Goal: Information Seeking & Learning: Learn about a topic

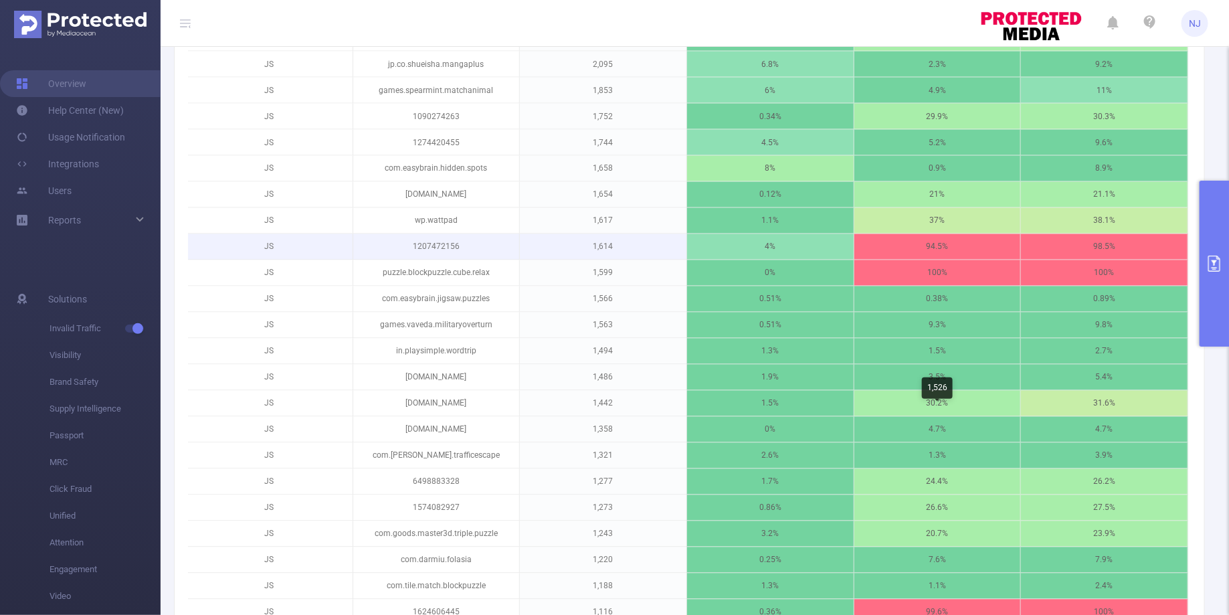
scroll to position [1388, 0]
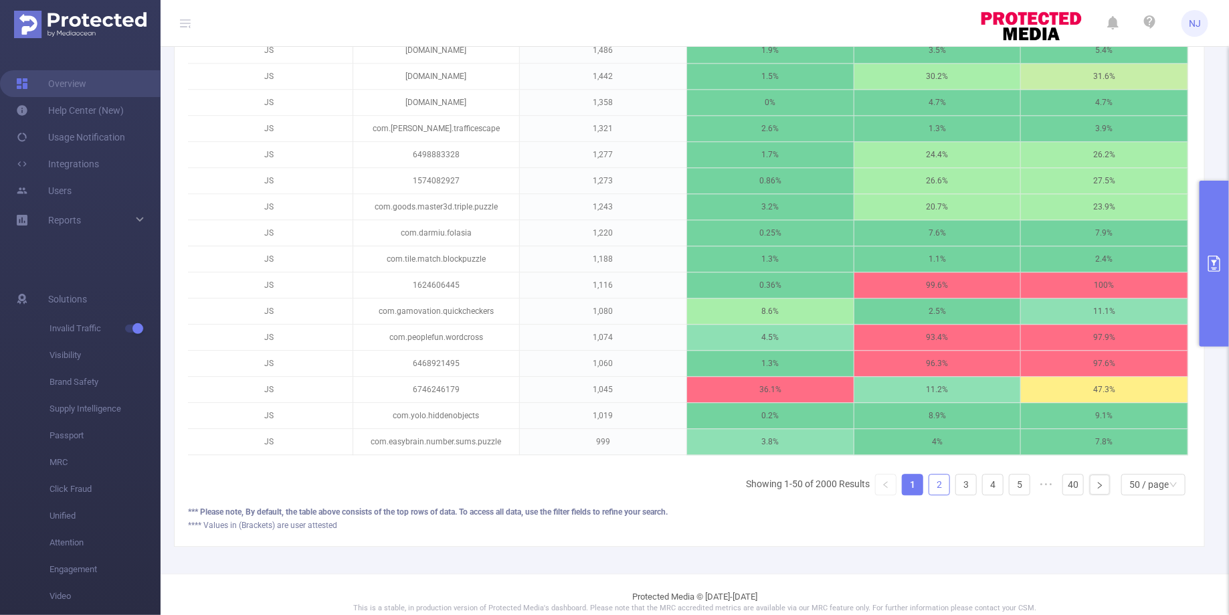
click at [935, 474] on link "2" at bounding box center [939, 484] width 20 height 20
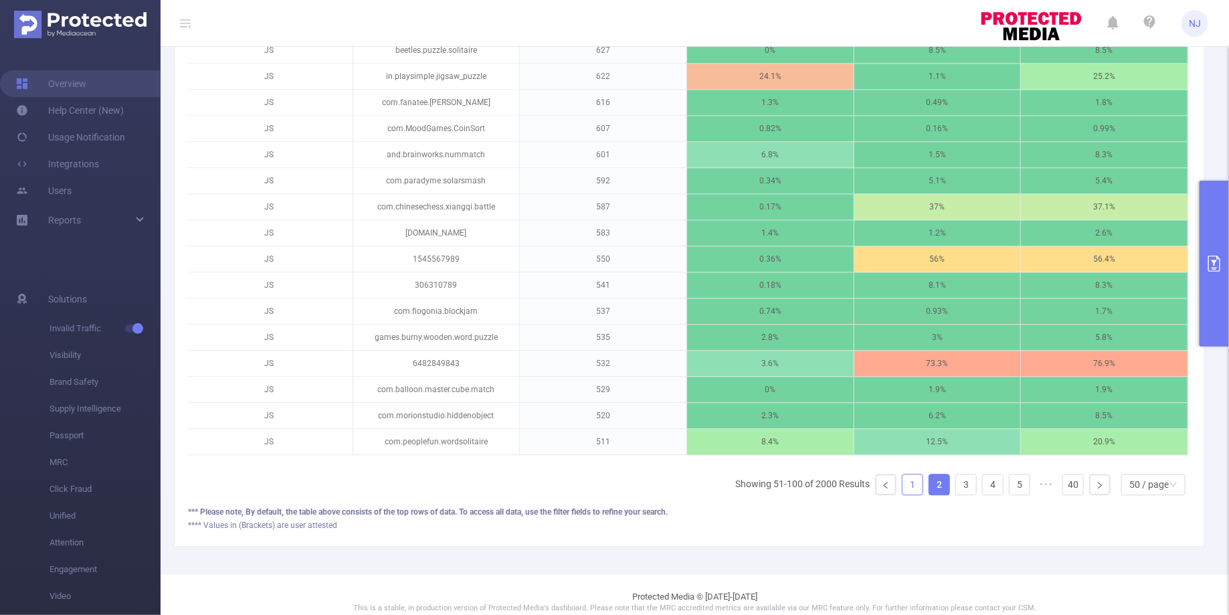
click at [917, 474] on link "1" at bounding box center [913, 484] width 20 height 20
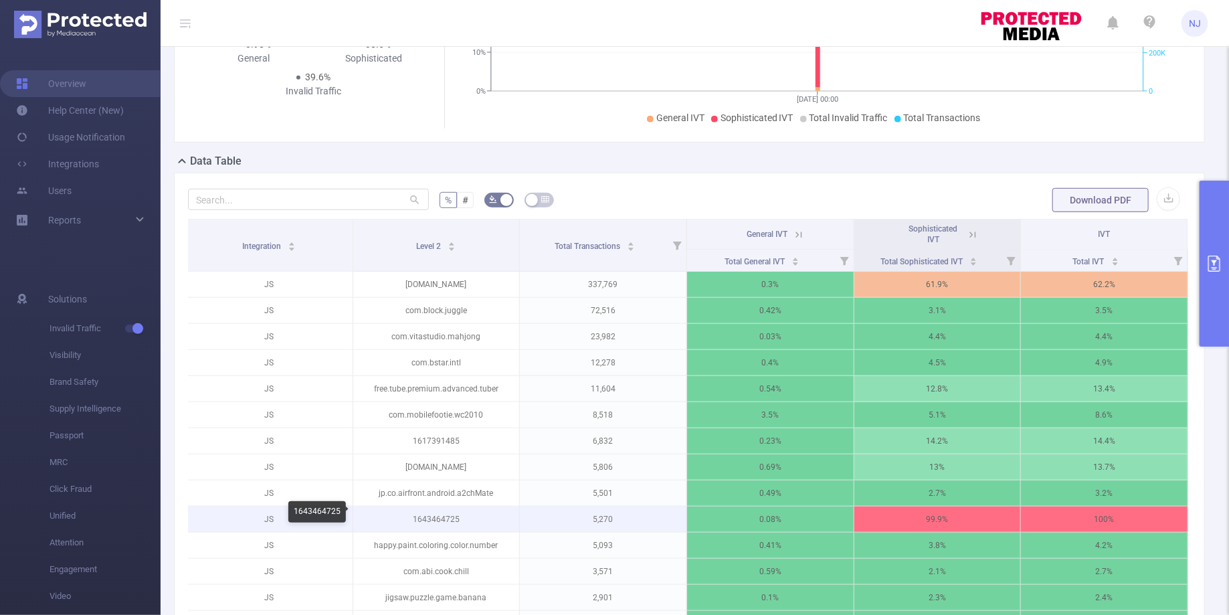
click at [411, 510] on p "1643464725" at bounding box center [436, 518] width 167 height 25
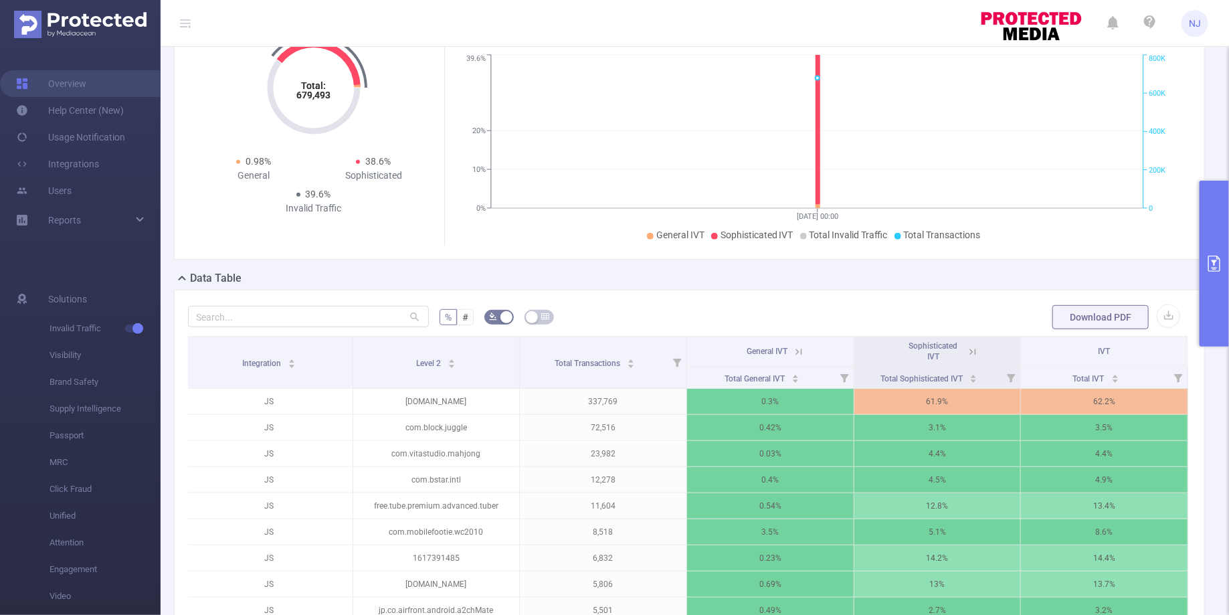
scroll to position [181, 0]
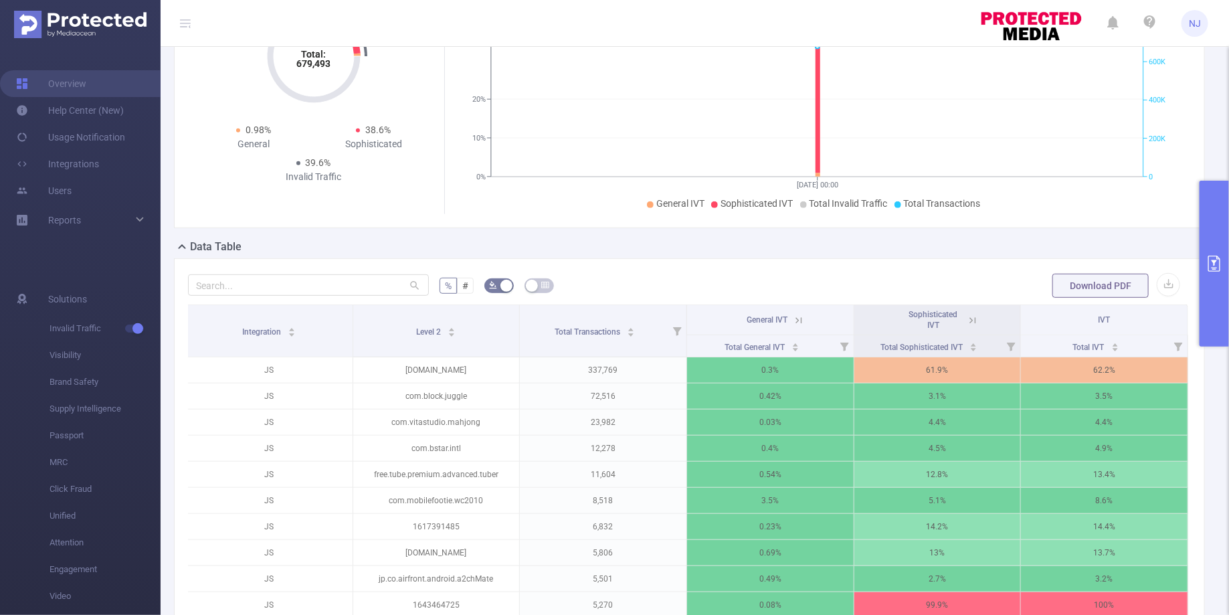
click at [801, 318] on icon at bounding box center [798, 320] width 6 height 6
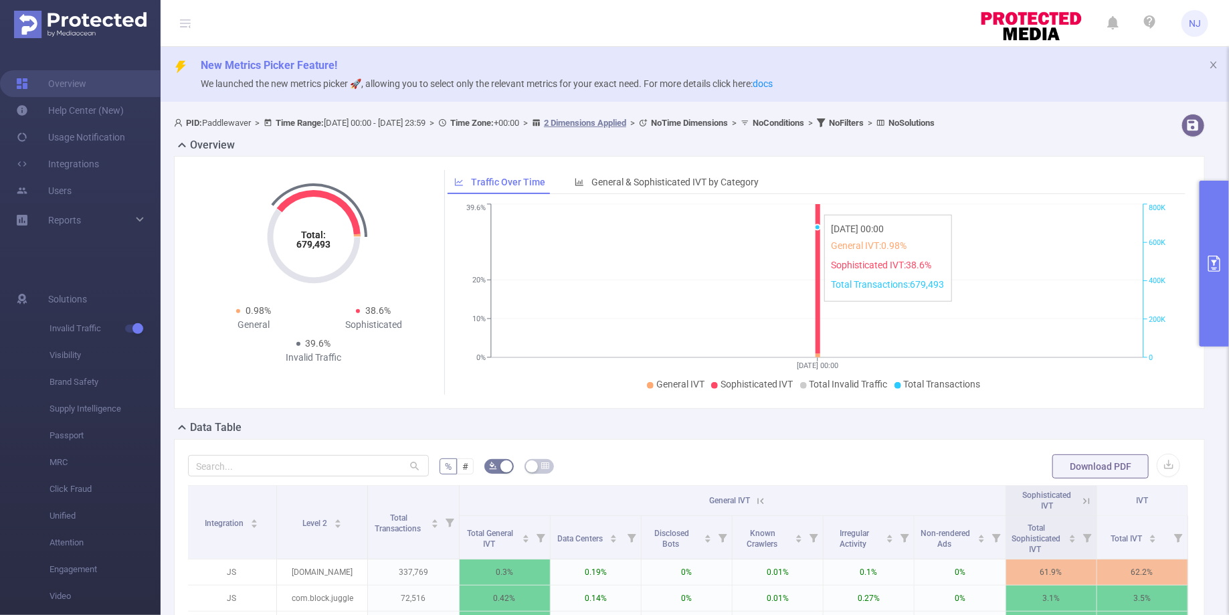
scroll to position [252, 0]
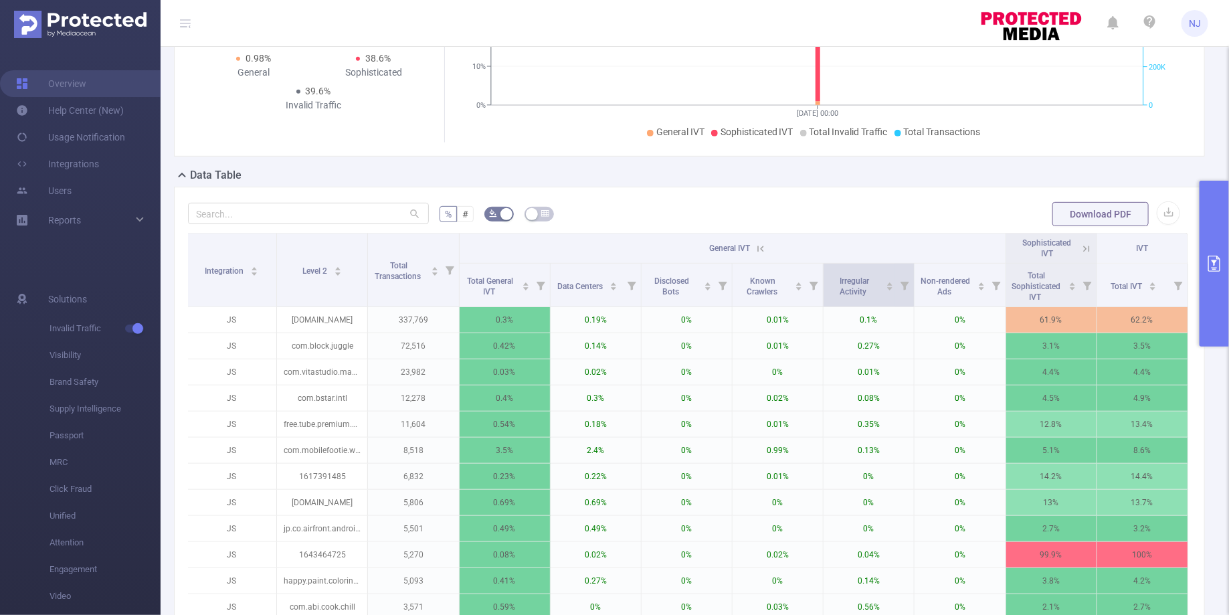
drag, startPoint x: 959, startPoint y: 293, endPoint x: 909, endPoint y: 274, distance: 53.8
click at [909, 274] on tr "Total General IVT Data Centers Disclosed Bots Known Crawlers Irregular Activity…" at bounding box center [687, 285] width 1002 height 43
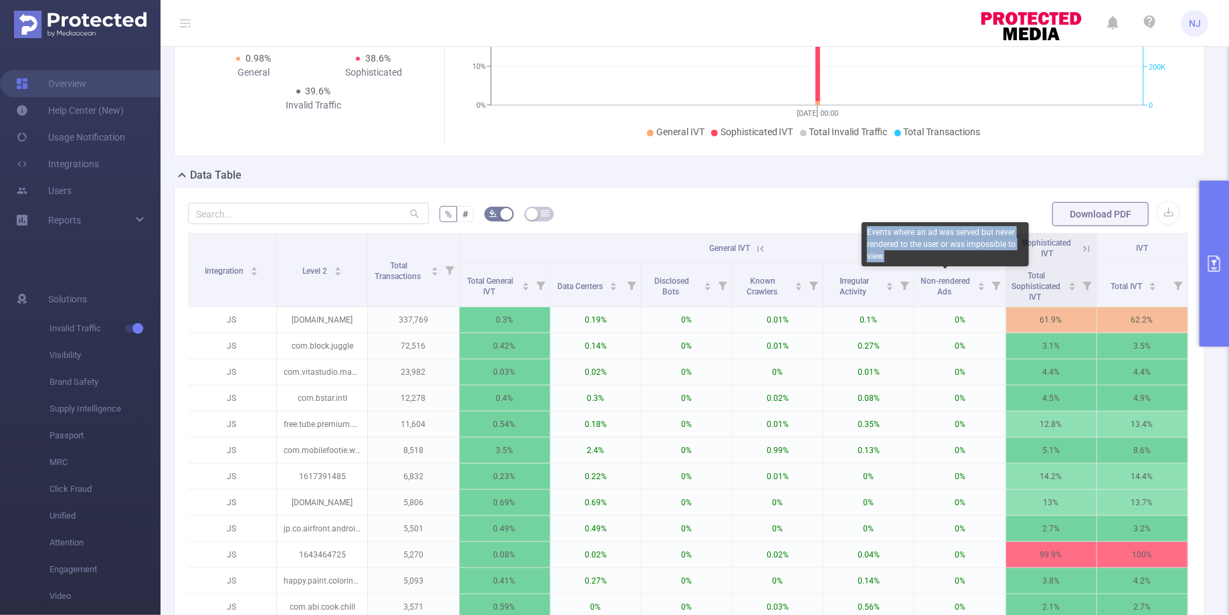
drag, startPoint x: 892, startPoint y: 255, endPoint x: 865, endPoint y: 231, distance: 35.6
click at [865, 231] on div "Events where an ad was served but never rendered to the user or was impossible …" at bounding box center [945, 244] width 167 height 44
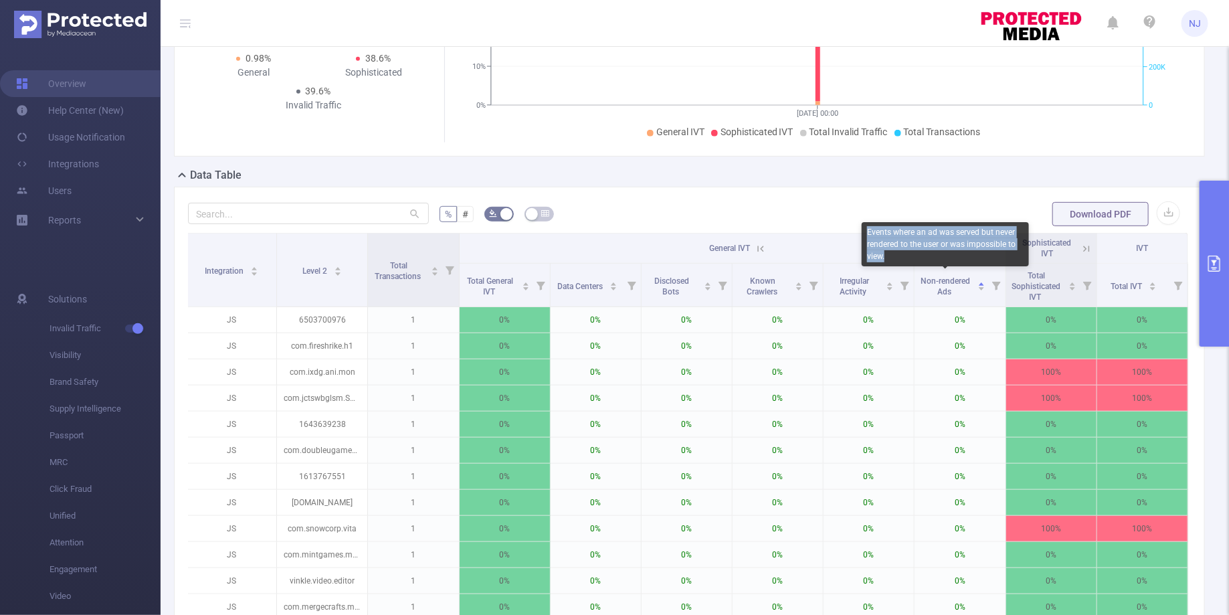
copy div "Events where an ad was served but never rendered to the user or was impossible …"
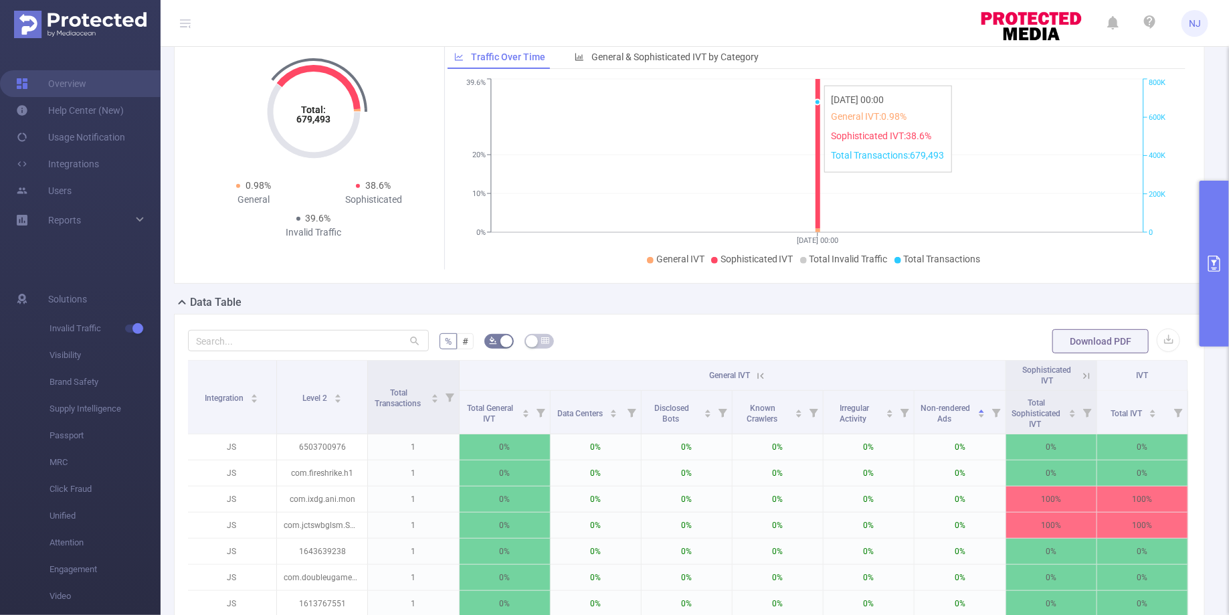
scroll to position [323, 0]
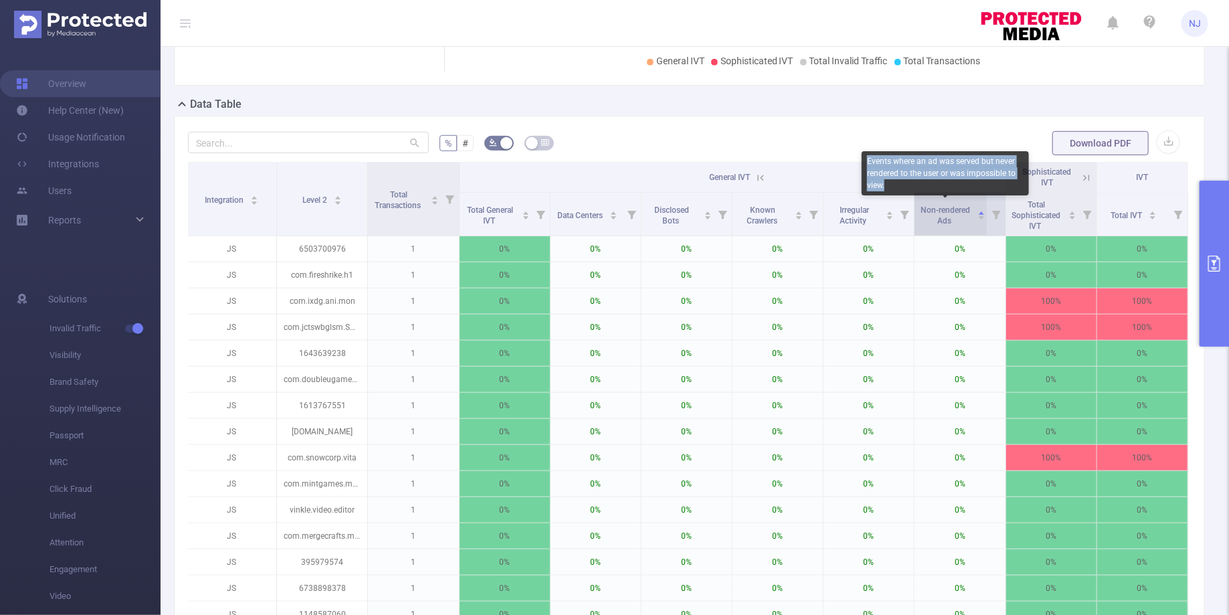
click at [948, 211] on span "Non-rendered Ads" at bounding box center [946, 215] width 50 height 20
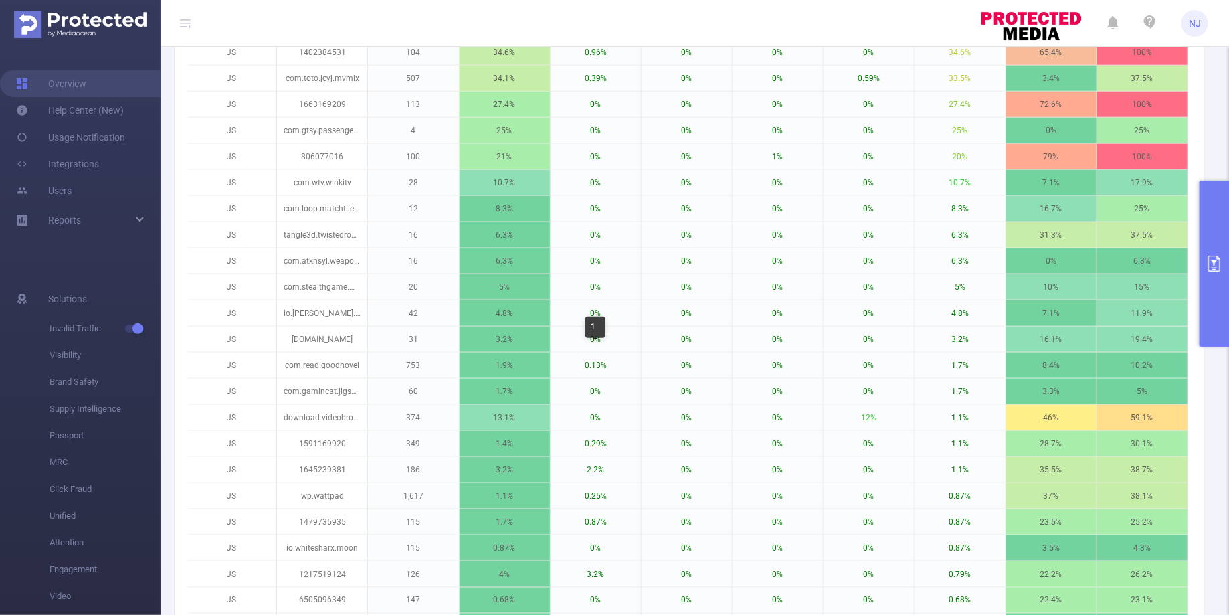
scroll to position [637, 0]
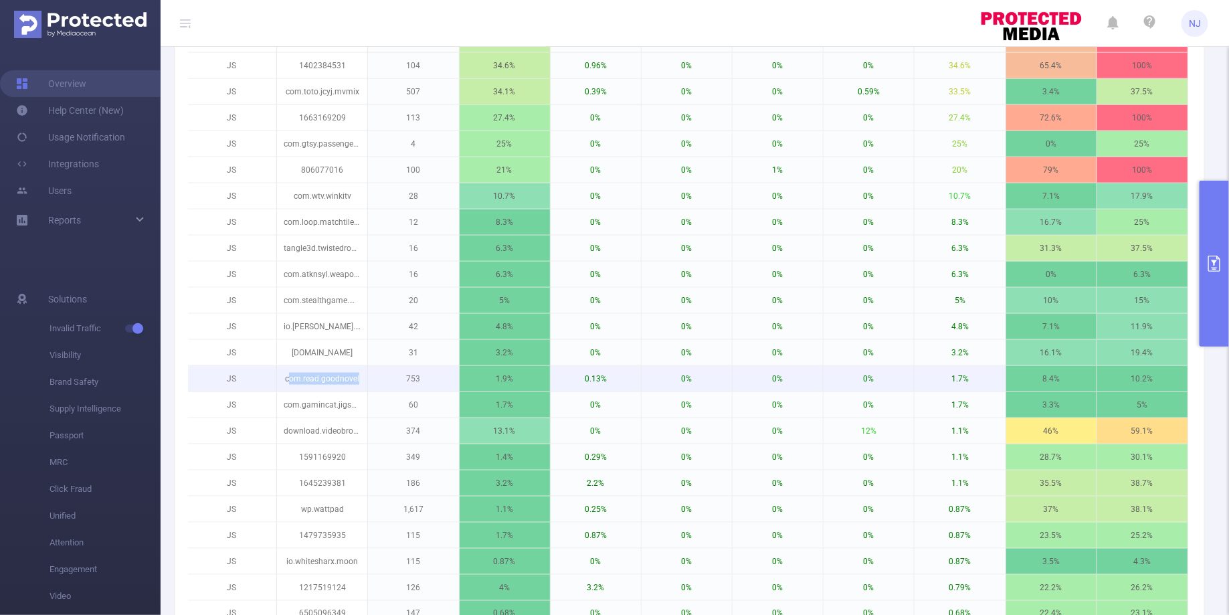
drag, startPoint x: 288, startPoint y: 369, endPoint x: 379, endPoint y: 377, distance: 91.4
click at [379, 377] on tr "JS com.read.goodnovel 753 1.9% 0.13% 0% 0% 0% 1.7% 8.4% 10.2%" at bounding box center [687, 379] width 1002 height 26
click at [339, 370] on p "com.read.goodnovel" at bounding box center [322, 378] width 90 height 25
drag, startPoint x: 358, startPoint y: 371, endPoint x: 283, endPoint y: 369, distance: 74.9
click at [283, 369] on p "com.read.goodnovel" at bounding box center [322, 378] width 90 height 25
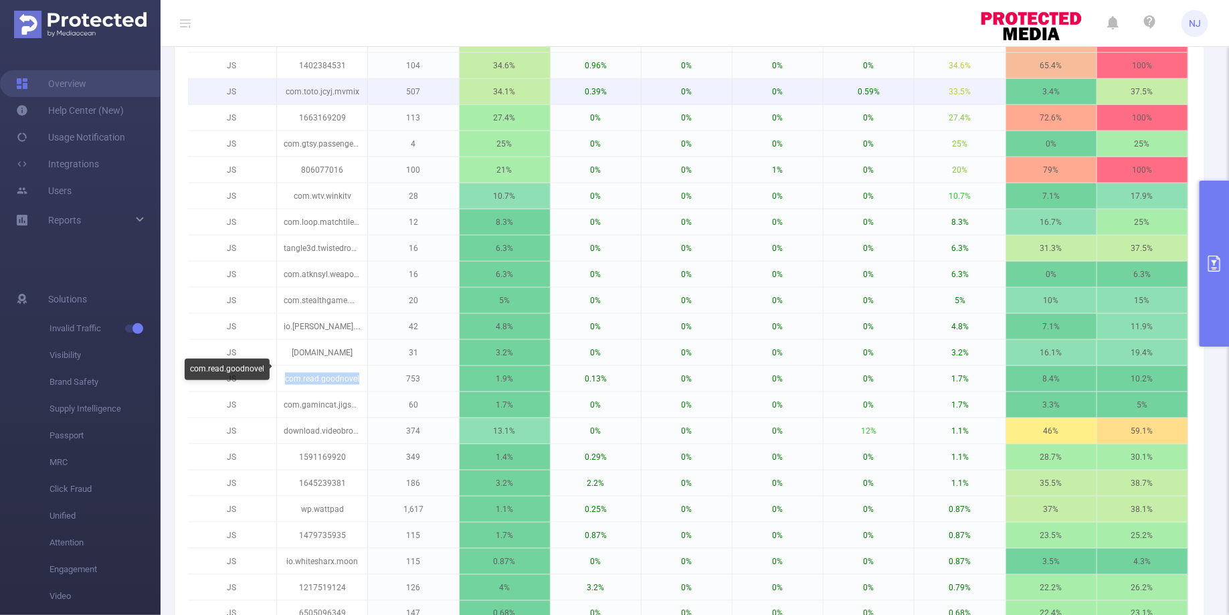
copy p "com.read.goodnovel"
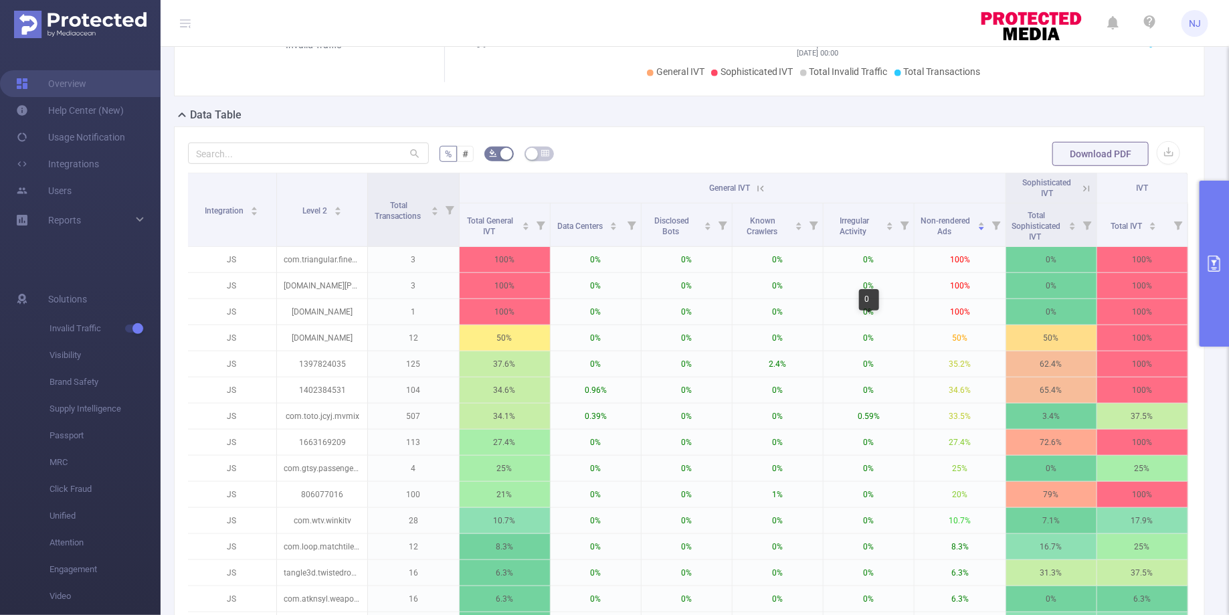
scroll to position [320, 0]
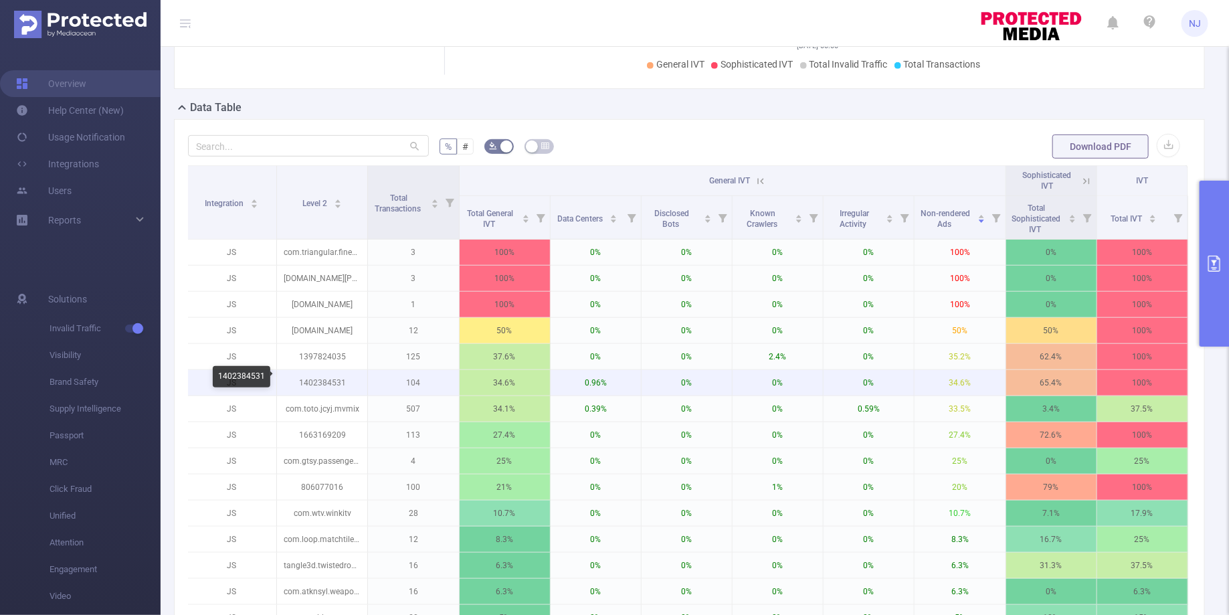
click at [322, 379] on p "1402384531" at bounding box center [322, 382] width 90 height 25
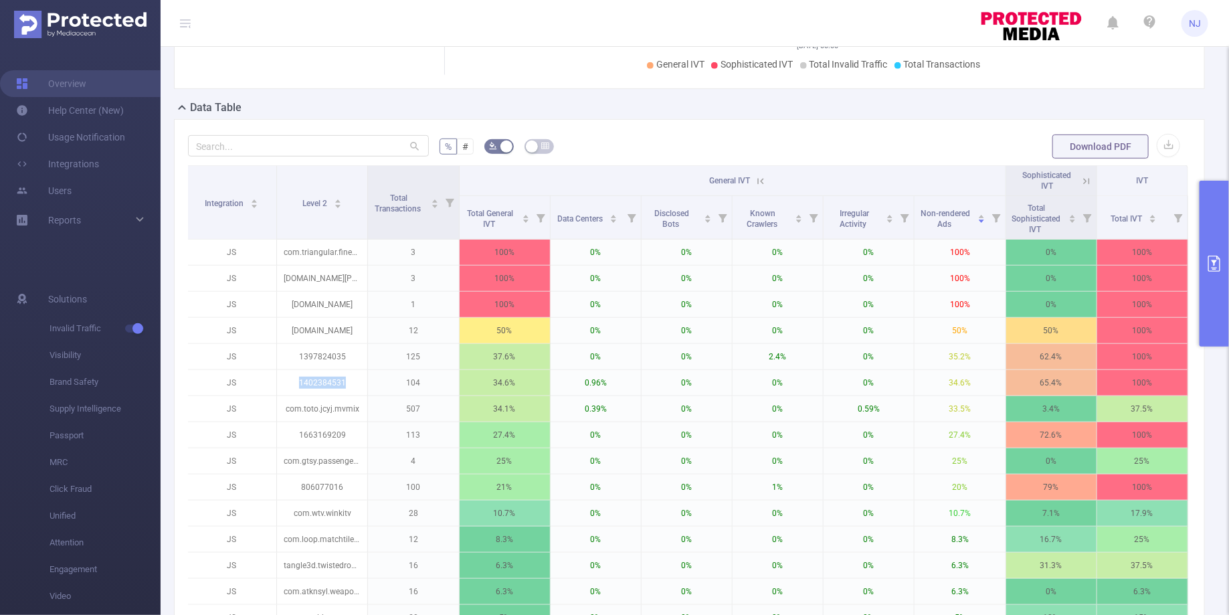
copy p "1402384531"
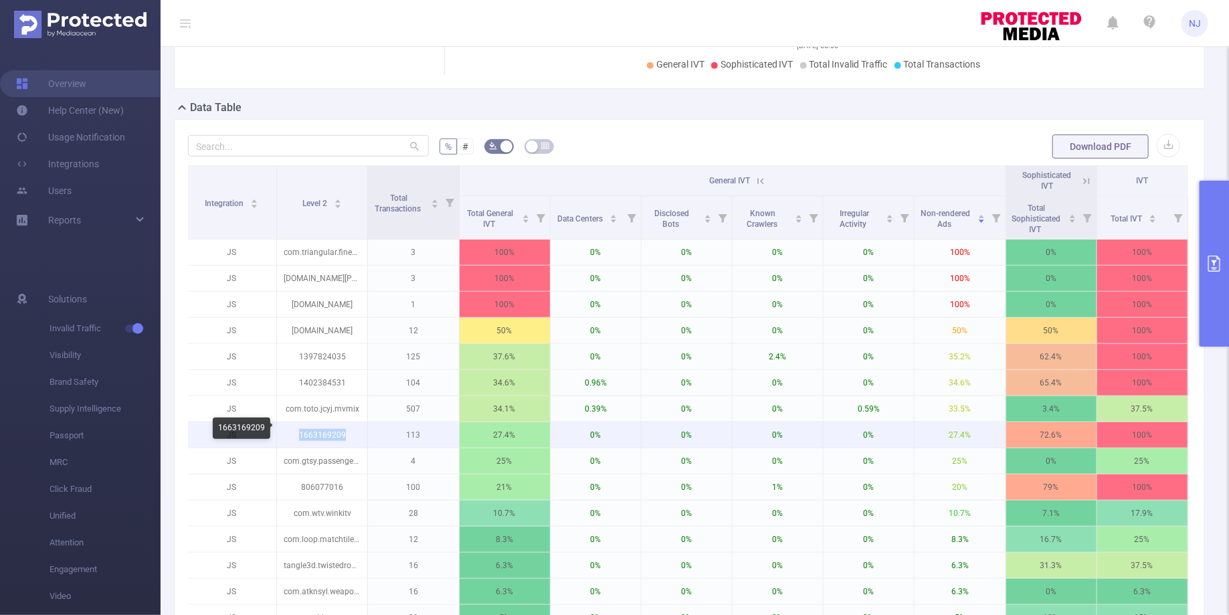
drag, startPoint x: 351, startPoint y: 430, endPoint x: 298, endPoint y: 430, distance: 53.5
click at [298, 430] on p "1663169209" at bounding box center [322, 434] width 90 height 25
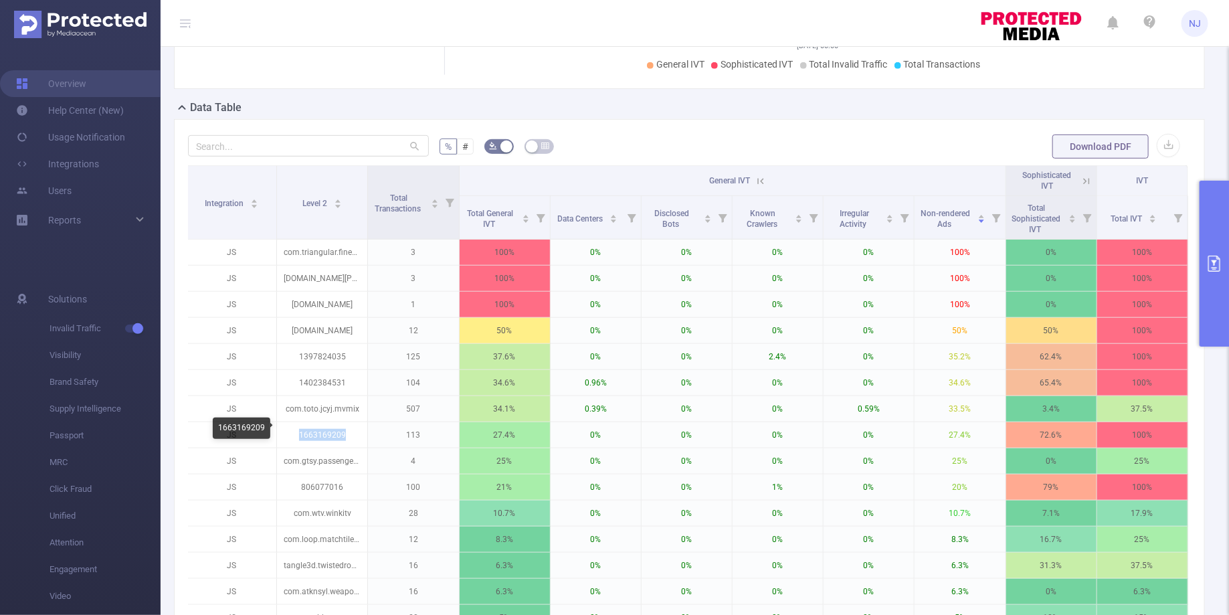
copy p "1663169209"
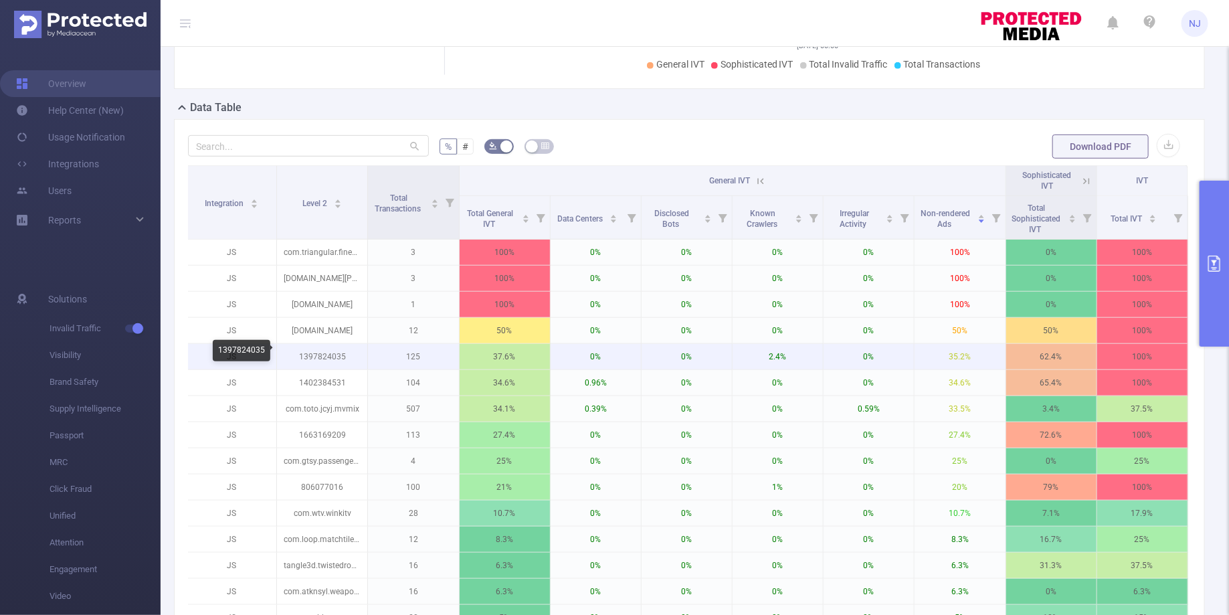
click at [331, 359] on p "1397824035" at bounding box center [322, 356] width 90 height 25
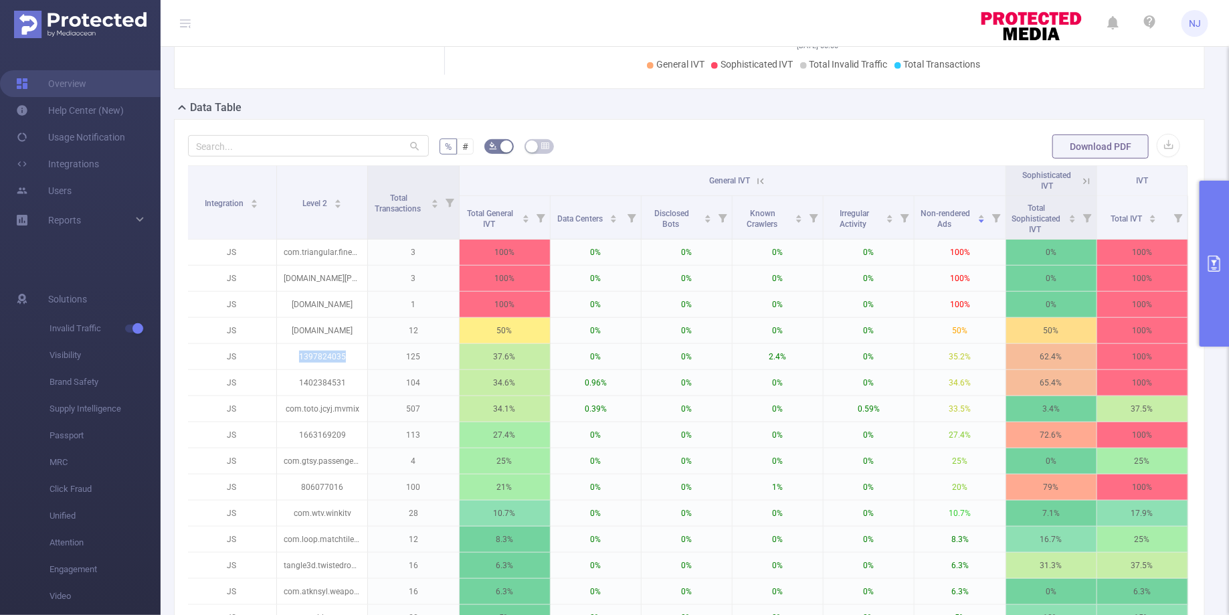
copy p "1397824035"
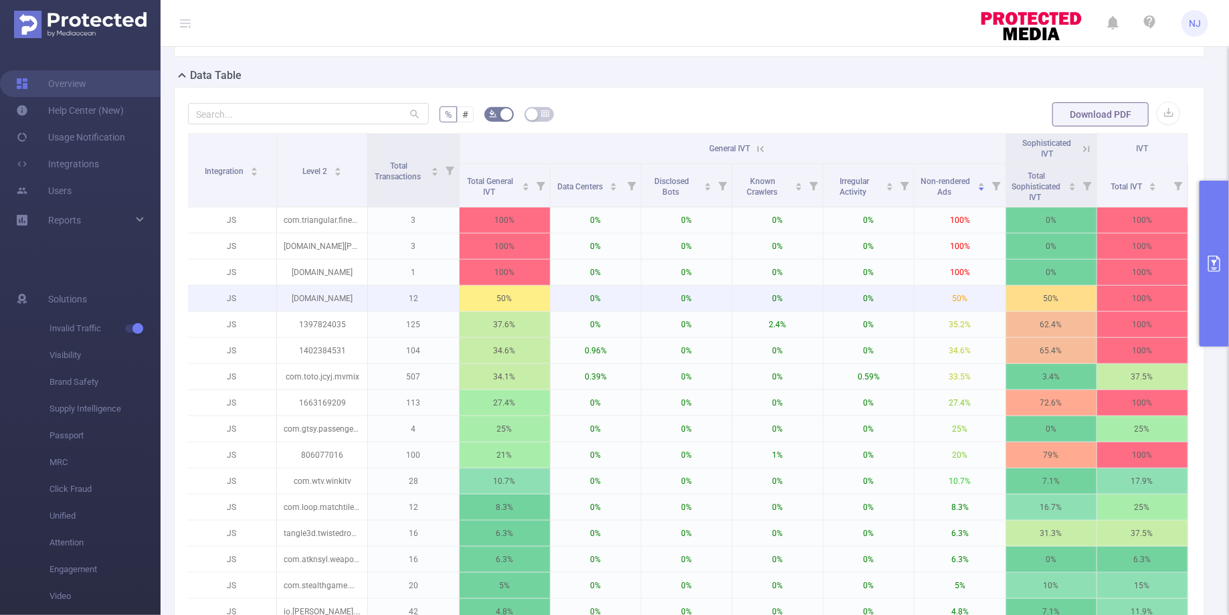
scroll to position [359, 0]
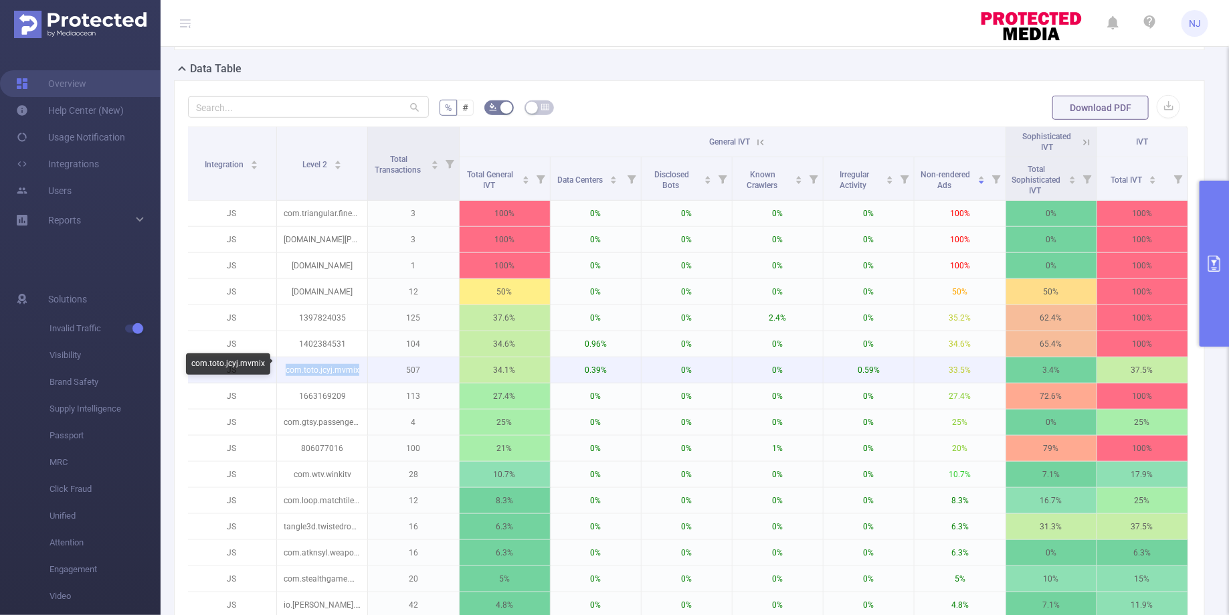
drag, startPoint x: 359, startPoint y: 371, endPoint x: 284, endPoint y: 366, distance: 75.1
click at [284, 366] on p "com.toto.jcyj.mvmix" at bounding box center [322, 369] width 90 height 25
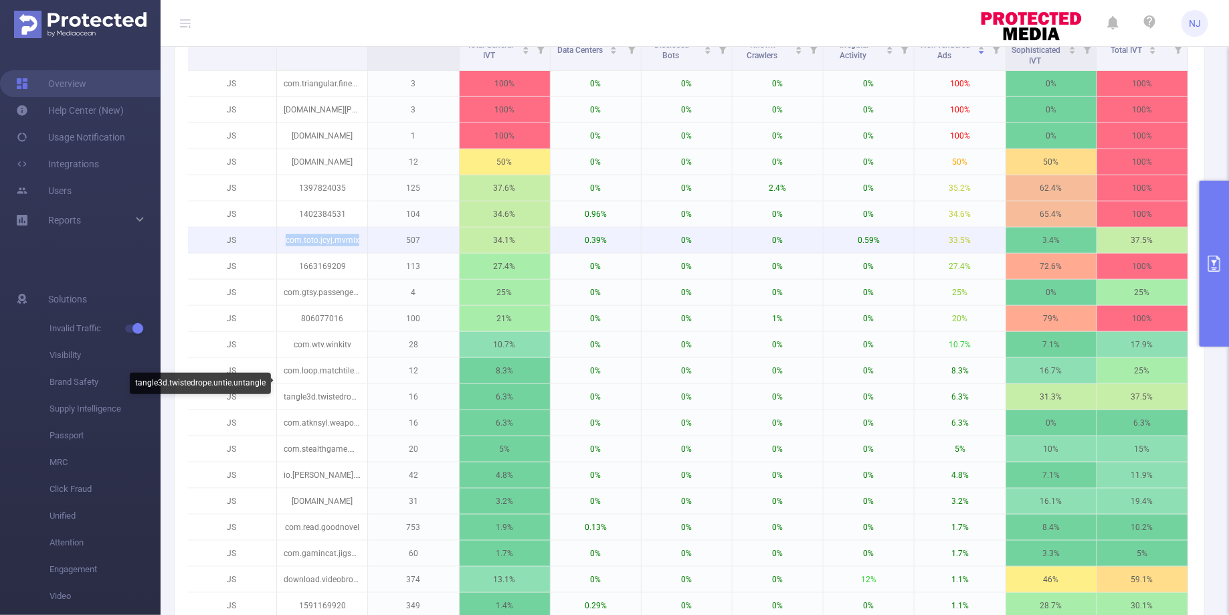
copy p "com.toto.jcyj.mvmix"
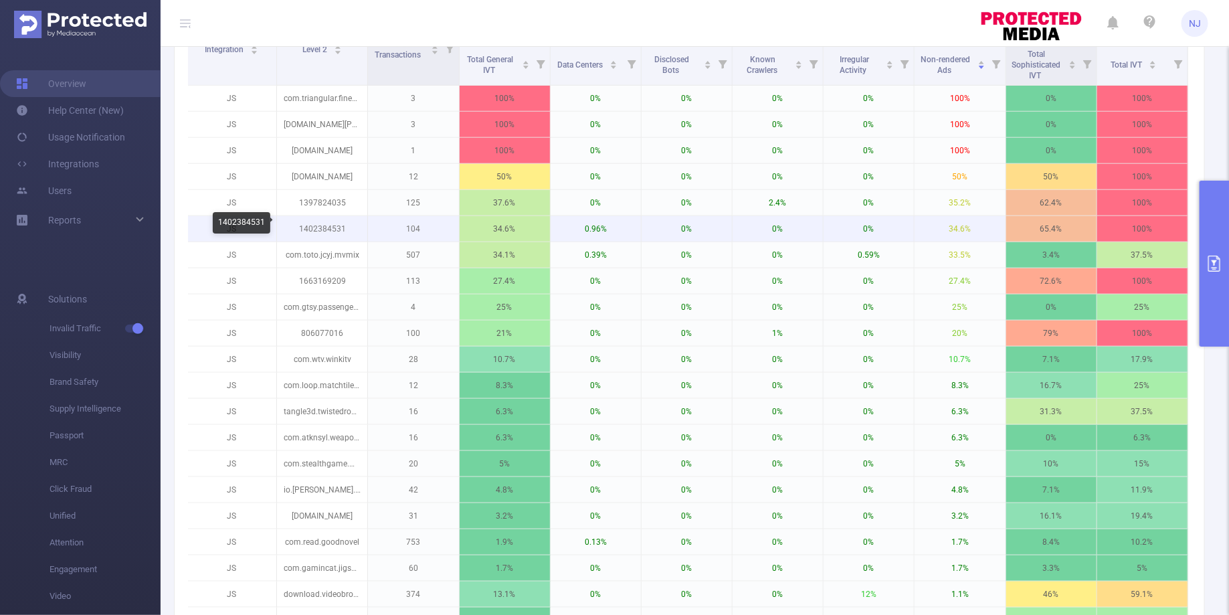
click at [310, 225] on p "1402384531" at bounding box center [322, 228] width 90 height 25
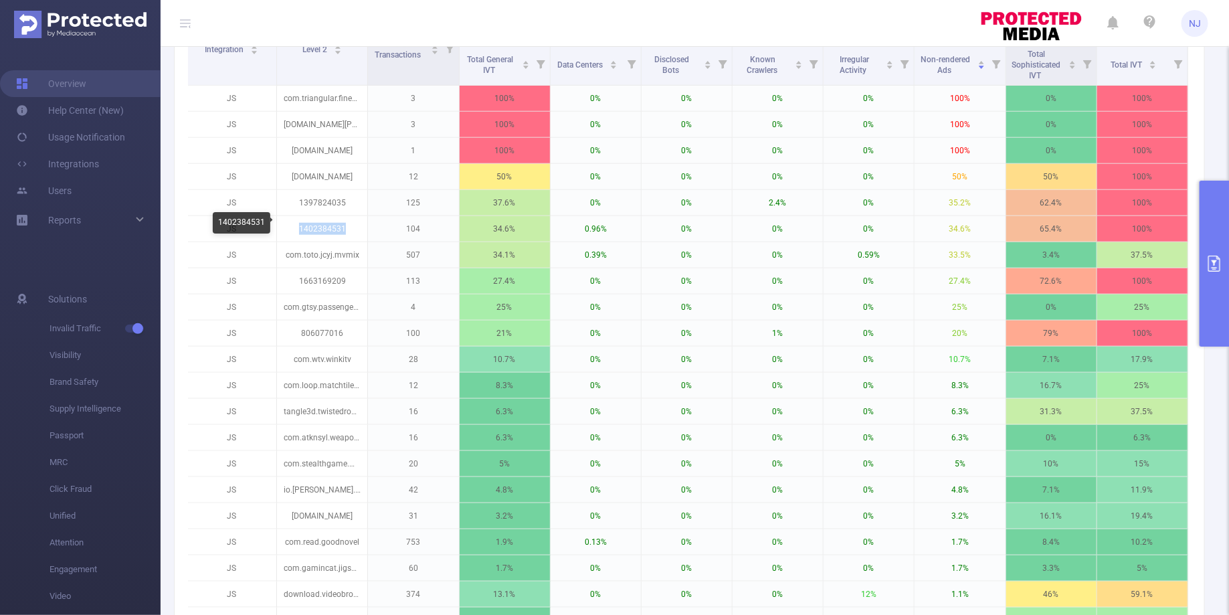
copy p "1402384531"
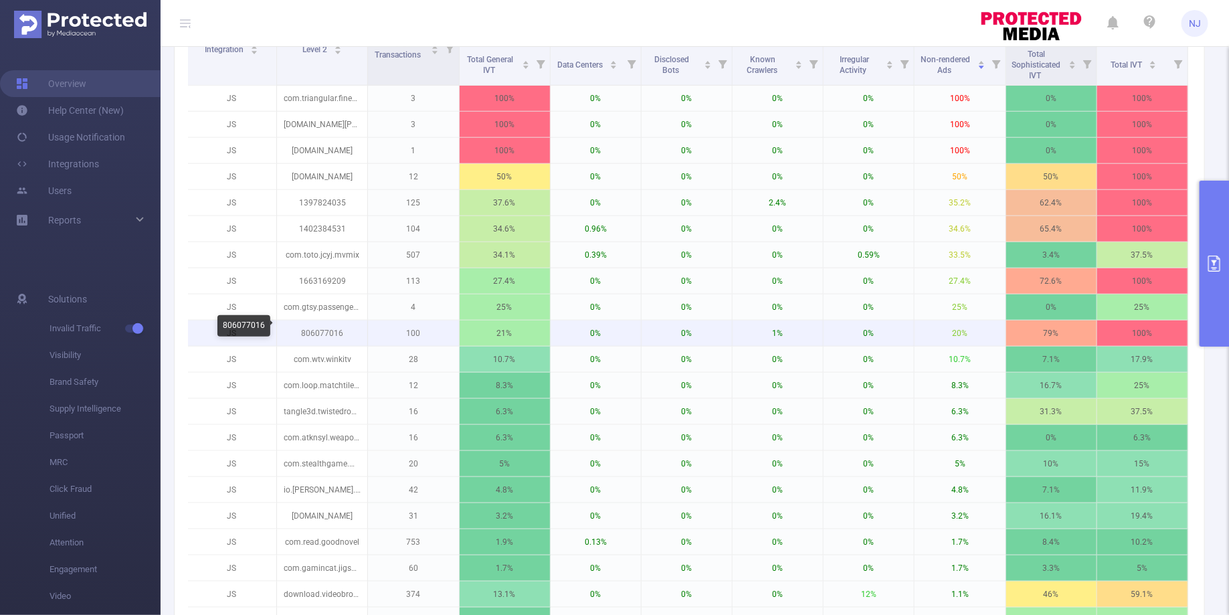
click at [324, 327] on p "806077016" at bounding box center [322, 332] width 90 height 25
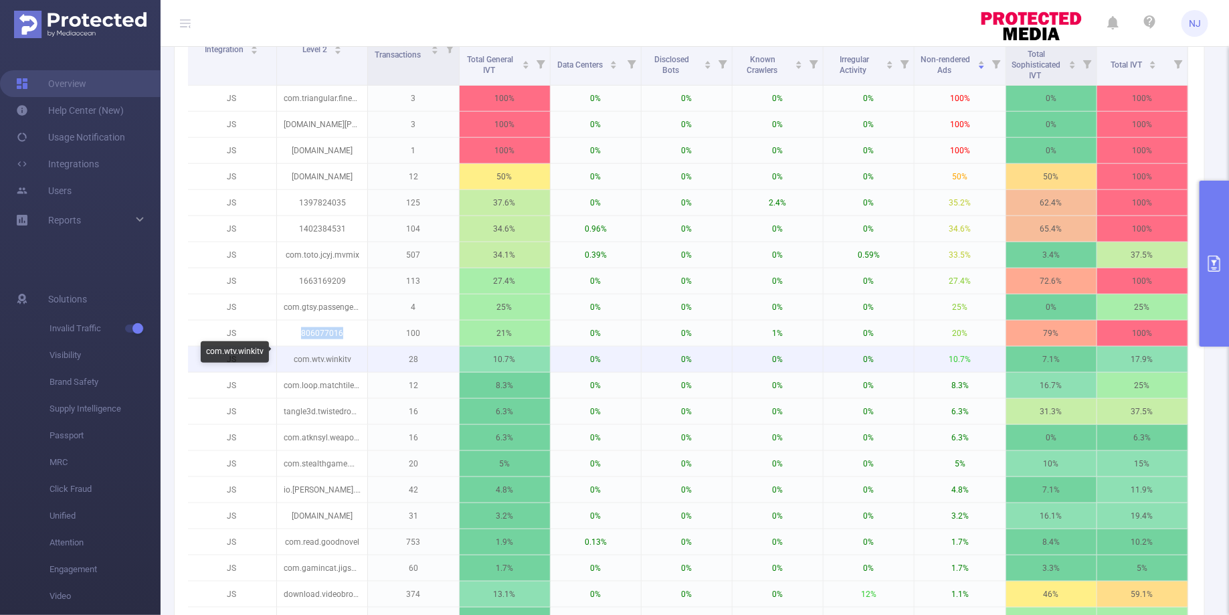
click at [325, 355] on p "com.wtv.winkitv" at bounding box center [322, 359] width 90 height 25
click at [343, 358] on p "com.wtv.winkitv" at bounding box center [322, 359] width 90 height 25
drag, startPoint x: 352, startPoint y: 357, endPoint x: 286, endPoint y: 357, distance: 65.6
click at [286, 357] on p "com.wtv.winkitv" at bounding box center [322, 359] width 90 height 25
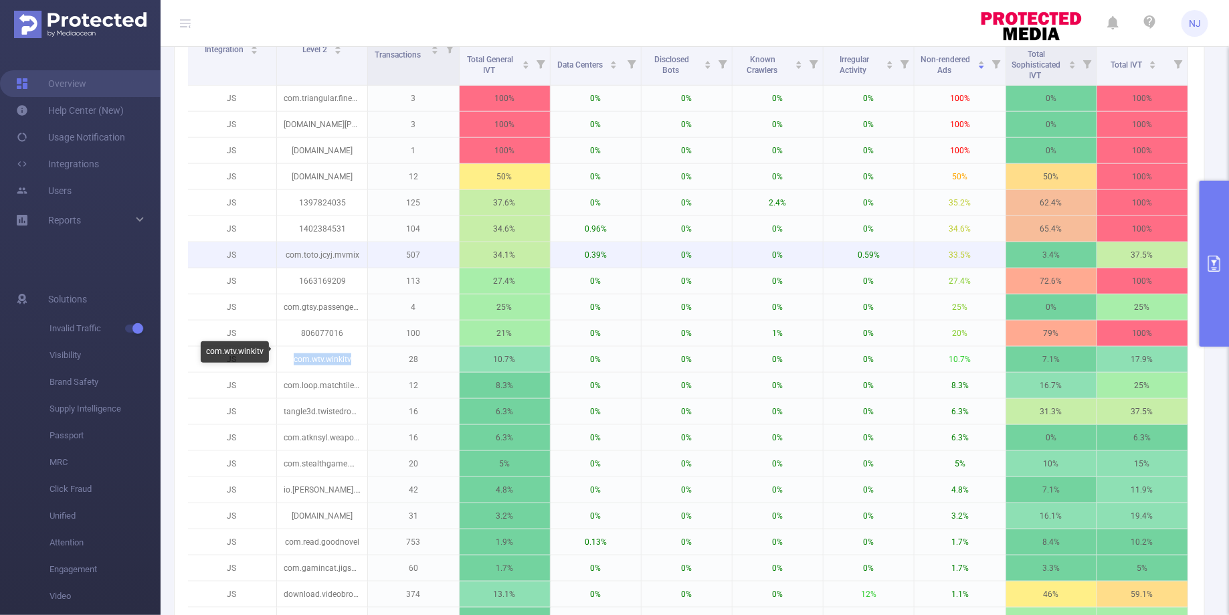
copy p "com.wtv.winkitv"
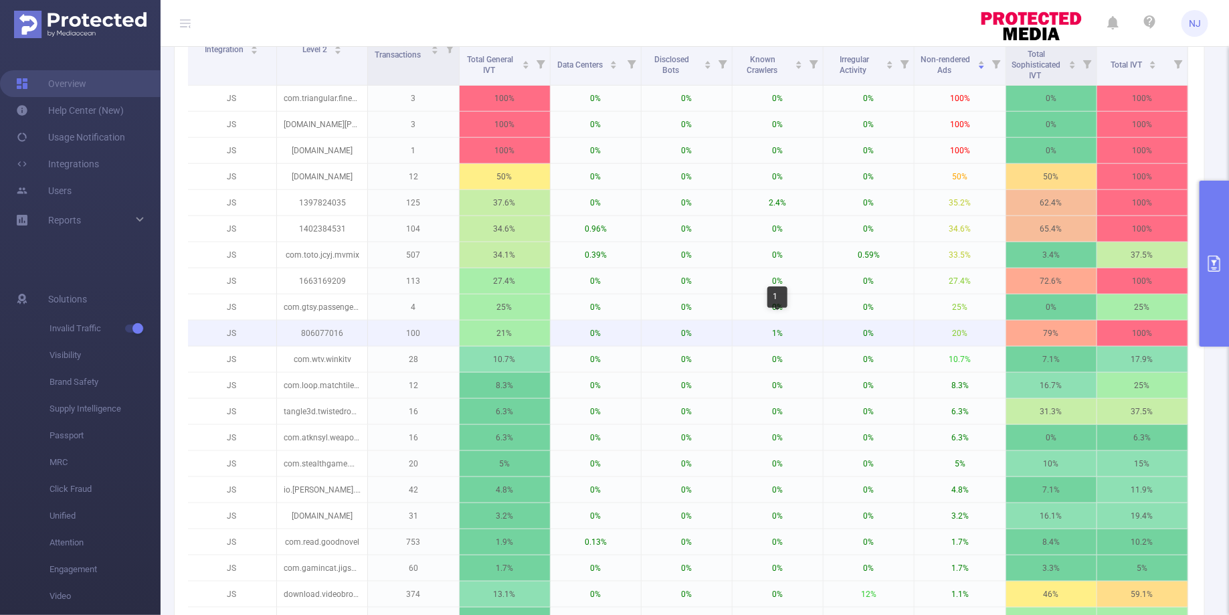
scroll to position [0, 0]
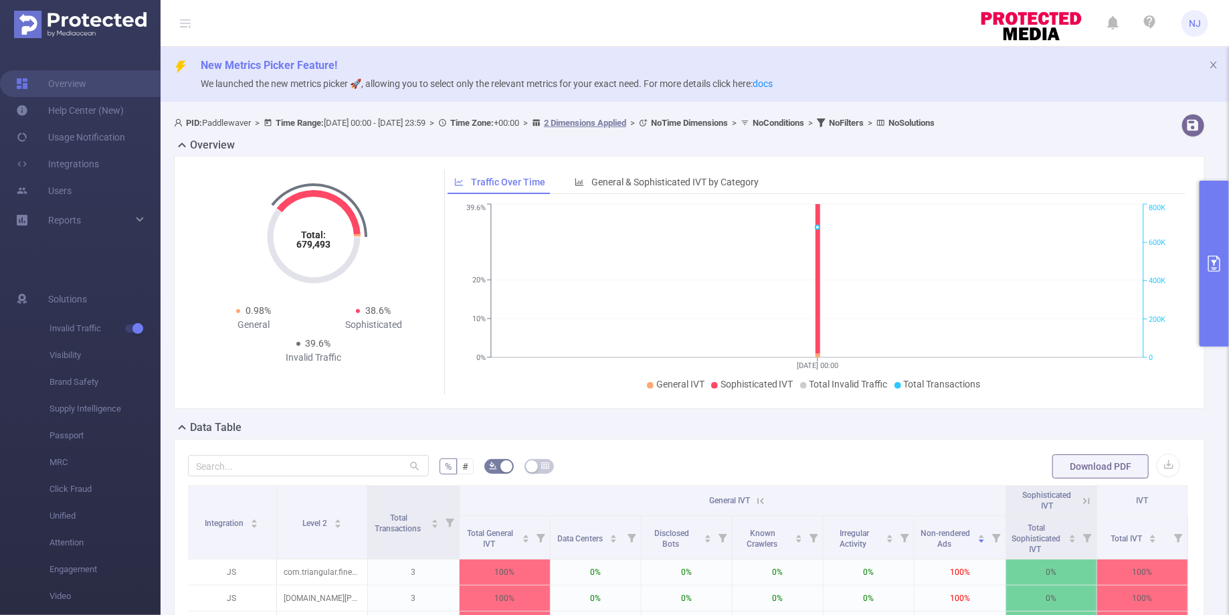
click at [1216, 281] on button "primary" at bounding box center [1214, 264] width 29 height 166
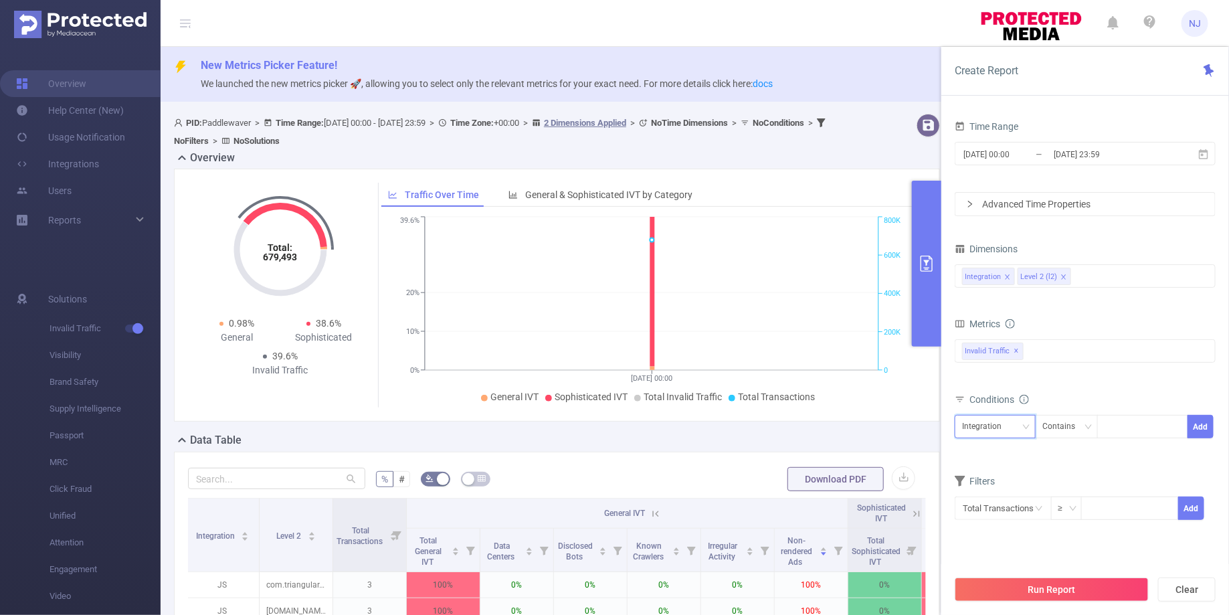
click at [995, 427] on div "Integration" at bounding box center [986, 426] width 49 height 22
click at [980, 468] on li "Level 2 (l2)" at bounding box center [995, 473] width 81 height 21
click at [1126, 429] on div at bounding box center [1142, 426] width 77 height 22
paste input "543577420"
type input "543577420"
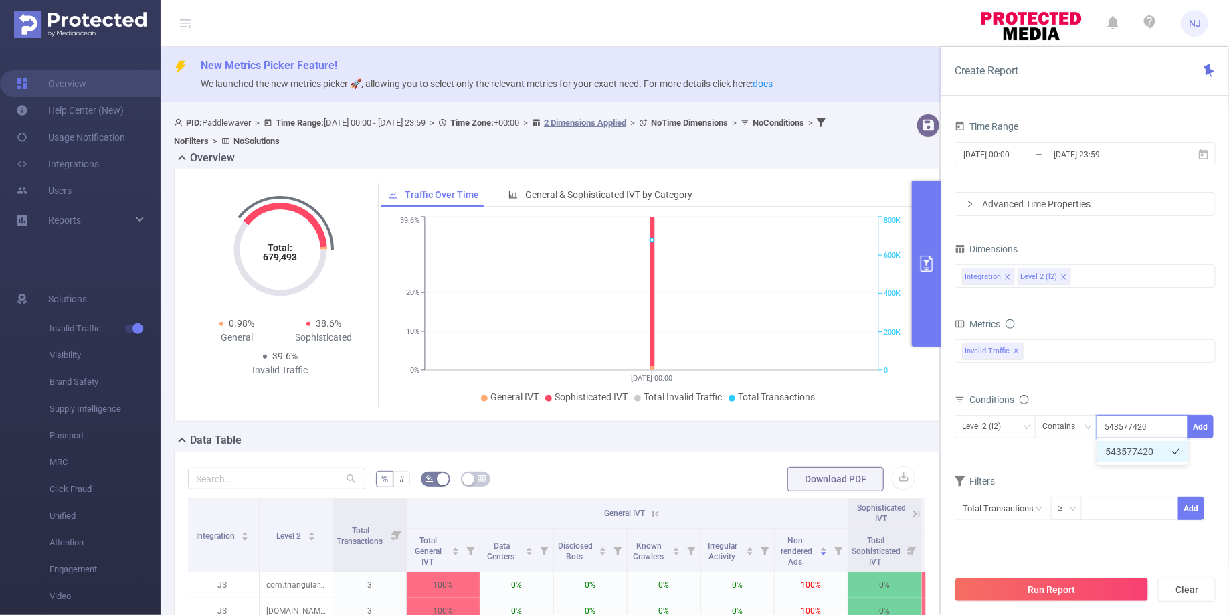
click at [1150, 448] on li "543577420" at bounding box center [1142, 451] width 91 height 21
click at [1202, 423] on button "Add" at bounding box center [1201, 426] width 26 height 23
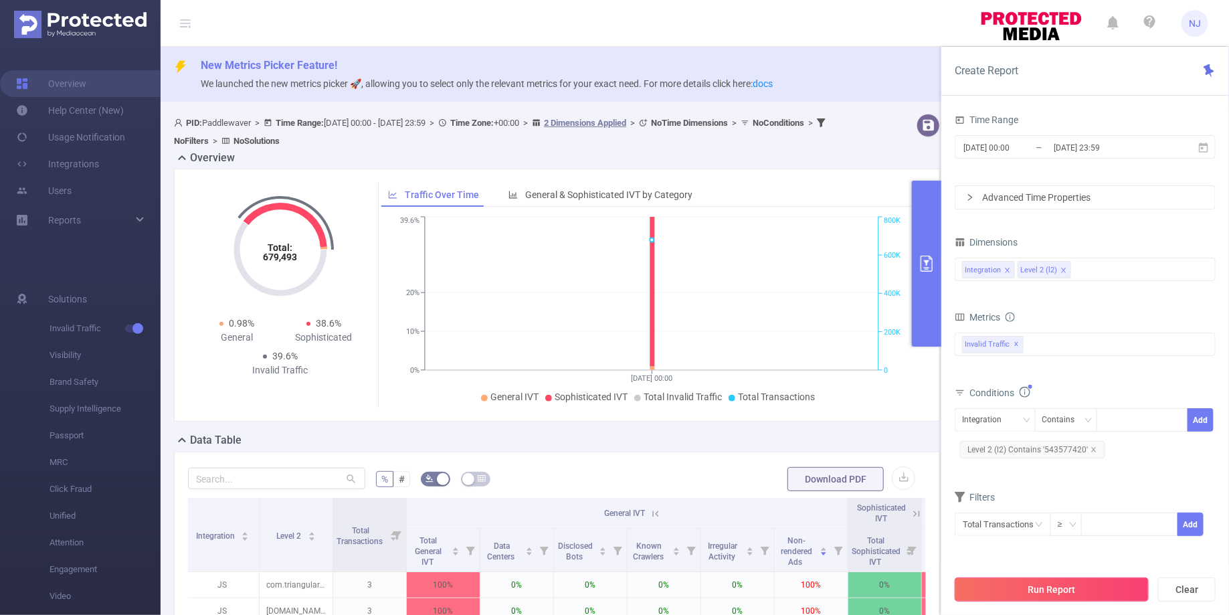
click at [1041, 583] on button "Run Report" at bounding box center [1052, 589] width 194 height 24
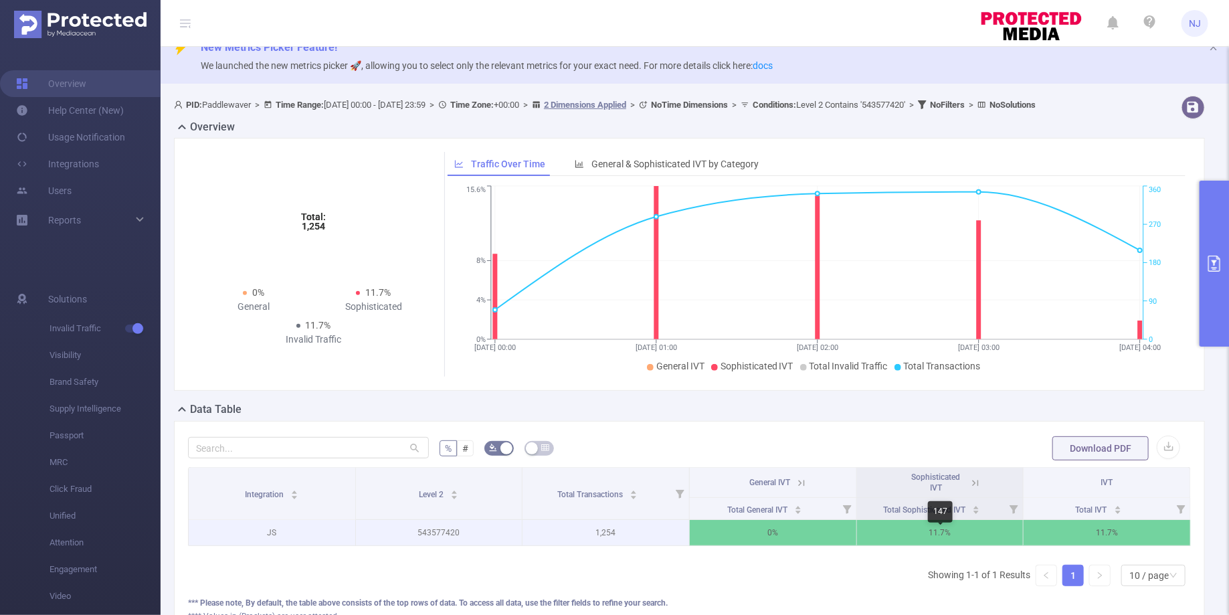
scroll to position [0, 3]
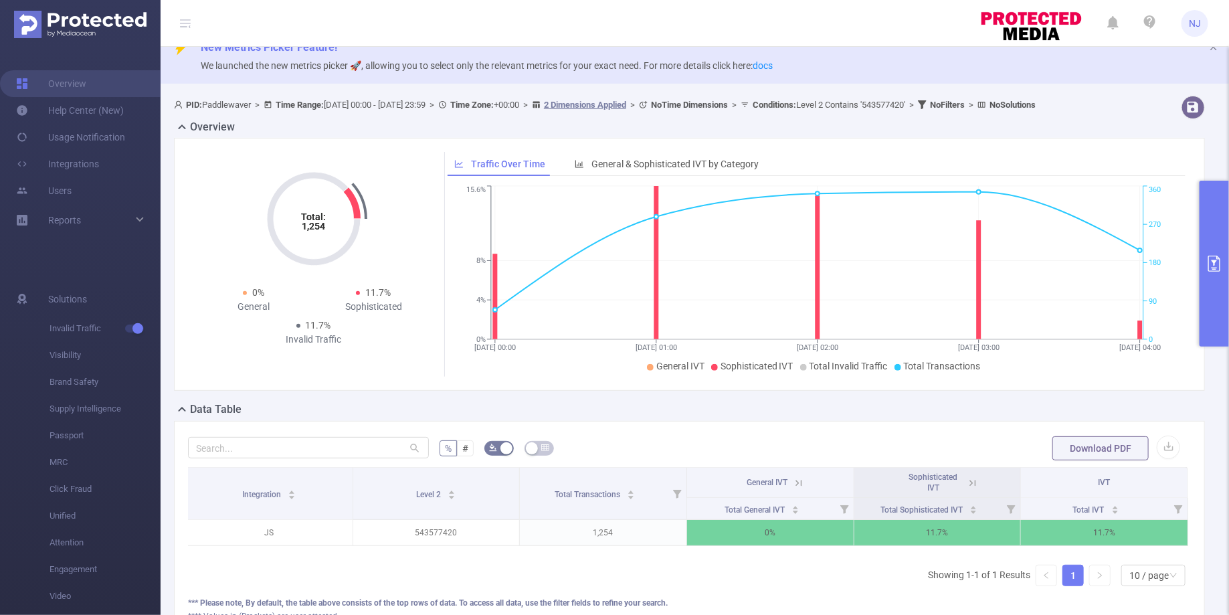
click at [973, 489] on icon at bounding box center [973, 483] width 12 height 12
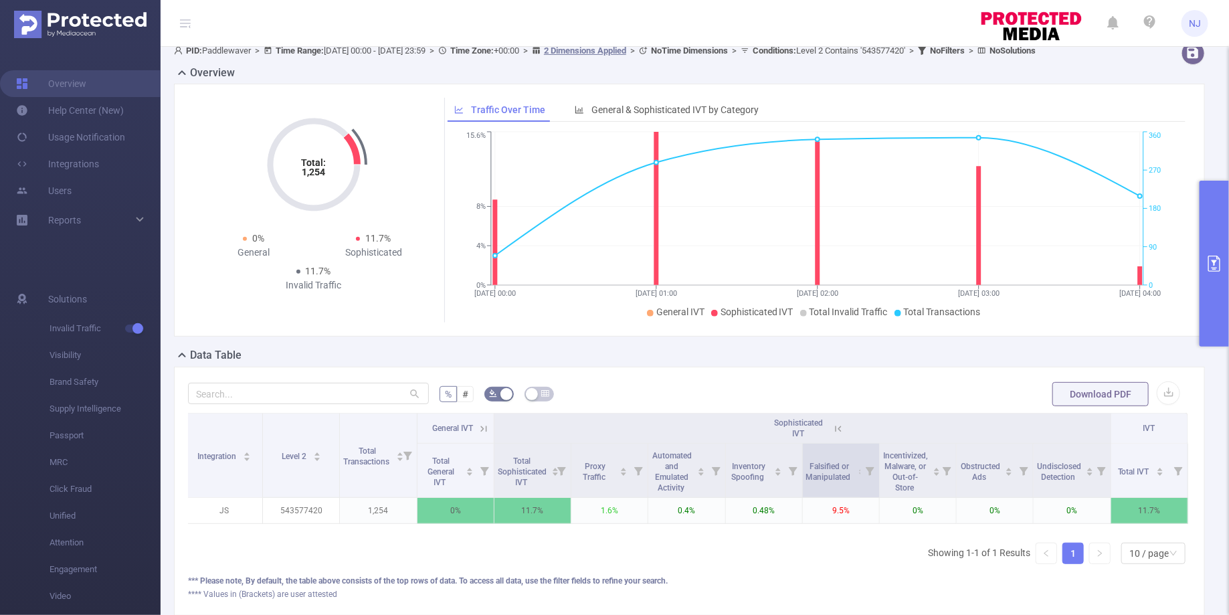
scroll to position [72, 0]
click at [1200, 238] on button "primary" at bounding box center [1214, 264] width 29 height 166
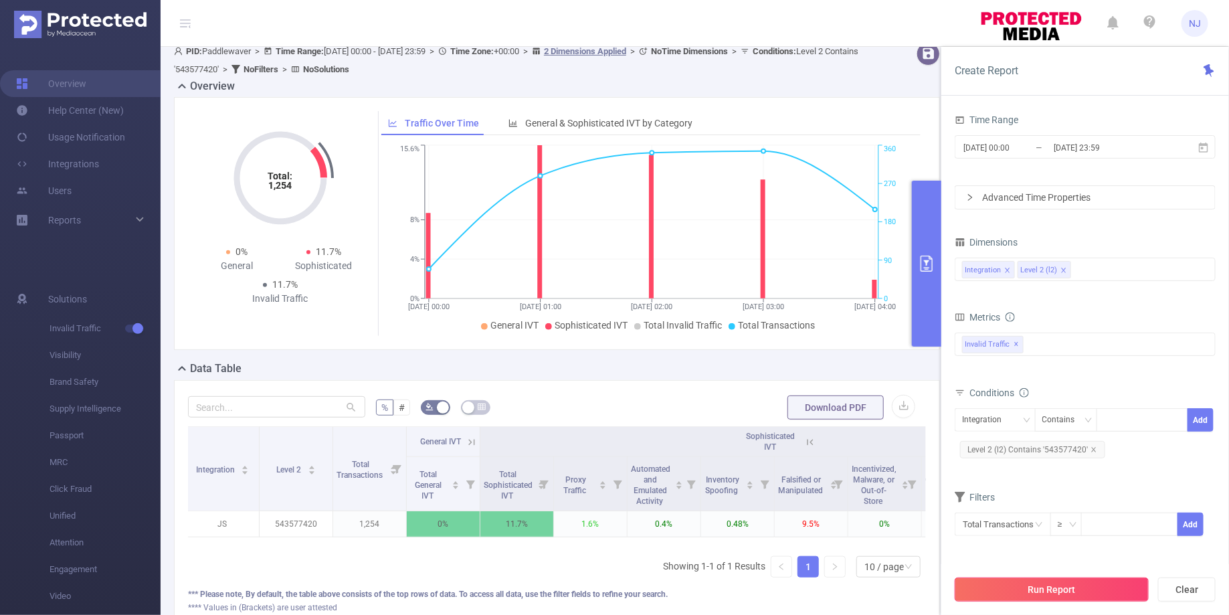
click at [1024, 586] on button "Run Report" at bounding box center [1052, 589] width 194 height 24
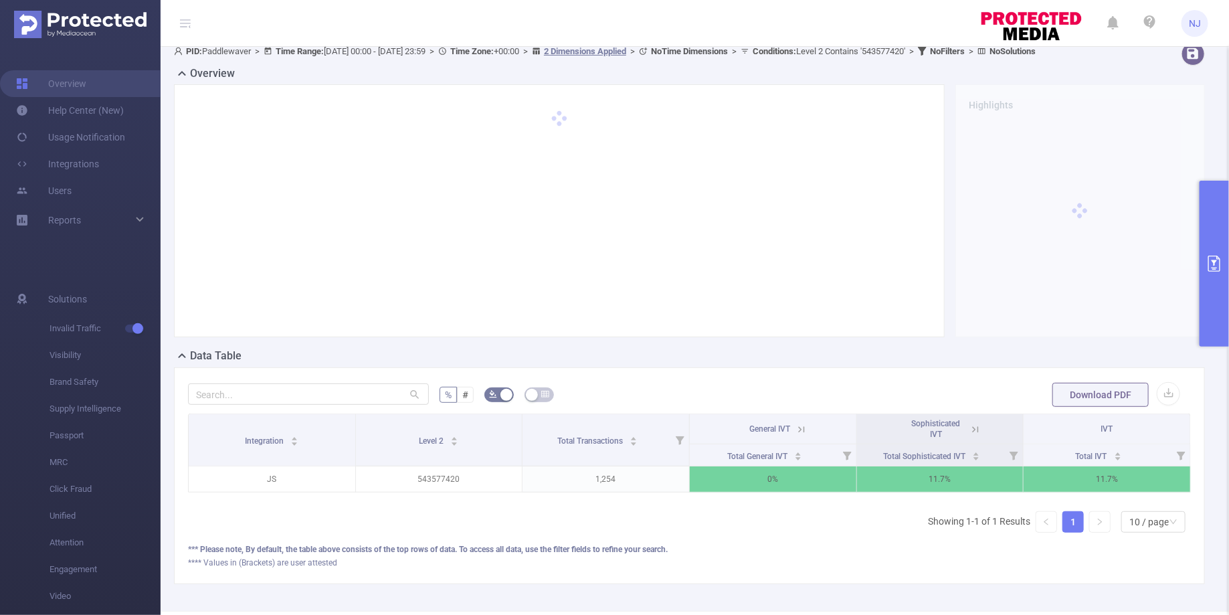
click at [1212, 287] on button "primary" at bounding box center [1214, 264] width 29 height 166
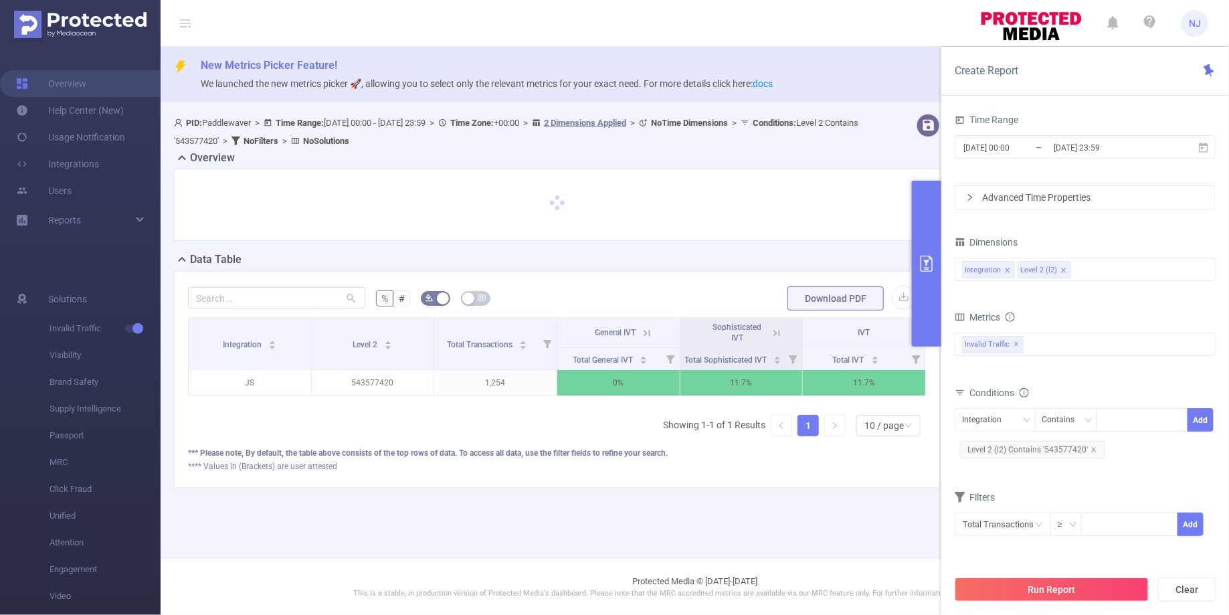
scroll to position [0, 0]
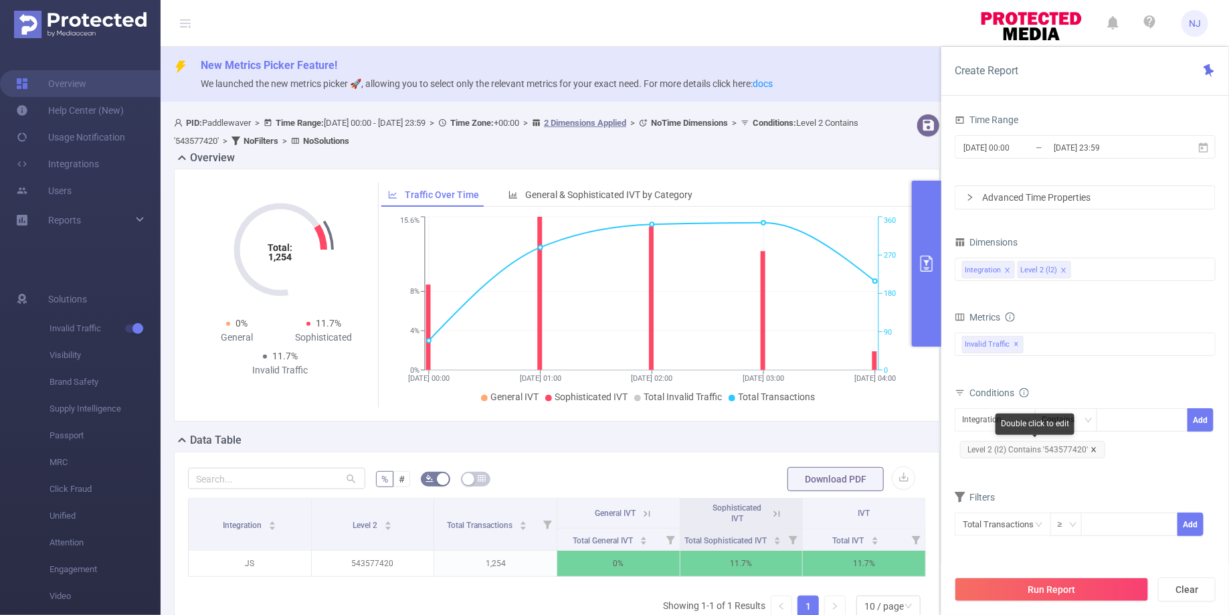
click at [1091, 446] on icon "icon: close" at bounding box center [1094, 449] width 7 height 7
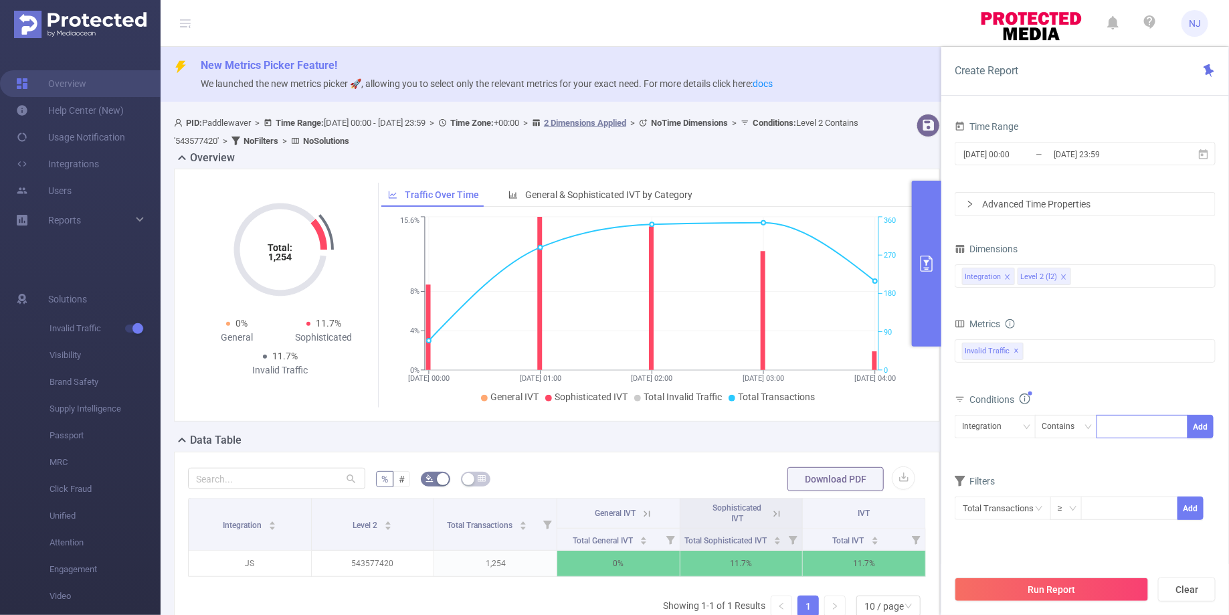
click at [1112, 423] on div at bounding box center [1142, 426] width 77 height 22
paste input "com.block.juggle"
type input "com.block.juggle"
click at [1008, 431] on div "Integration" at bounding box center [986, 426] width 49 height 22
click at [977, 475] on li "Level 2 (l2)" at bounding box center [995, 473] width 81 height 21
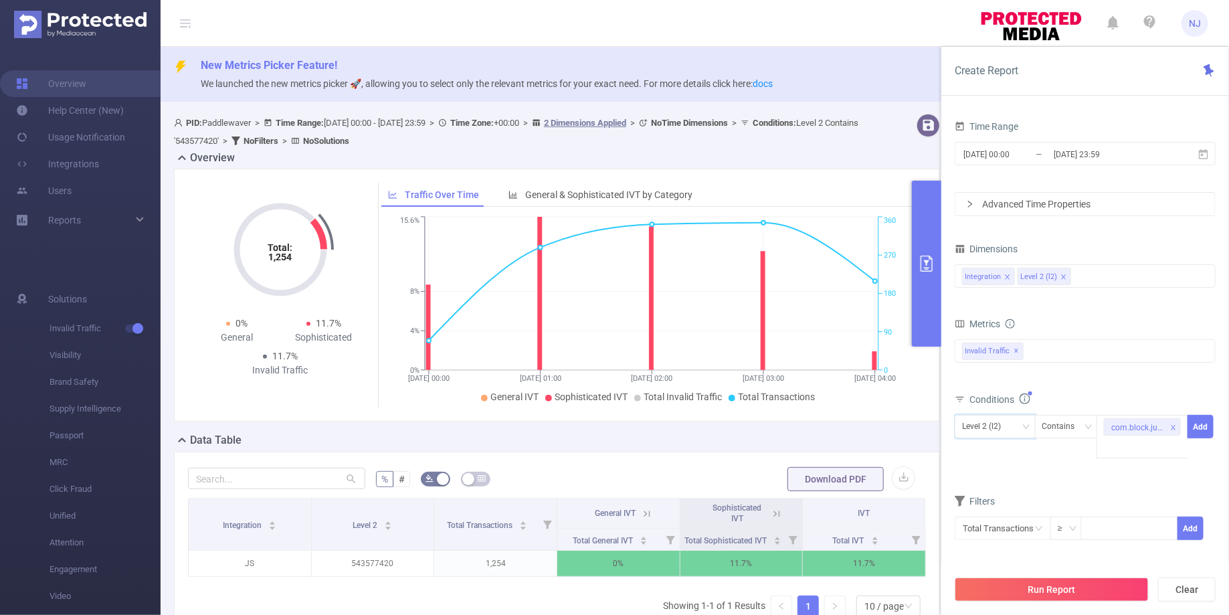
click at [1123, 459] on div "Level 2 (l2) Contains com.block.juggle Add" at bounding box center [1085, 440] width 261 height 50
click at [1204, 431] on button "Add" at bounding box center [1201, 426] width 26 height 23
click at [1055, 596] on button "Run Report" at bounding box center [1052, 589] width 194 height 24
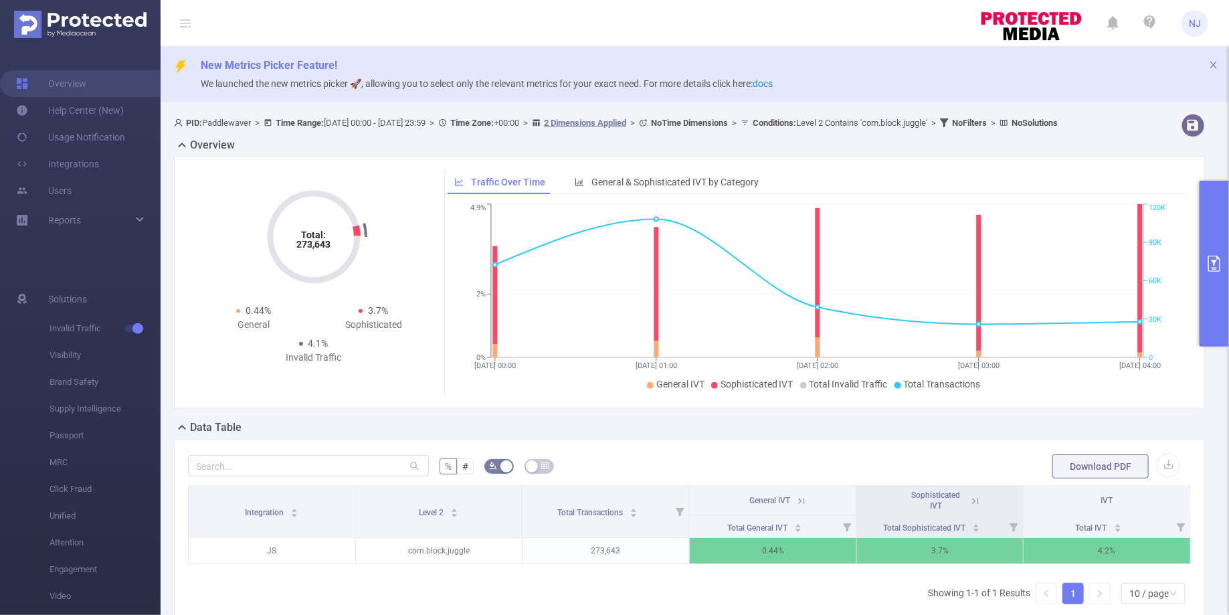
click at [1214, 260] on icon "primary" at bounding box center [1214, 264] width 12 height 16
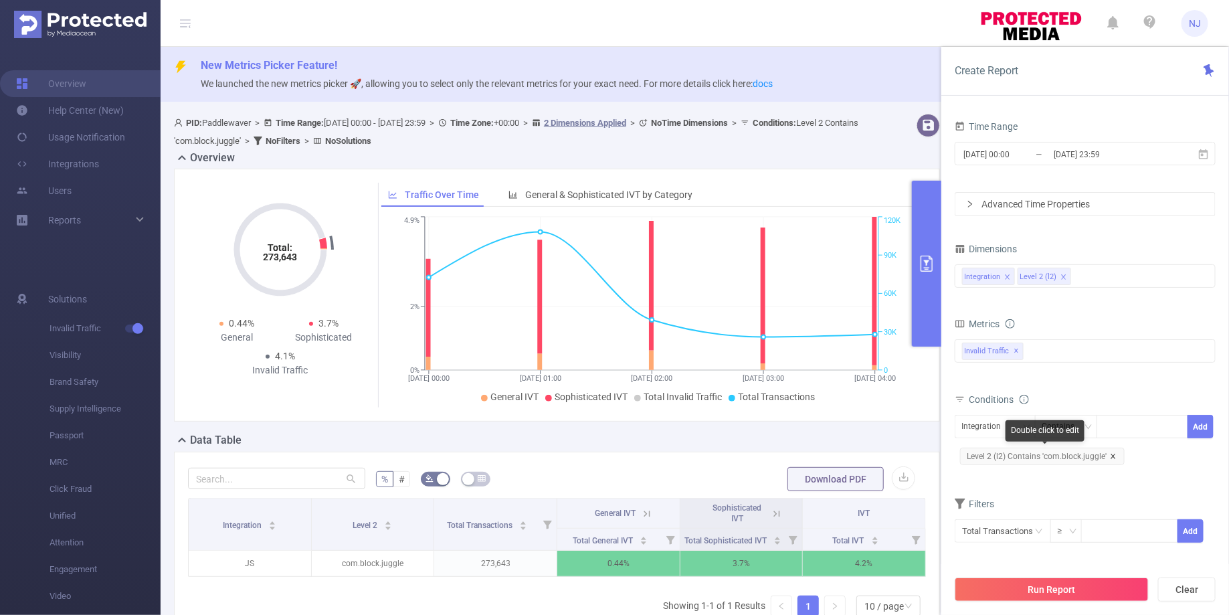
click at [1112, 456] on icon "icon: close" at bounding box center [1113, 456] width 7 height 7
click at [982, 427] on div "Integration" at bounding box center [986, 426] width 49 height 22
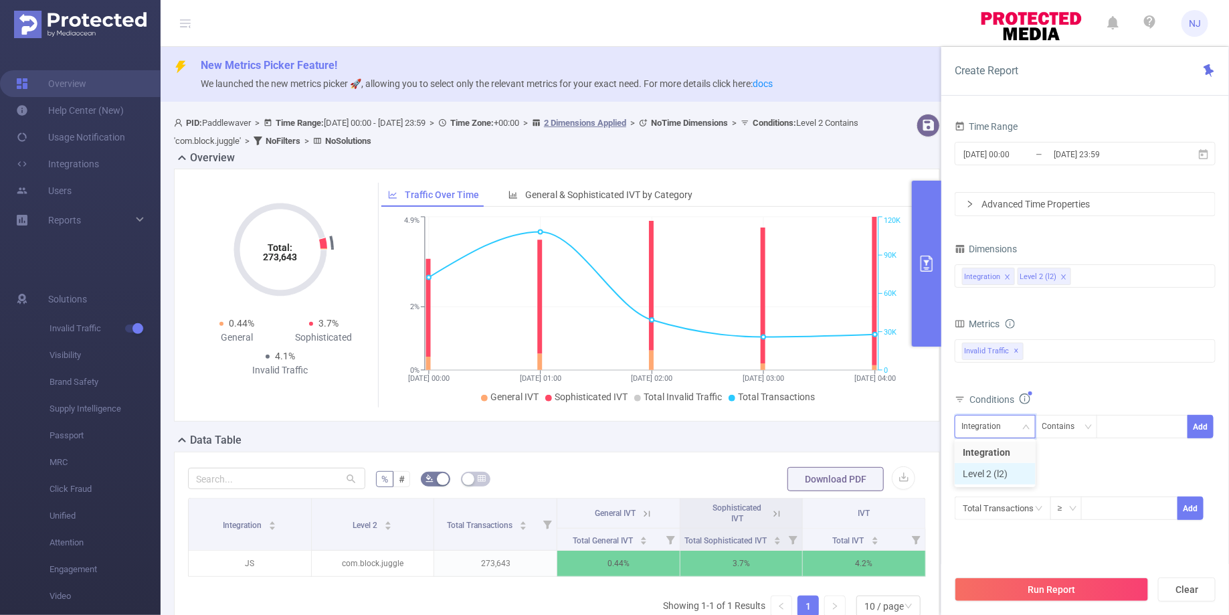
click at [981, 476] on li "Level 2 (l2)" at bounding box center [995, 473] width 81 height 21
click at [1133, 423] on div at bounding box center [1142, 426] width 77 height 22
paste input "puzzle.yarn.fever.unravel.puzzle"
type input "puzzle.yarn.fever.unravel.puzzle"
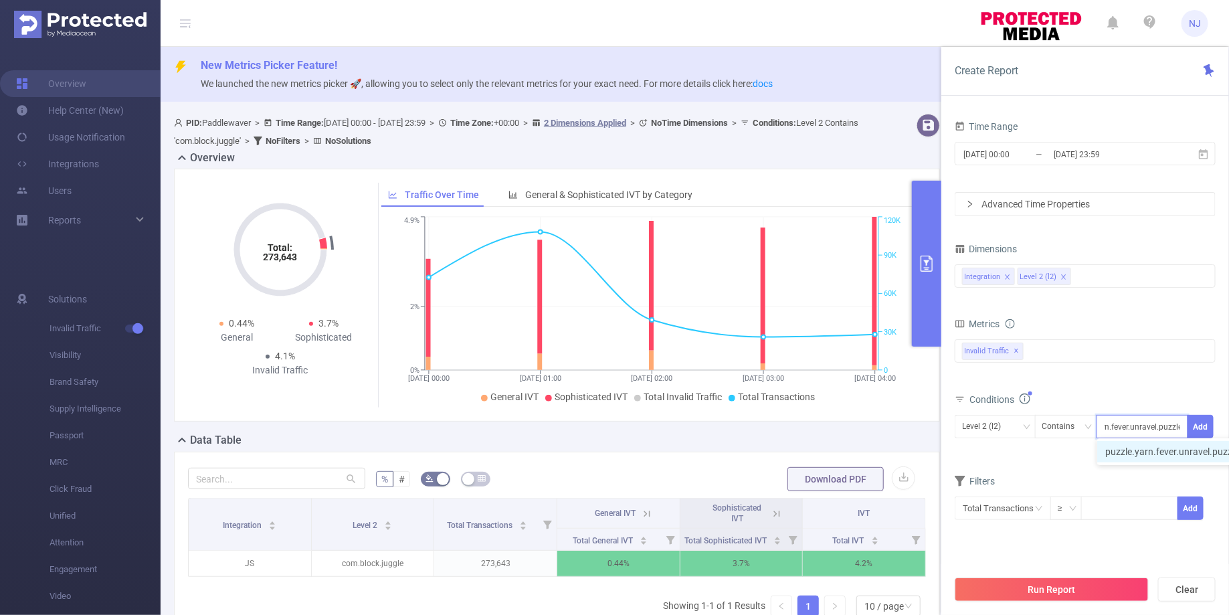
click at [1147, 451] on li "puzzle.yarn.fever.unravel.puzzle" at bounding box center [1178, 451] width 163 height 21
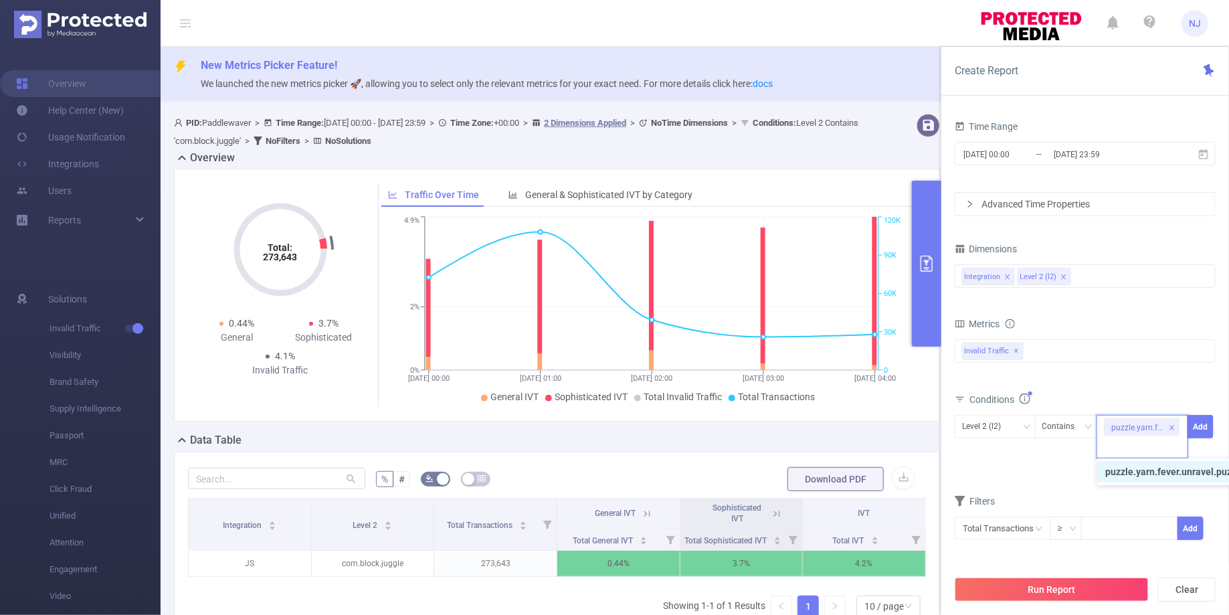
scroll to position [0, 0]
click at [1203, 420] on button "Add" at bounding box center [1201, 426] width 26 height 23
click at [1020, 594] on button "Run Report" at bounding box center [1052, 589] width 194 height 24
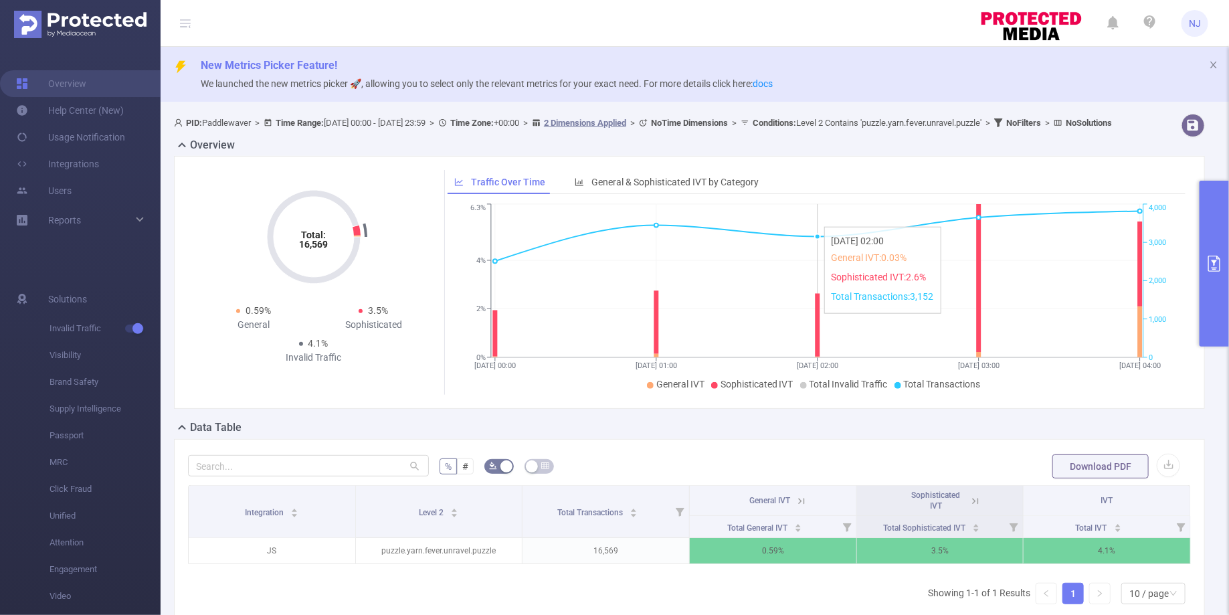
scroll to position [134, 0]
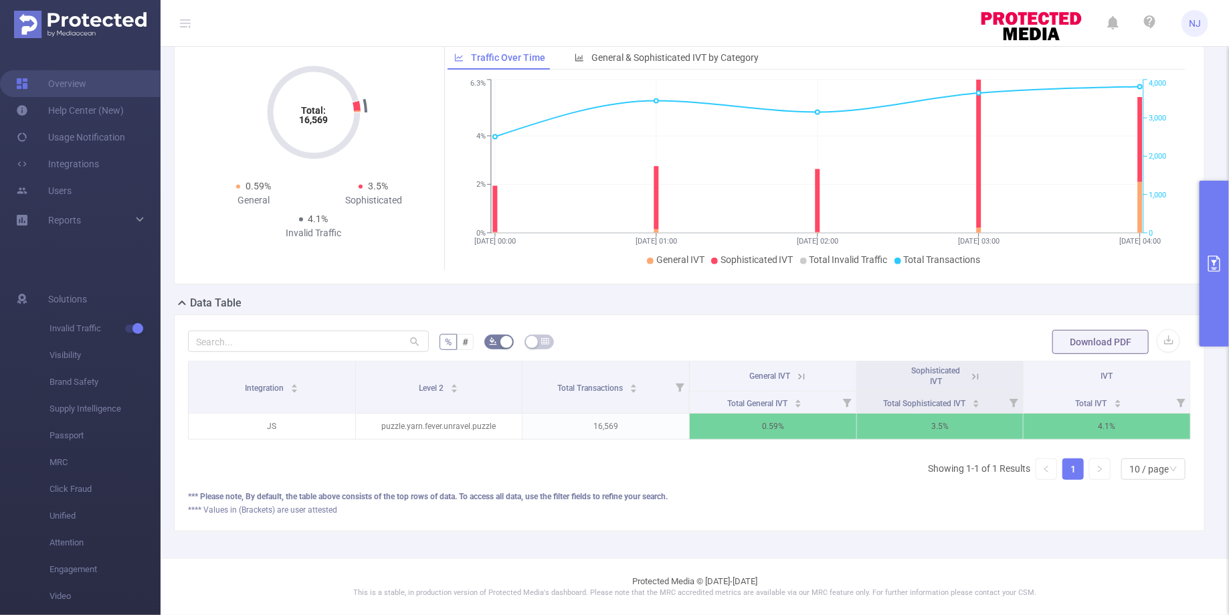
click at [1210, 240] on button "primary" at bounding box center [1214, 264] width 29 height 166
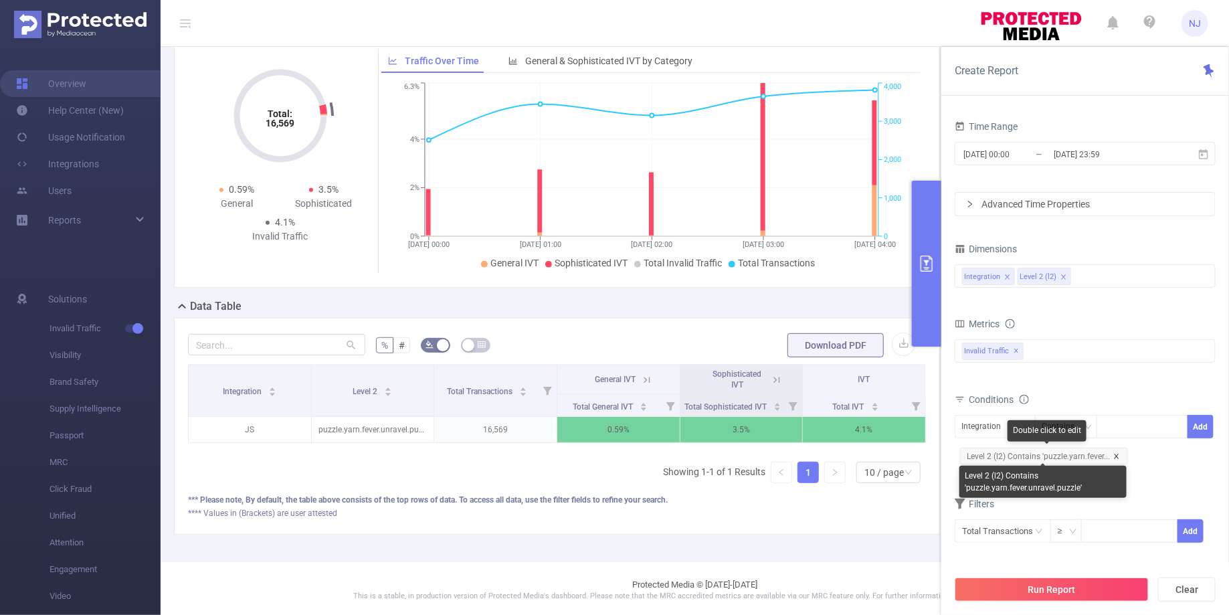
click at [1116, 453] on icon "icon: close" at bounding box center [1116, 456] width 7 height 7
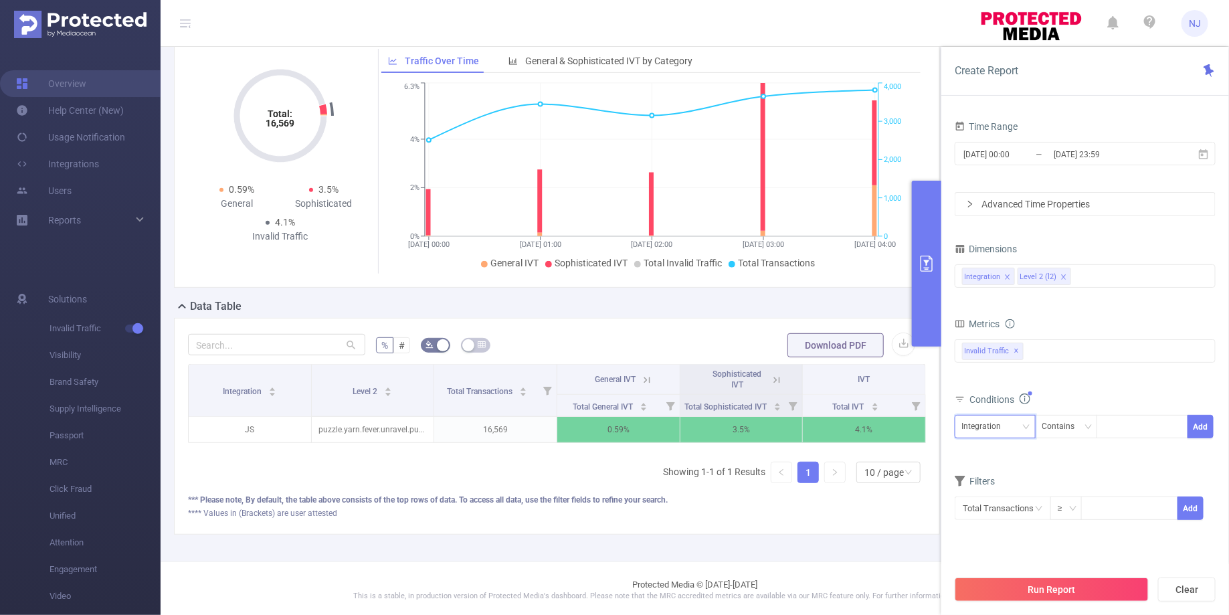
click at [1003, 427] on div "Integration" at bounding box center [986, 426] width 49 height 22
click at [981, 472] on li "Level 2 (l2)" at bounding box center [995, 473] width 81 height 21
click at [1088, 427] on icon "icon: down" at bounding box center [1088, 427] width 8 height 8
click at [1119, 426] on div at bounding box center [1142, 426] width 77 height 22
paste input "com.darmiu.folasia"
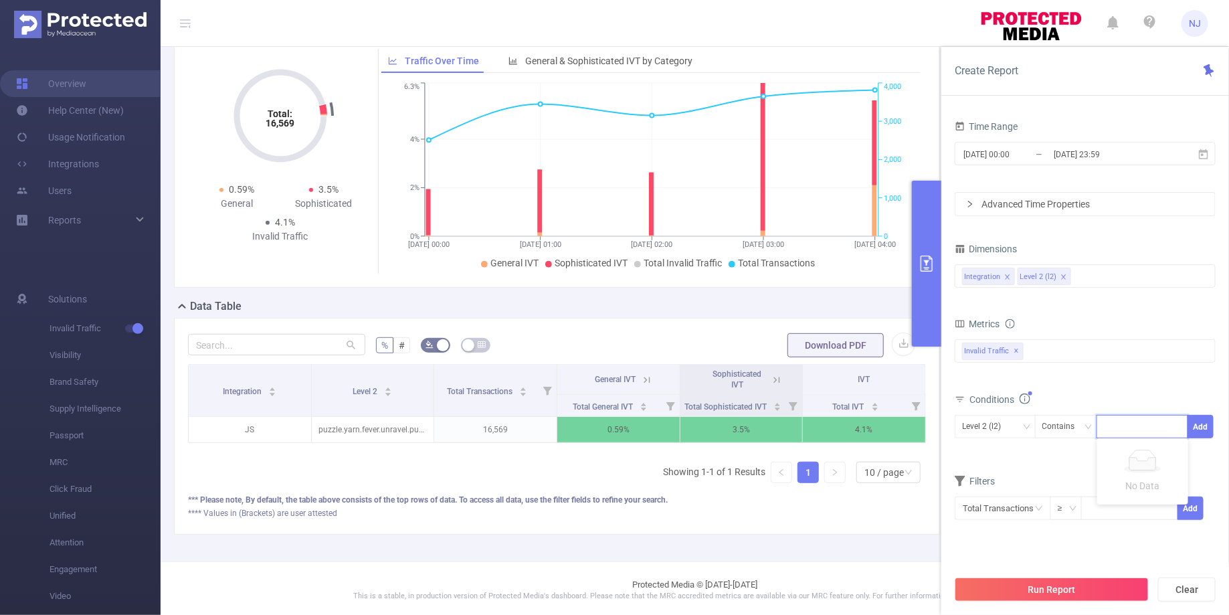
type input "com.darmiu.folasia"
click at [1147, 446] on li "com.darmiu.folasia" at bounding box center [1152, 451] width 110 height 21
click at [1205, 427] on button "Add" at bounding box center [1201, 426] width 26 height 23
click at [1035, 585] on button "Run Report" at bounding box center [1052, 589] width 194 height 24
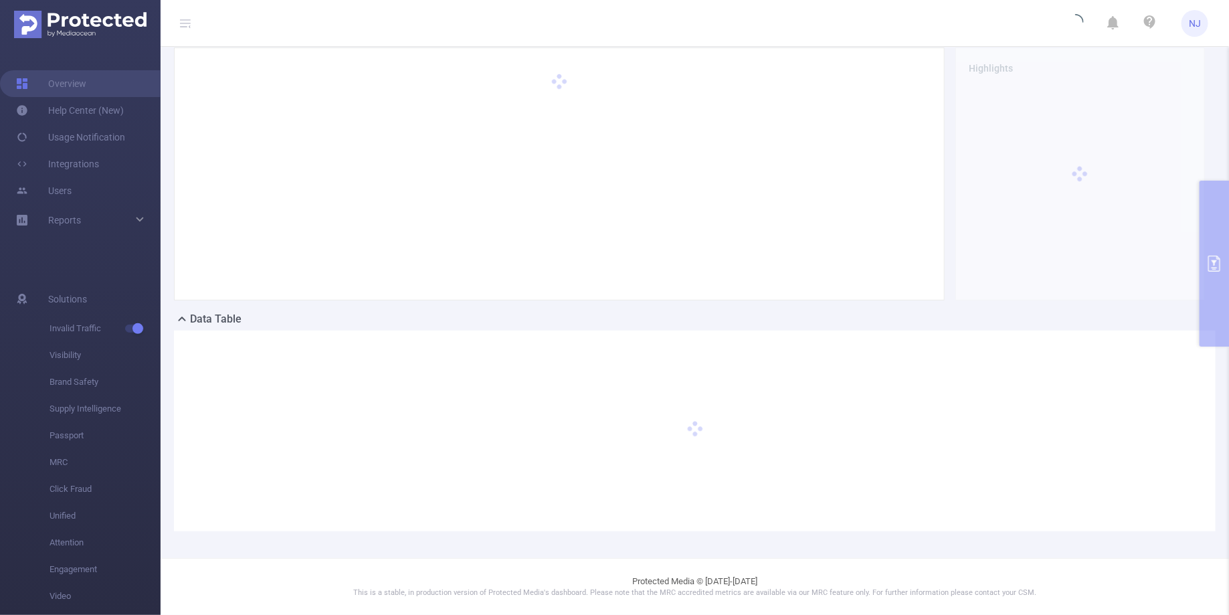
scroll to position [120, 0]
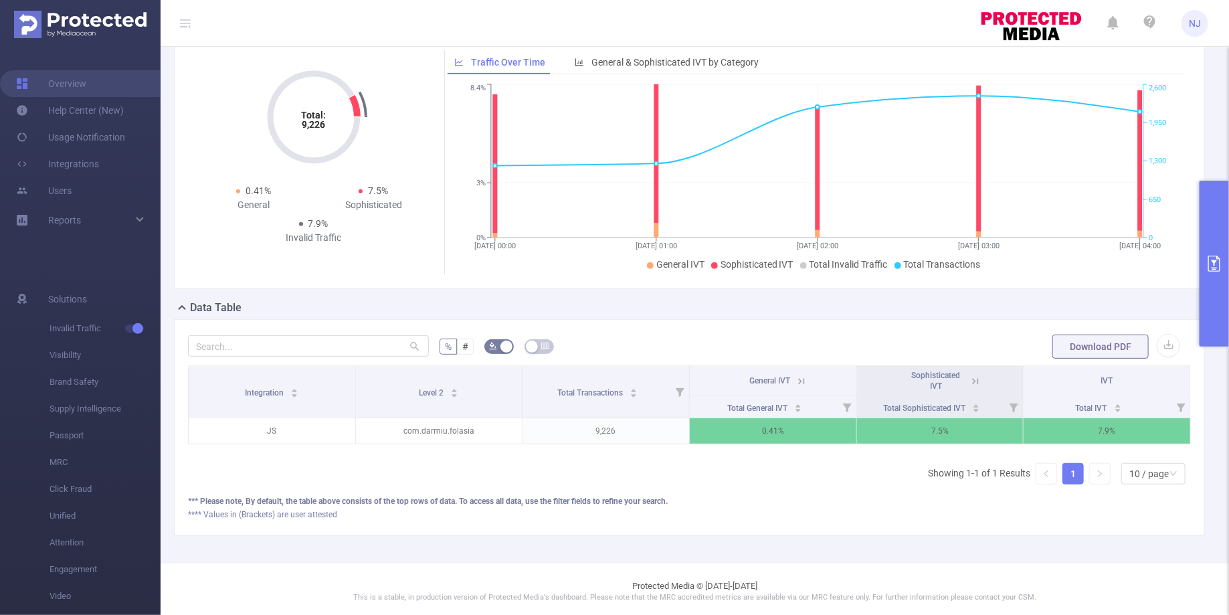
click at [1209, 276] on button "primary" at bounding box center [1214, 264] width 29 height 166
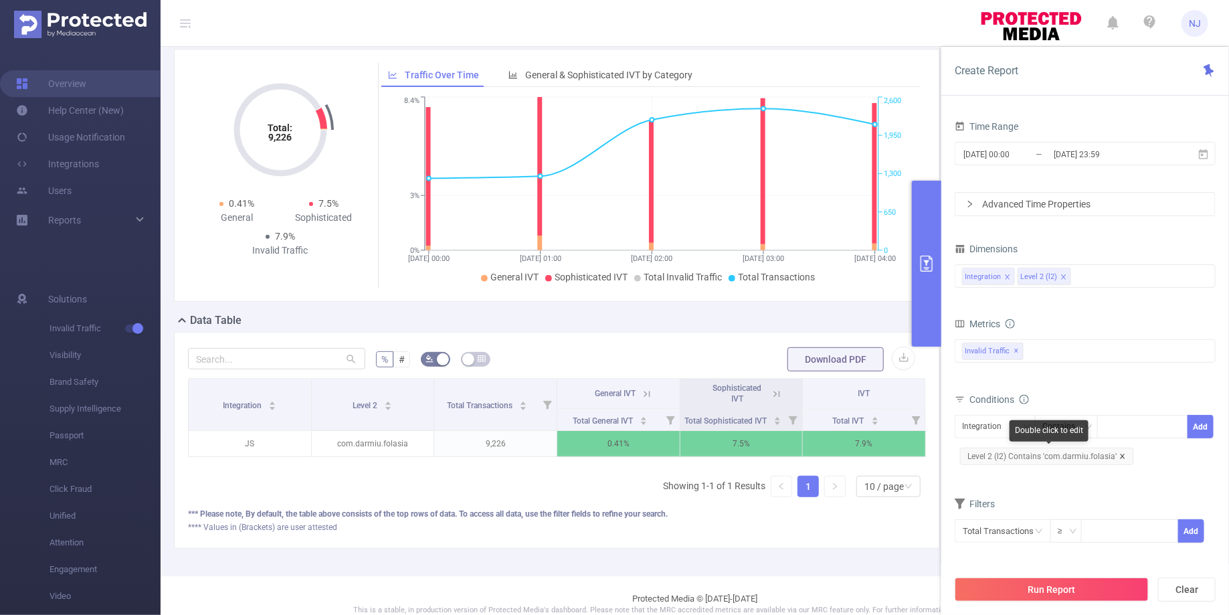
click at [1121, 454] on icon "icon: close" at bounding box center [1122, 456] width 7 height 7
click at [998, 425] on div "Integration" at bounding box center [986, 426] width 49 height 22
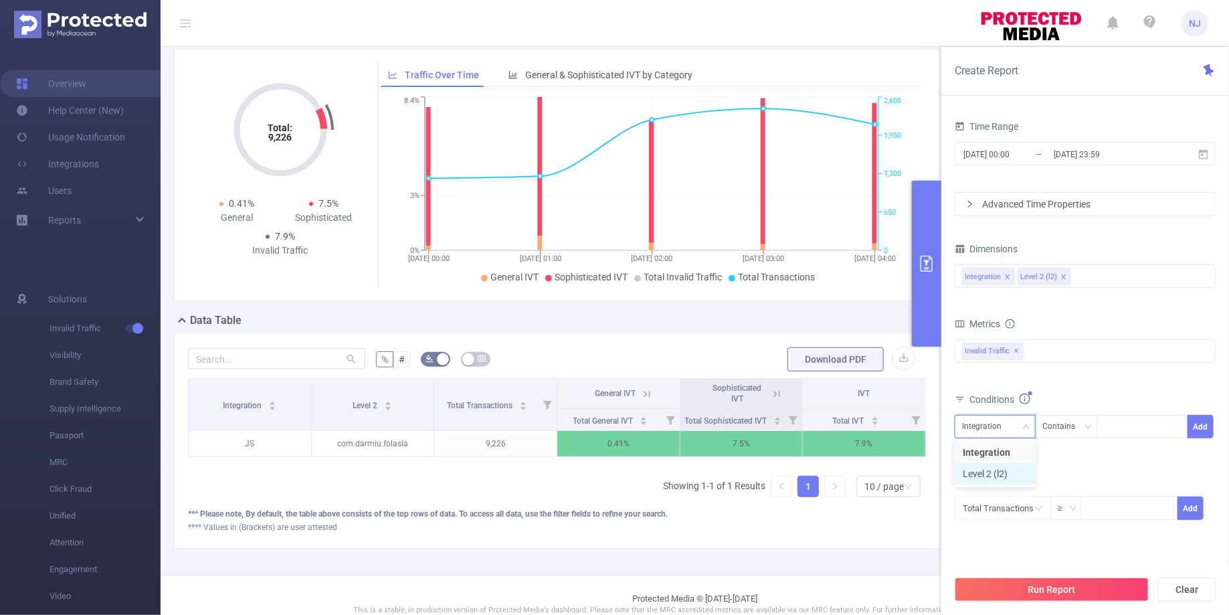
click at [989, 466] on li "Level 2 (l2)" at bounding box center [995, 473] width 81 height 21
click at [1149, 428] on div at bounding box center [1142, 426] width 77 height 22
paste input "com.gamovation.tileclub"
type input "com.gamovation.tileclub"
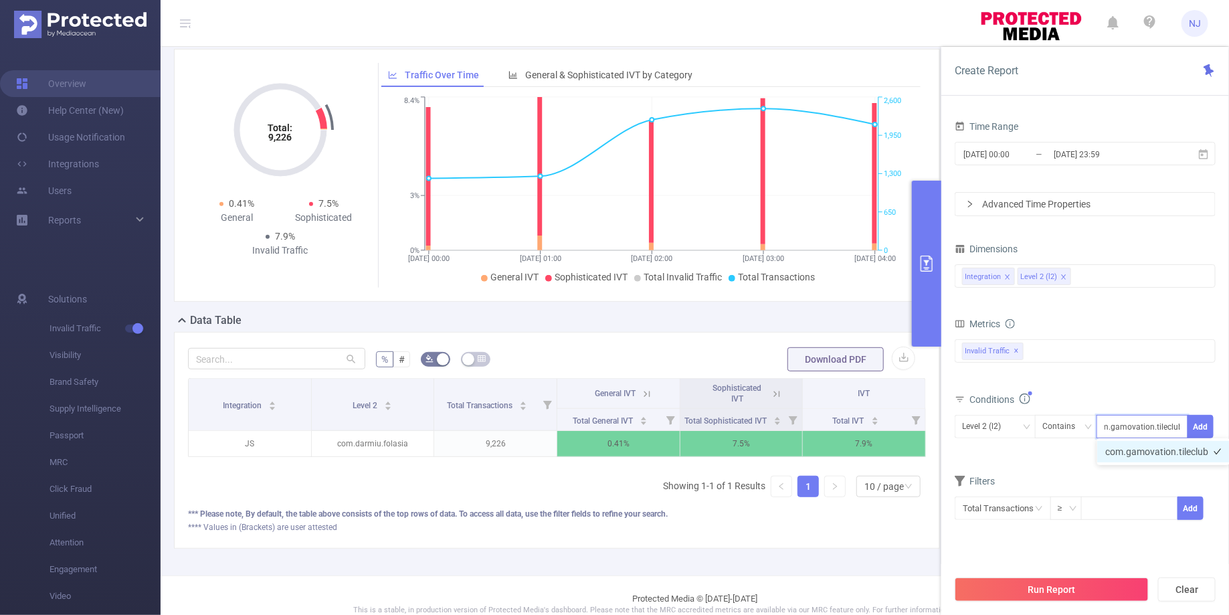
click at [1143, 454] on li "com.gamovation.tileclub" at bounding box center [1163, 451] width 132 height 21
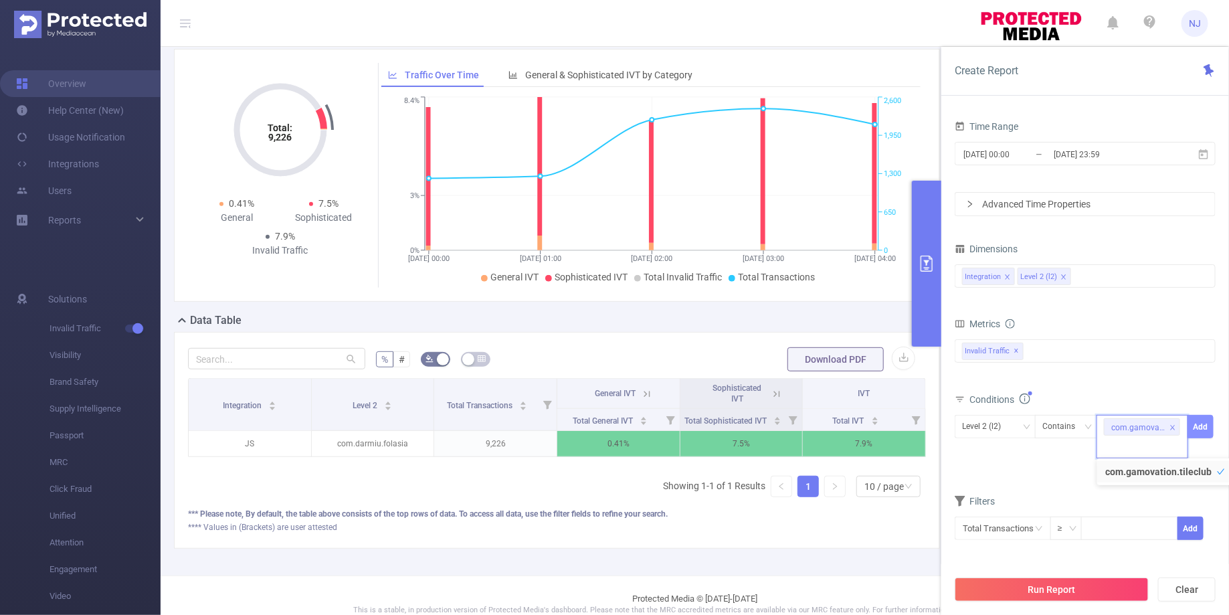
click at [1205, 430] on button "Add" at bounding box center [1201, 426] width 26 height 23
click at [1072, 592] on button "Run Report" at bounding box center [1052, 589] width 194 height 24
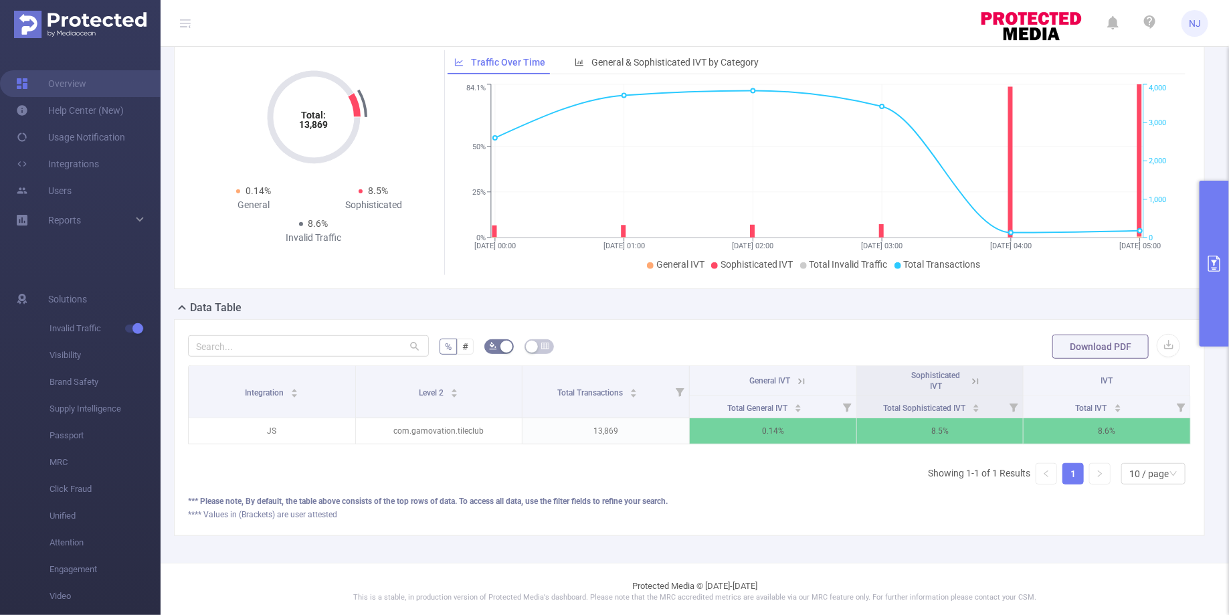
click at [1210, 308] on button "primary" at bounding box center [1214, 264] width 29 height 166
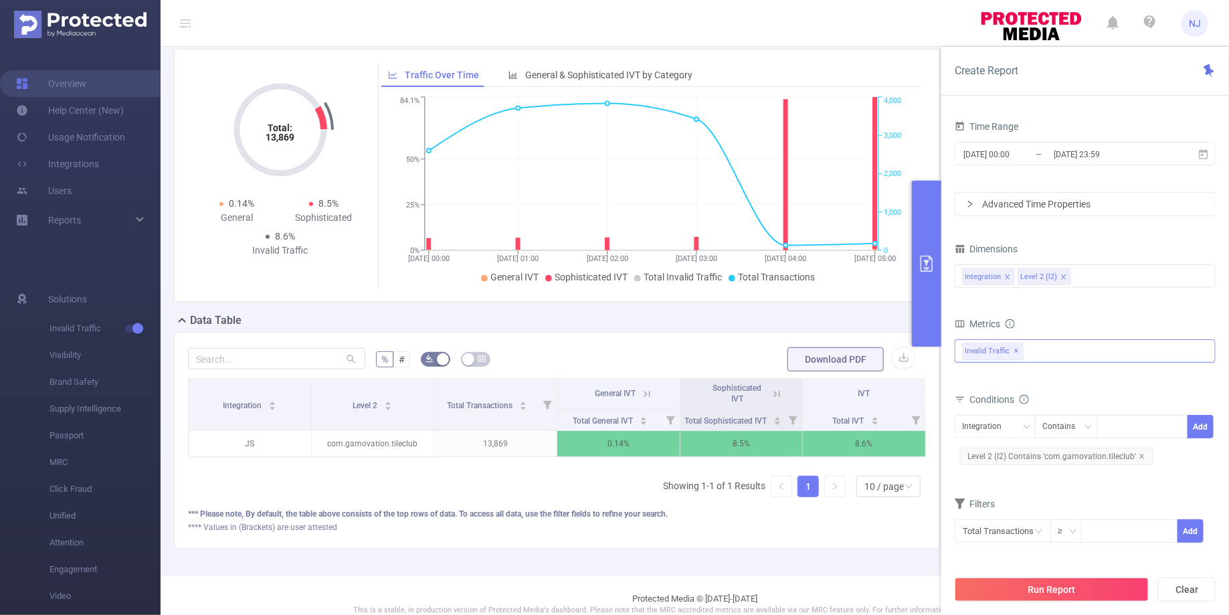
click at [1016, 353] on span "✕" at bounding box center [1016, 351] width 5 height 16
click at [1016, 353] on div at bounding box center [1085, 349] width 261 height 21
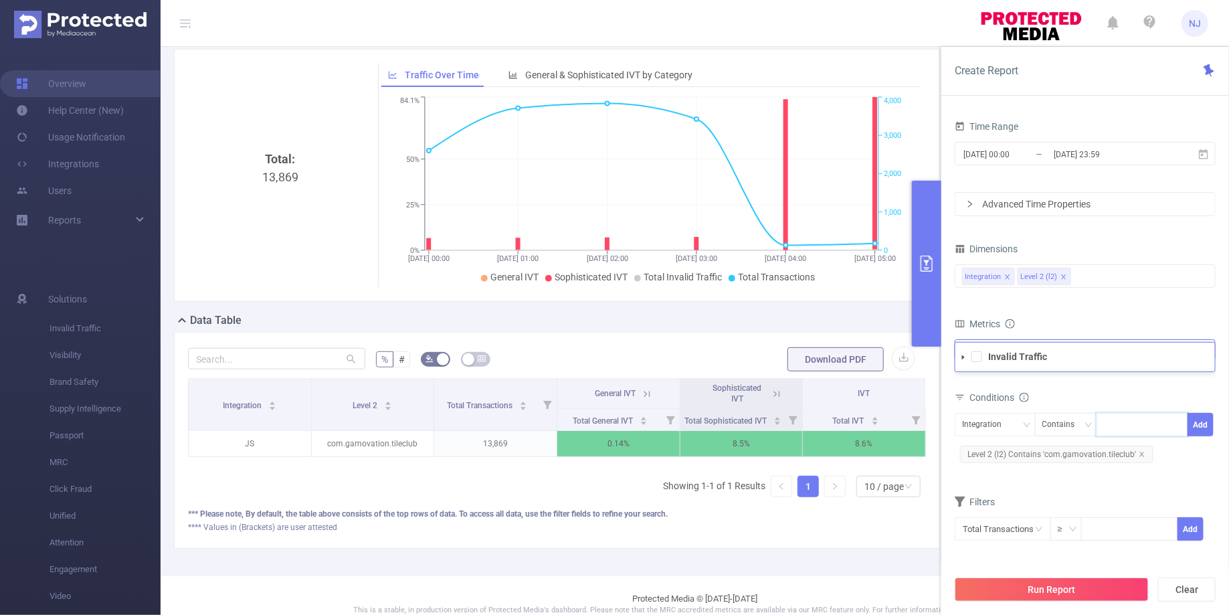
click at [983, 357] on li "Invalid Traffic" at bounding box center [1085, 357] width 260 height 18
click at [979, 359] on span at bounding box center [976, 356] width 11 height 11
click at [1021, 387] on div "Metrics Total General IVT Data Centers Disclosed Bots Known Crawlers Irregular …" at bounding box center [1085, 351] width 261 height 75
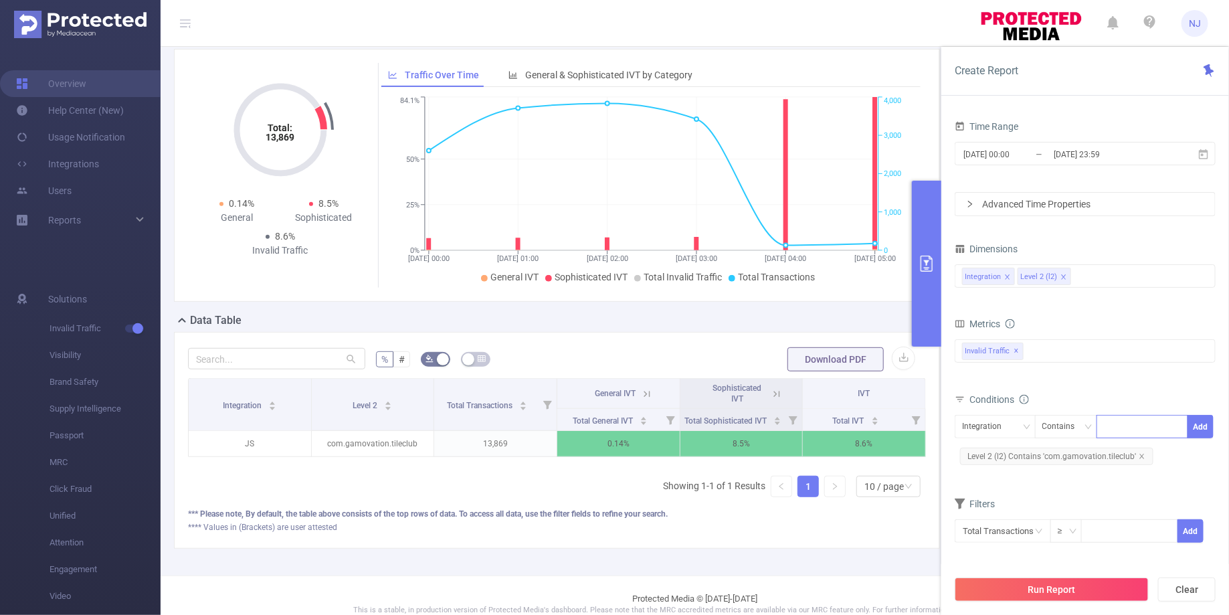
click at [1154, 428] on div at bounding box center [1142, 426] width 77 height 22
click at [1030, 494] on div "Filters" at bounding box center [1085, 505] width 261 height 22
click at [1143, 453] on span "Level 2 (l2) Contains 'com.gamovation.tileclub'" at bounding box center [1056, 456] width 193 height 17
click at [1141, 453] on icon "icon: close" at bounding box center [1142, 456] width 7 height 7
click at [1100, 424] on div at bounding box center [1143, 426] width 92 height 23
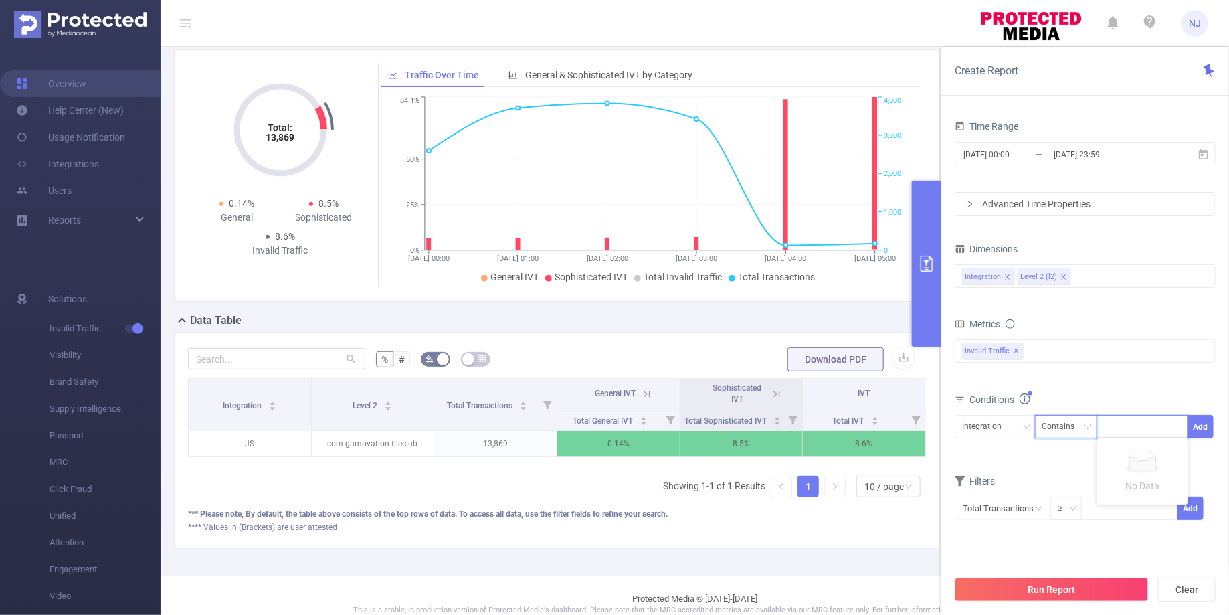
click at [1060, 425] on div "Contains" at bounding box center [1063, 426] width 42 height 22
click at [1048, 471] on li "Is" at bounding box center [1079, 473] width 89 height 21
click at [1130, 432] on div at bounding box center [1142, 426] width 77 height 22
paste input "com.bstar.intl"
type input "com.bstar.intl"
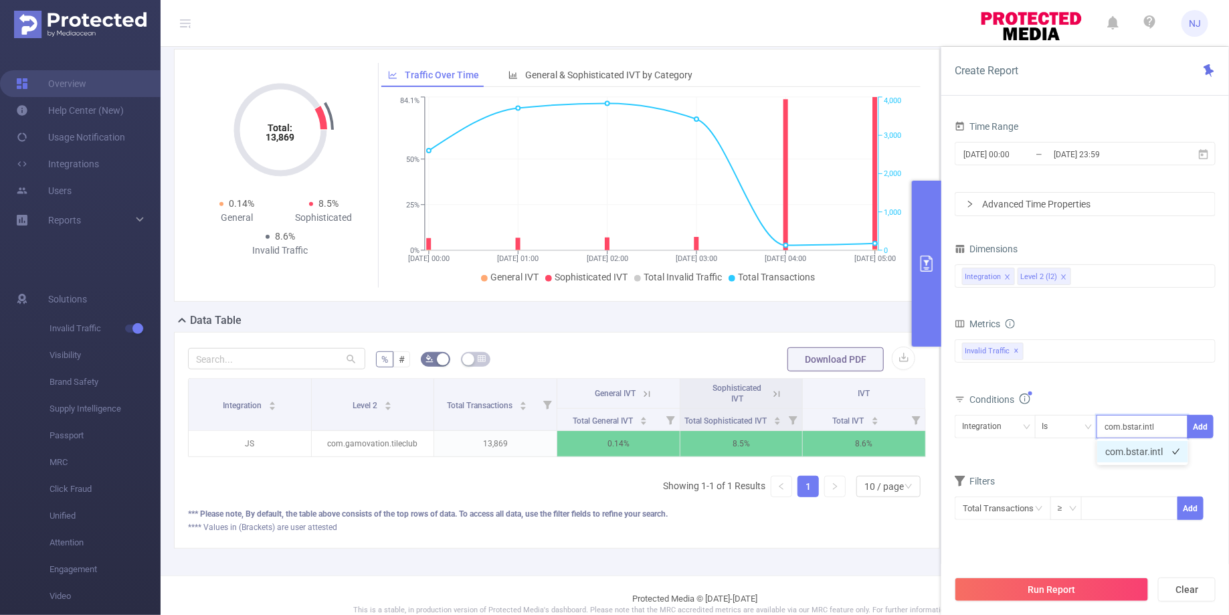
click at [1131, 452] on li "com.bstar.intl" at bounding box center [1142, 451] width 91 height 21
click at [1199, 426] on button "Add" at bounding box center [1201, 426] width 26 height 23
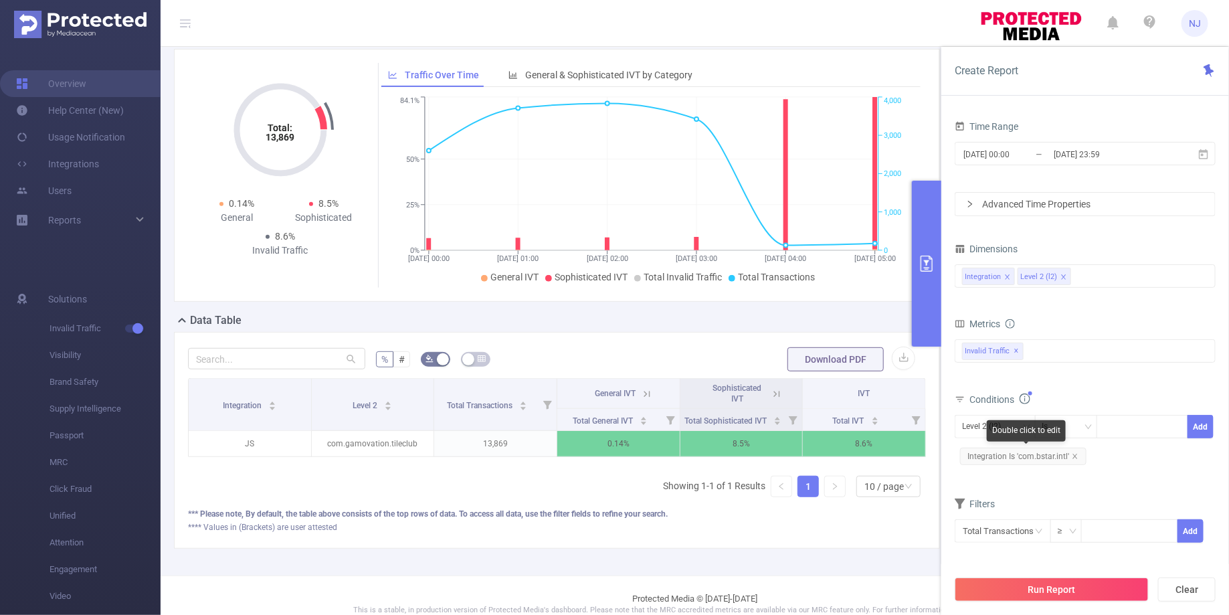
click at [1078, 457] on span "Integration Is 'com.bstar.intl'" at bounding box center [1023, 456] width 126 height 17
click at [1074, 454] on icon "icon: close" at bounding box center [1075, 456] width 7 height 7
click at [1110, 397] on div "Conditions" at bounding box center [1085, 401] width 261 height 22
click at [1053, 579] on button "Run Report" at bounding box center [1052, 589] width 194 height 24
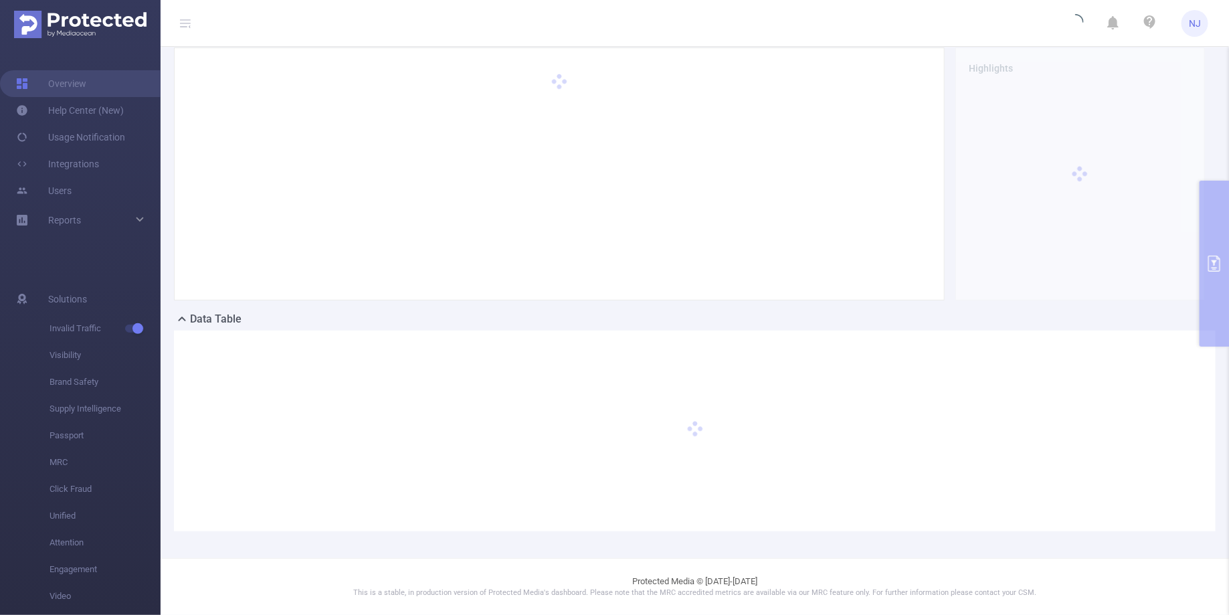
scroll to position [107, 0]
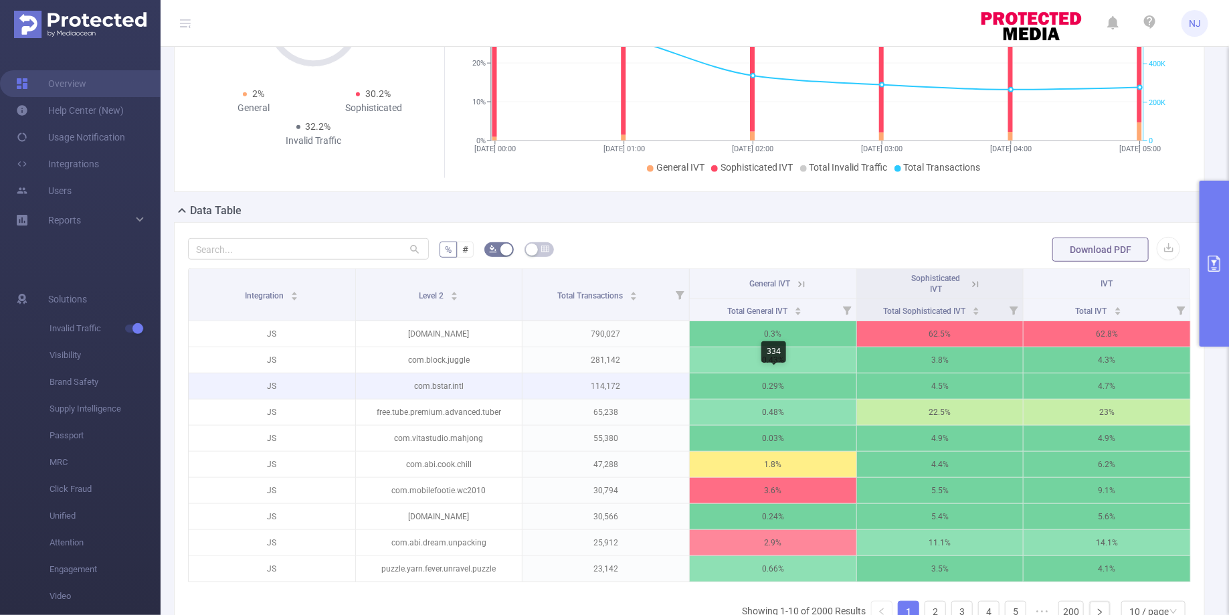
scroll to position [0, 3]
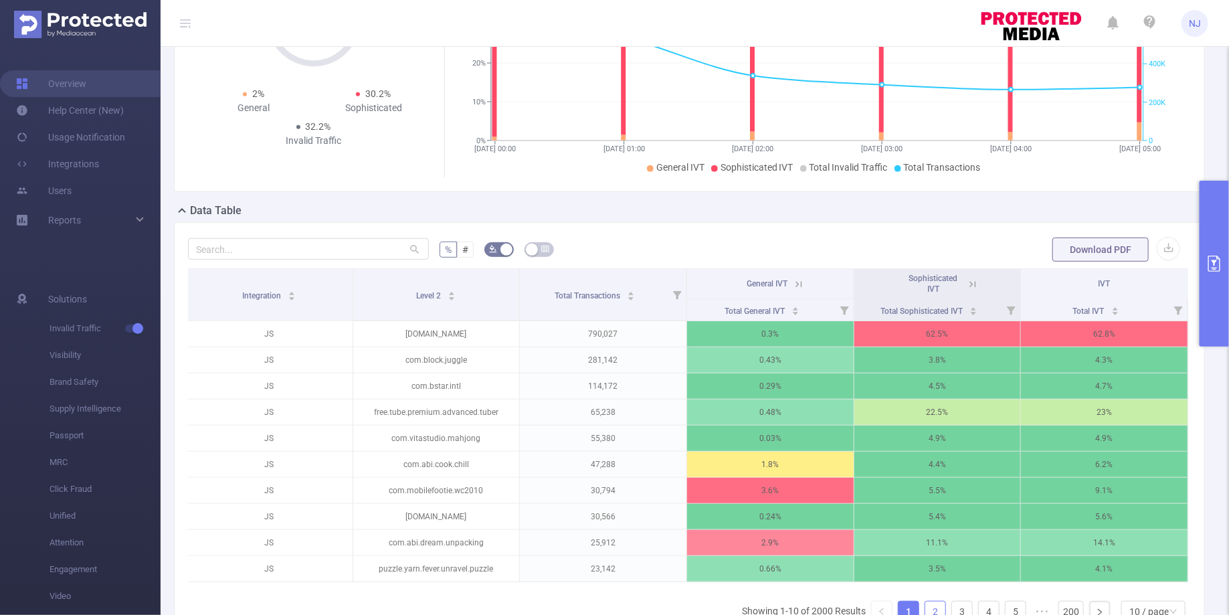
click at [937, 603] on link "2" at bounding box center [935, 611] width 20 height 20
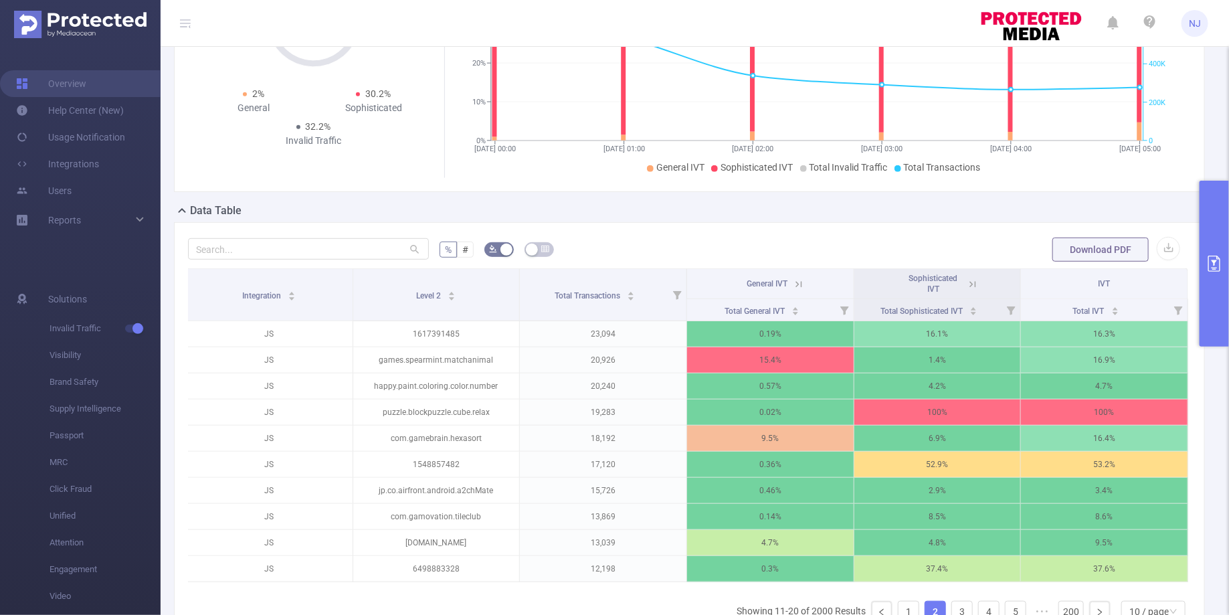
click at [973, 287] on icon at bounding box center [973, 284] width 12 height 12
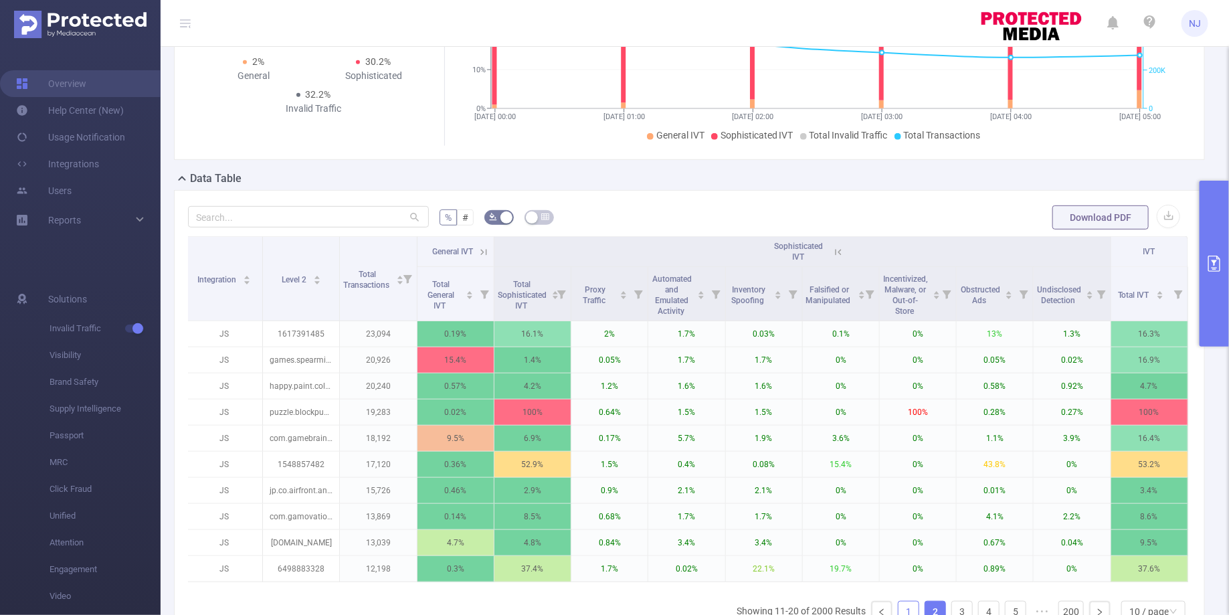
click at [907, 604] on link "1" at bounding box center [908, 611] width 20 height 20
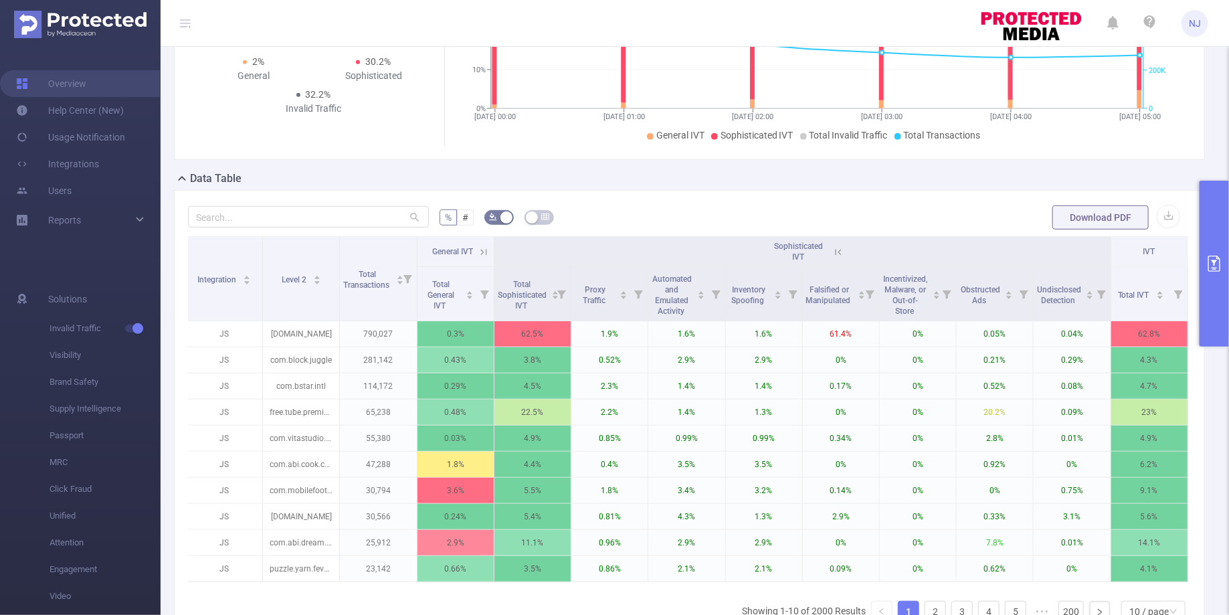
click at [1216, 264] on icon "primary" at bounding box center [1214, 264] width 16 height 16
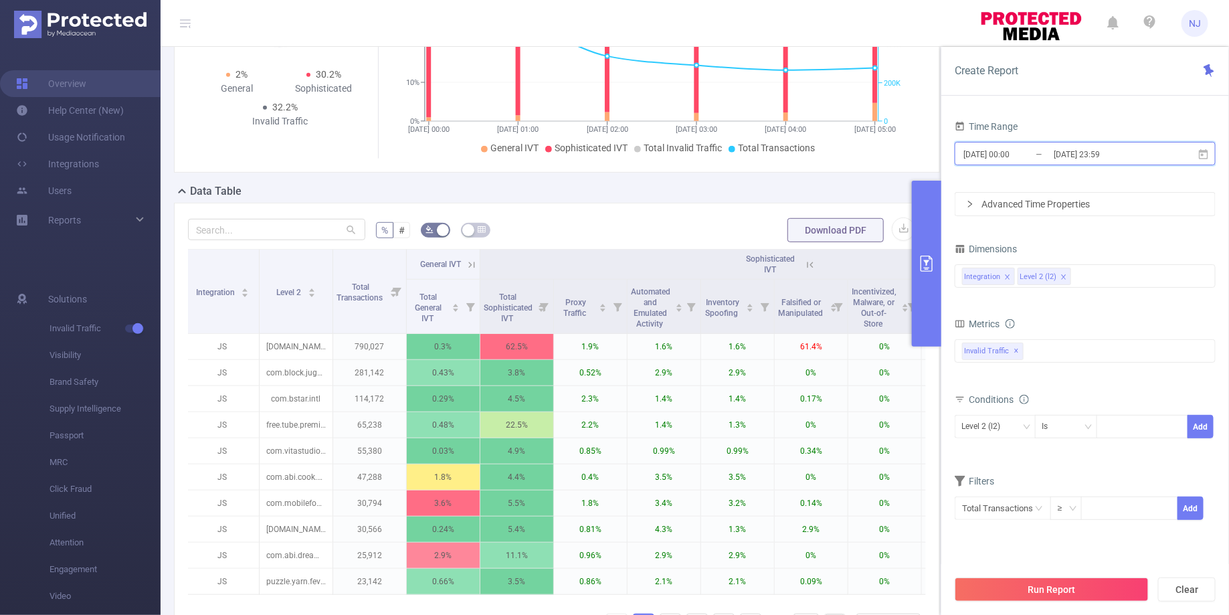
click at [1003, 142] on span "[DATE] 00:00 _ [DATE] 23:59" at bounding box center [1085, 153] width 261 height 23
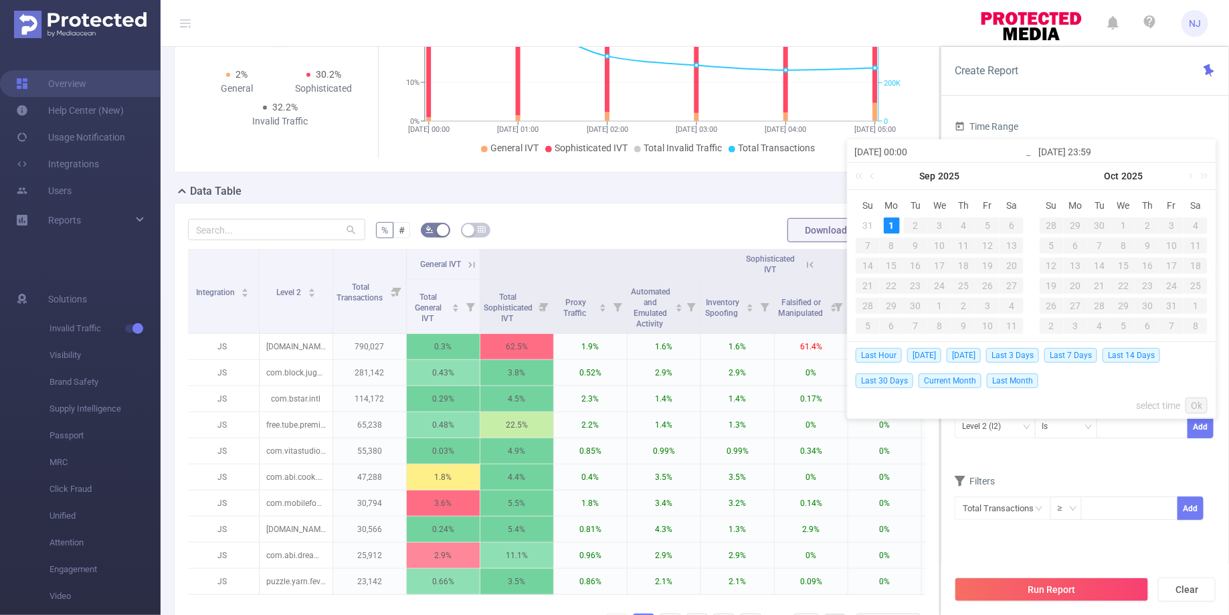
click at [912, 151] on input "[DATE] 00:00" at bounding box center [939, 152] width 171 height 16
type input "[DATE] 1:00"
type input "[DATE] 12:00"
type input "[DATE] 0:00"
type input "[DATE] 04:00"
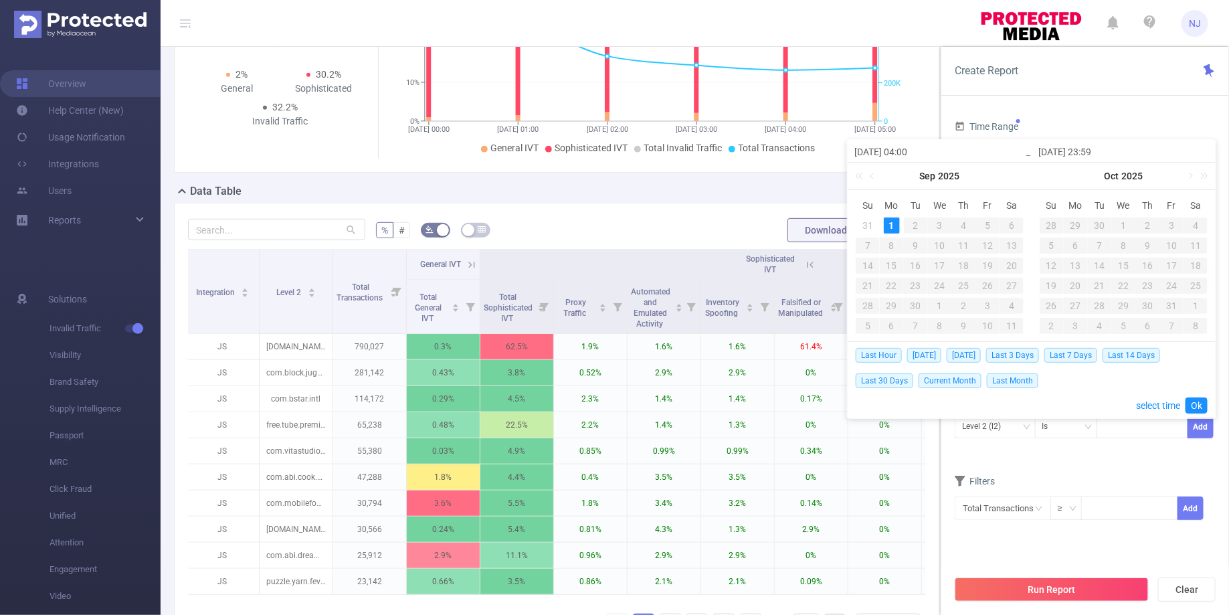
type input "[DATE] 04:00"
click at [1097, 152] on input "[DATE] 23:59" at bounding box center [1123, 152] width 171 height 16
type input "[DATE] 0:59"
type input "[DATE] 04:59"
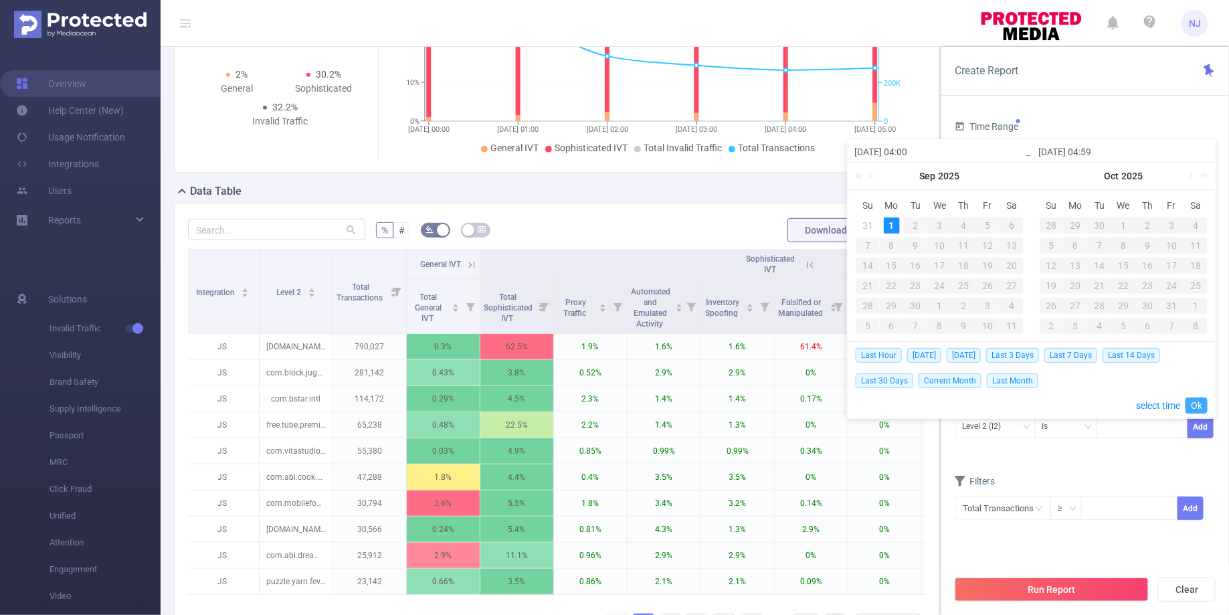
click at [1196, 401] on link "Ok" at bounding box center [1197, 405] width 22 height 16
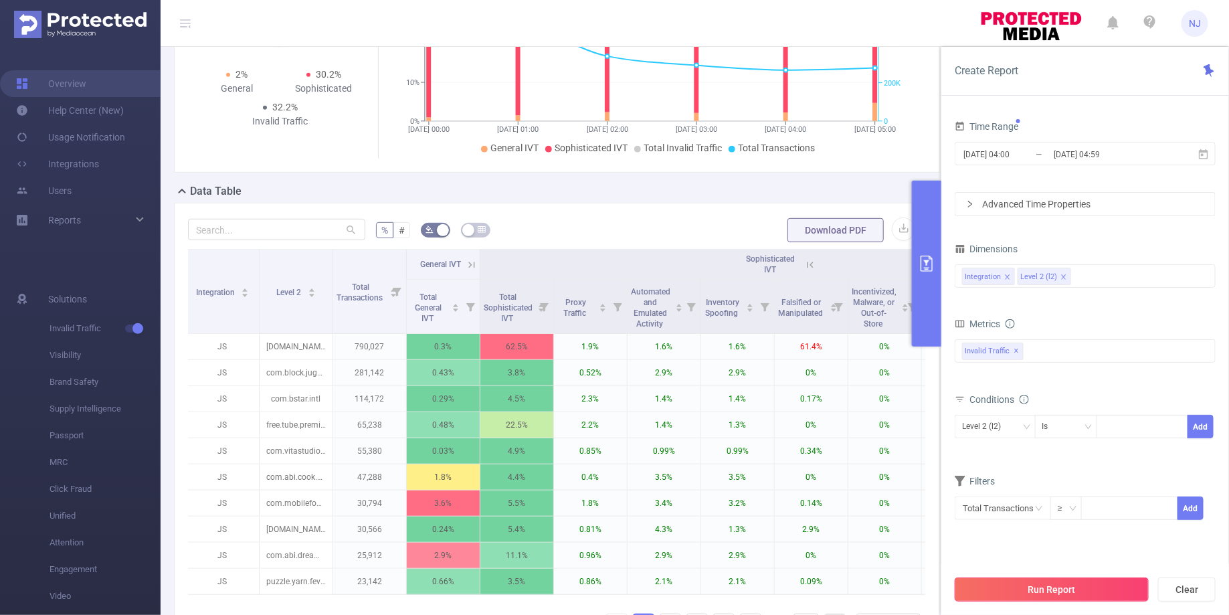
click at [1064, 586] on button "Run Report" at bounding box center [1052, 589] width 194 height 24
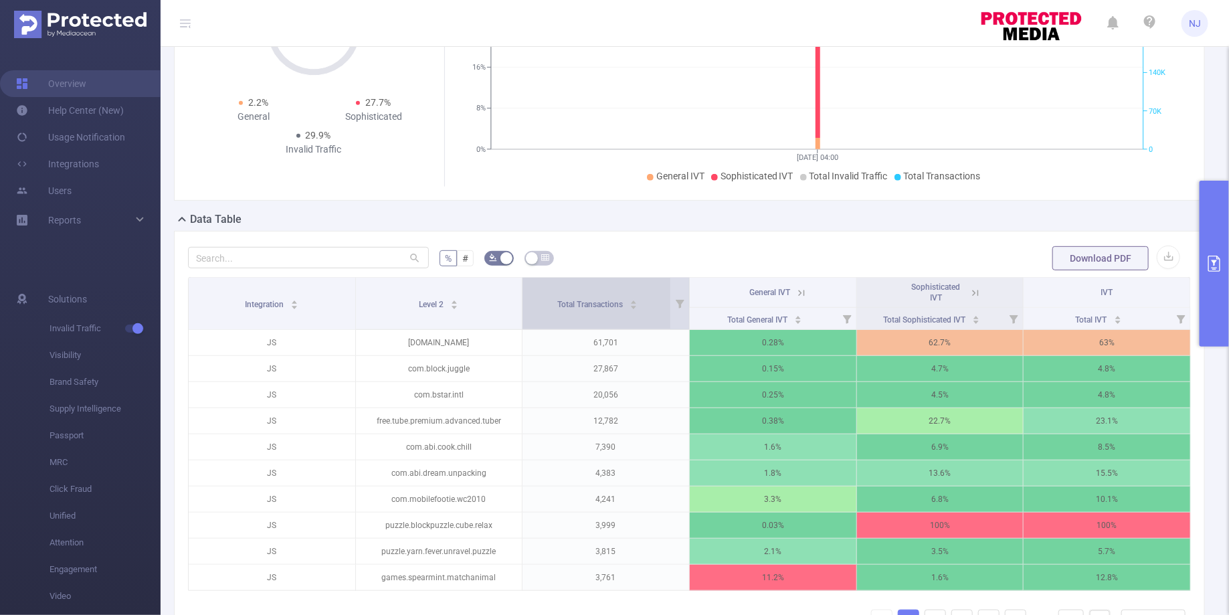
scroll to position [321, 0]
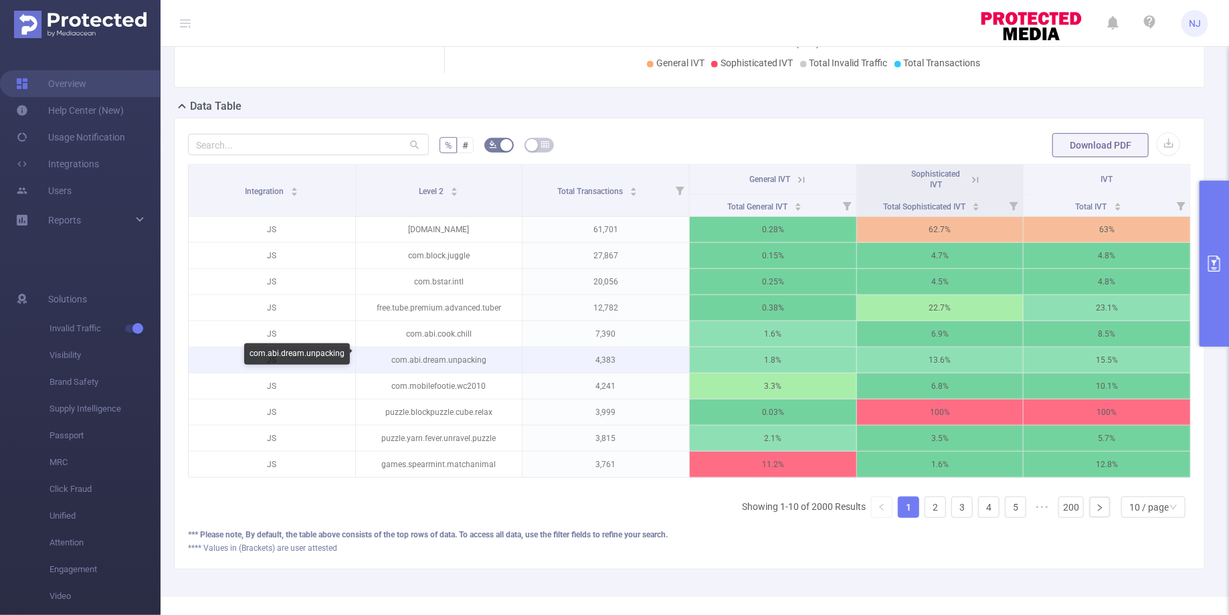
click at [424, 357] on p "com.abi.dream.unpacking" at bounding box center [439, 359] width 167 height 25
click at [505, 358] on p "com.abi.dream.unpacking" at bounding box center [439, 359] width 167 height 25
drag, startPoint x: 494, startPoint y: 356, endPoint x: 389, endPoint y: 357, distance: 105.7
click at [389, 357] on p "com.abi.dream.unpacking" at bounding box center [439, 359] width 167 height 25
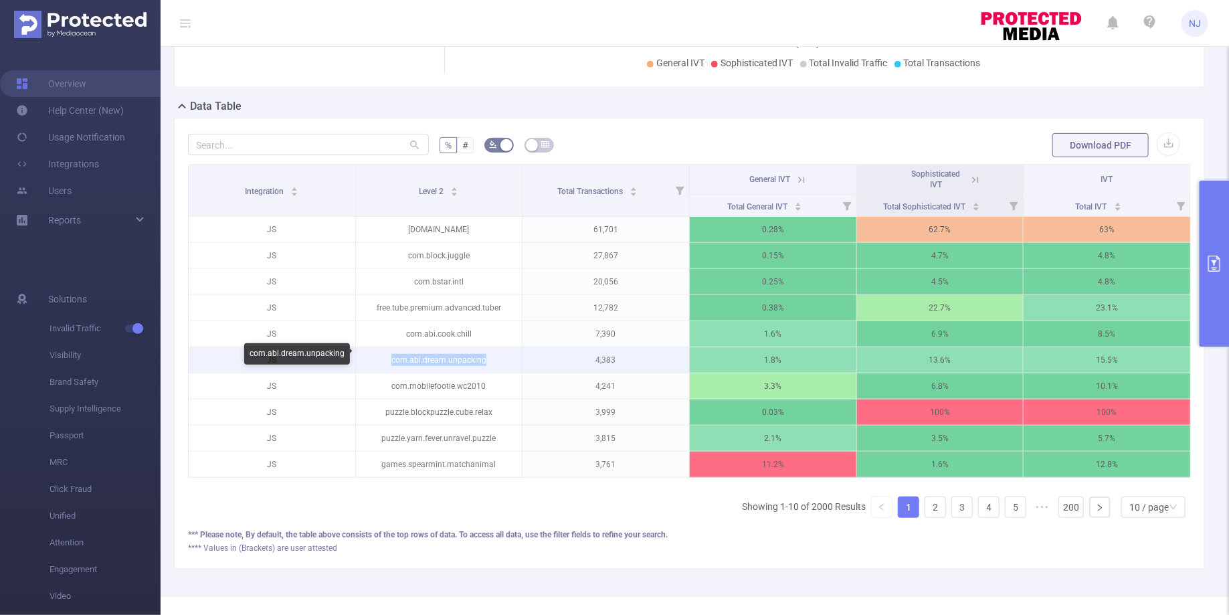
copy p "com.abi.dream.unpacking"
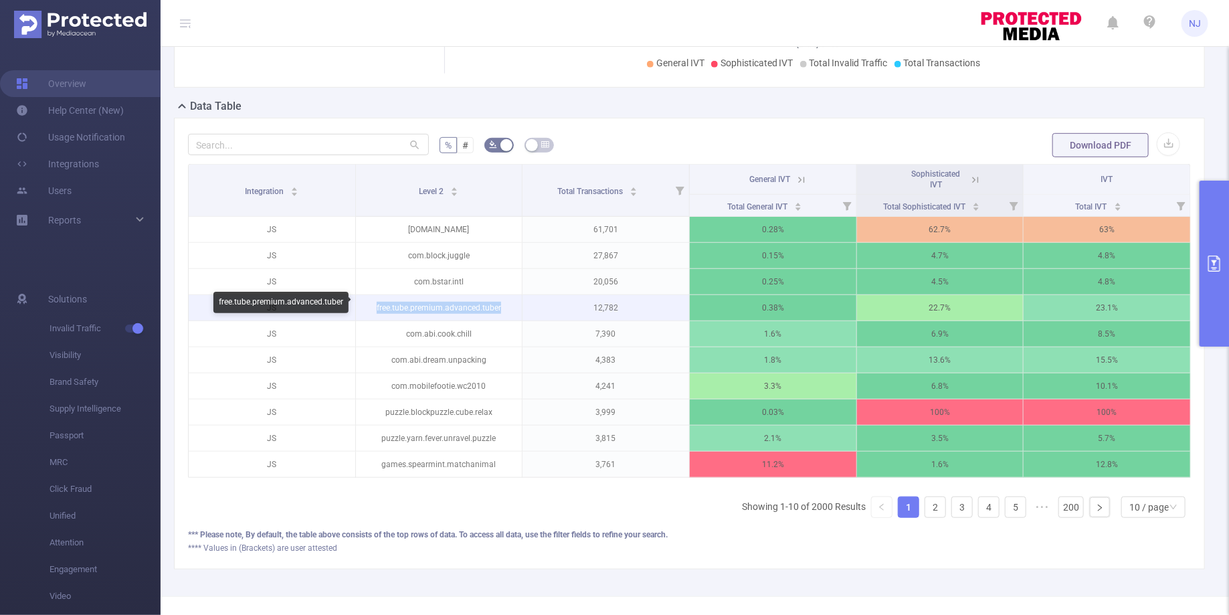
drag, startPoint x: 502, startPoint y: 302, endPoint x: 369, endPoint y: 302, distance: 133.1
click at [369, 302] on p "free.tube.premium.advanced.tuber" at bounding box center [439, 307] width 167 height 25
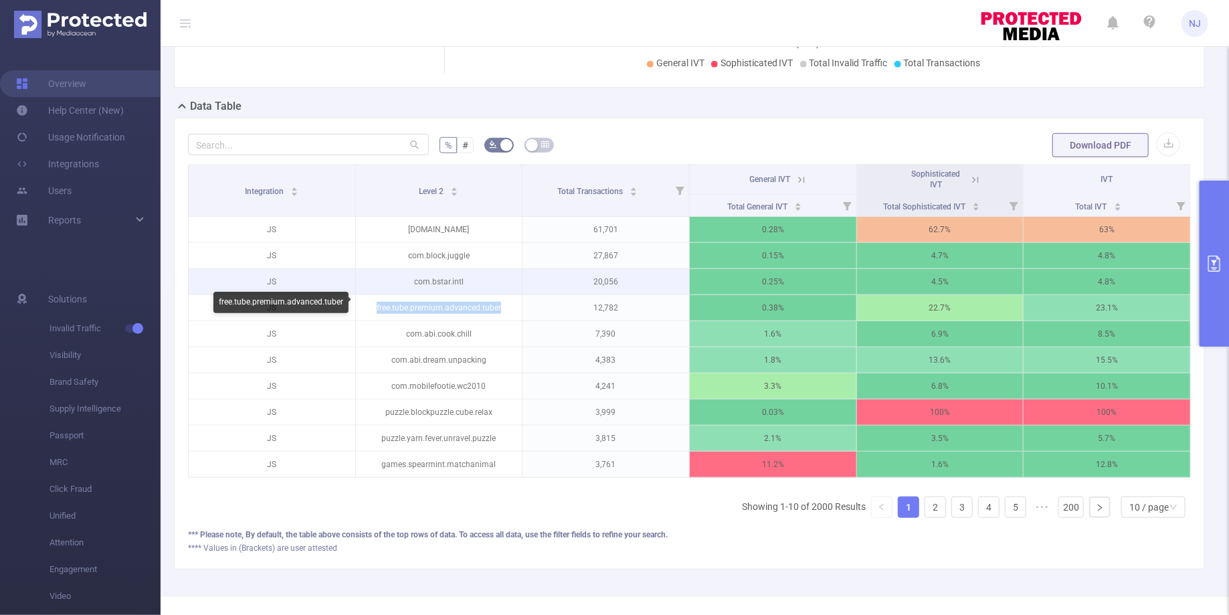
copy p "free.tube.premium.advanced.tuber"
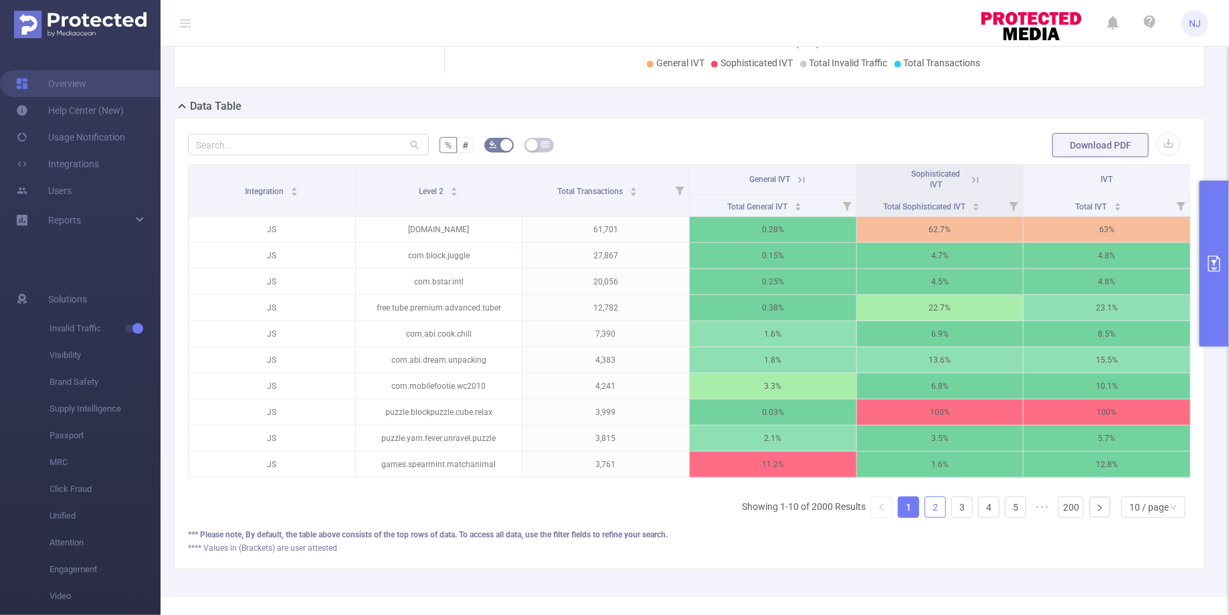
click at [939, 510] on link "2" at bounding box center [935, 507] width 20 height 20
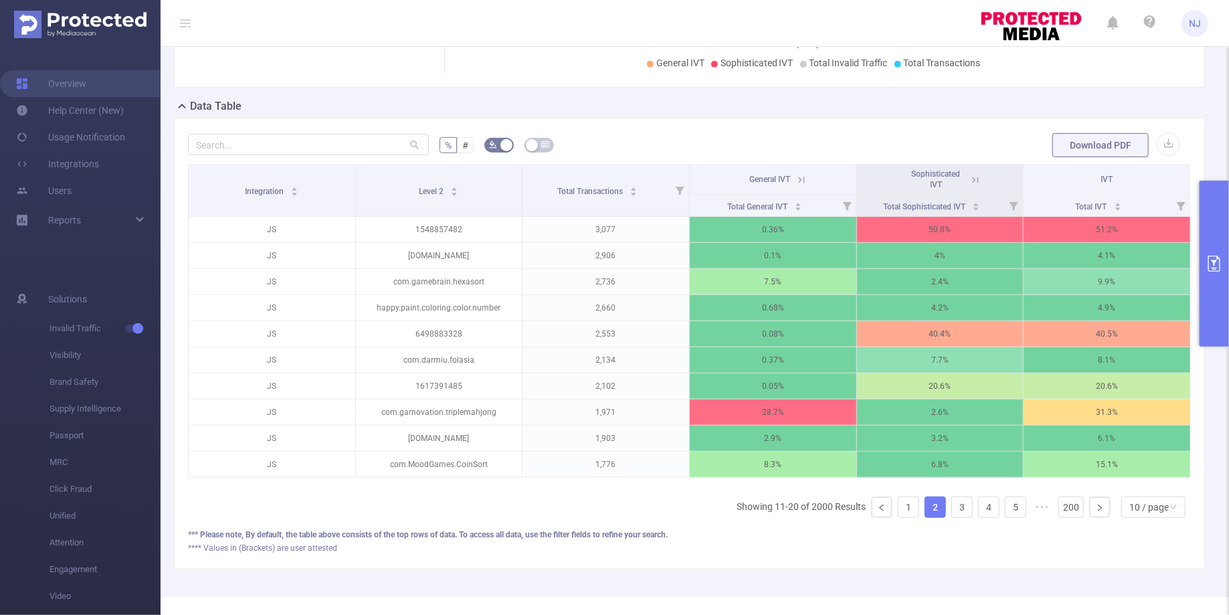
click at [1207, 274] on button "primary" at bounding box center [1214, 264] width 29 height 166
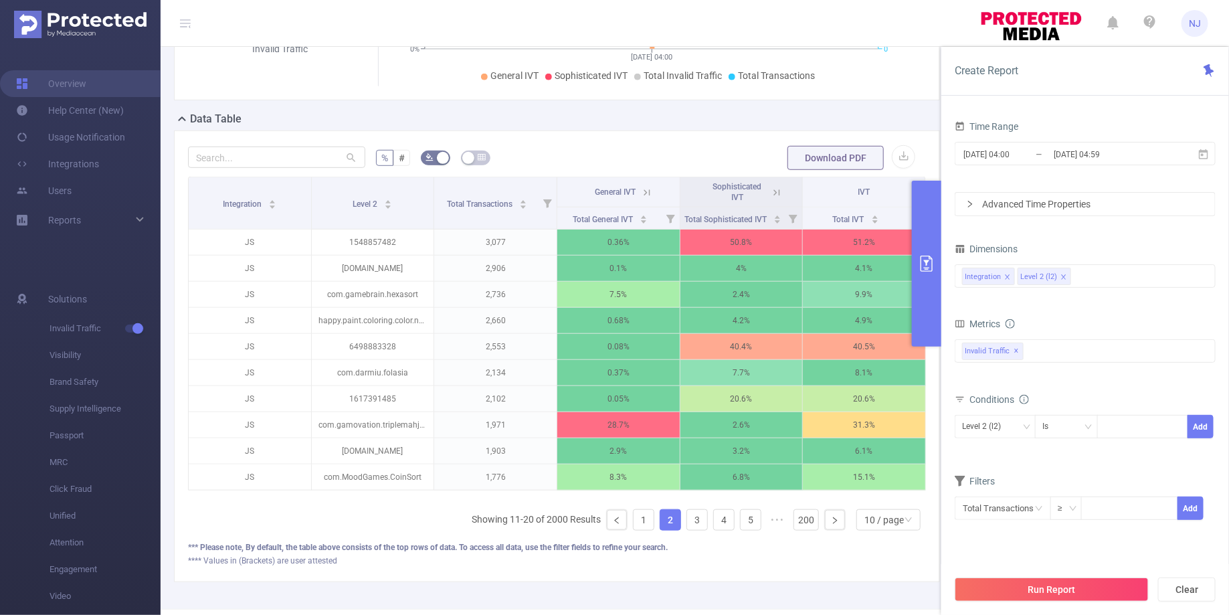
click at [872, 491] on div "Integration Level 2 Total Transactions General IVT Sophisticated IVT IVT Total …" at bounding box center [557, 338] width 738 height 322
click at [920, 294] on button "primary" at bounding box center [926, 264] width 29 height 166
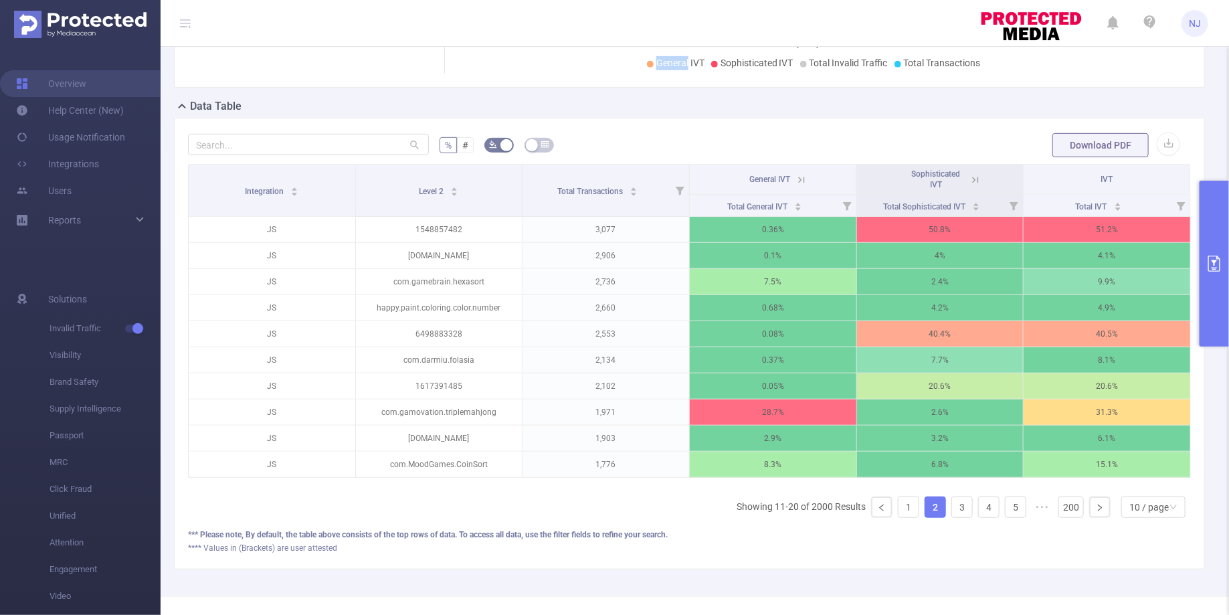
click at [974, 178] on icon at bounding box center [975, 180] width 12 height 12
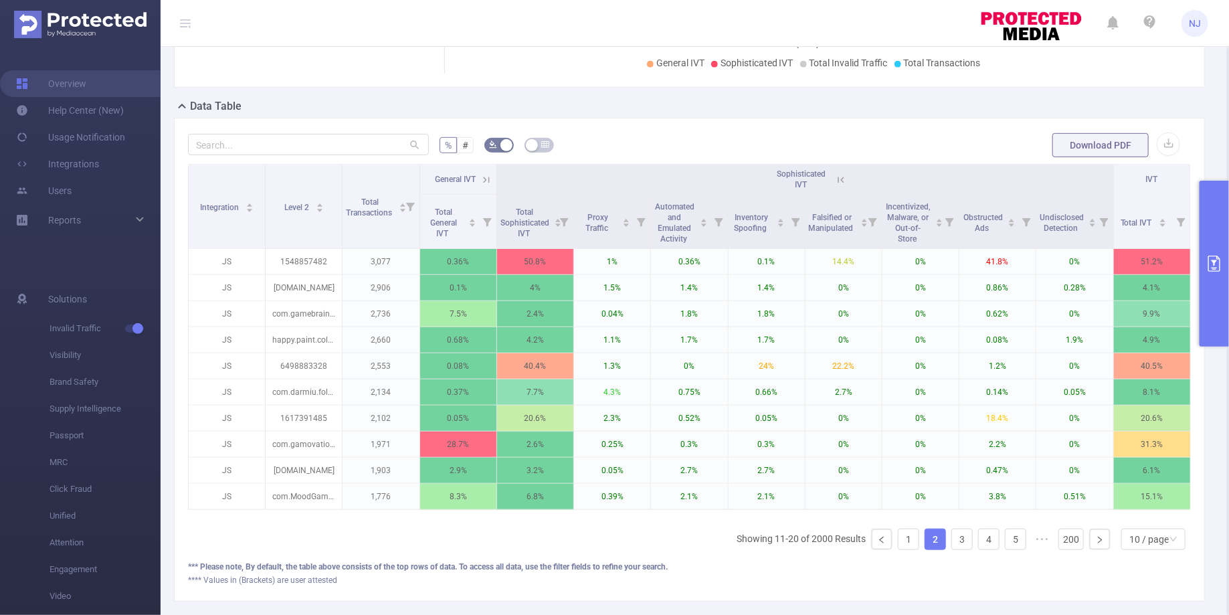
scroll to position [353, 0]
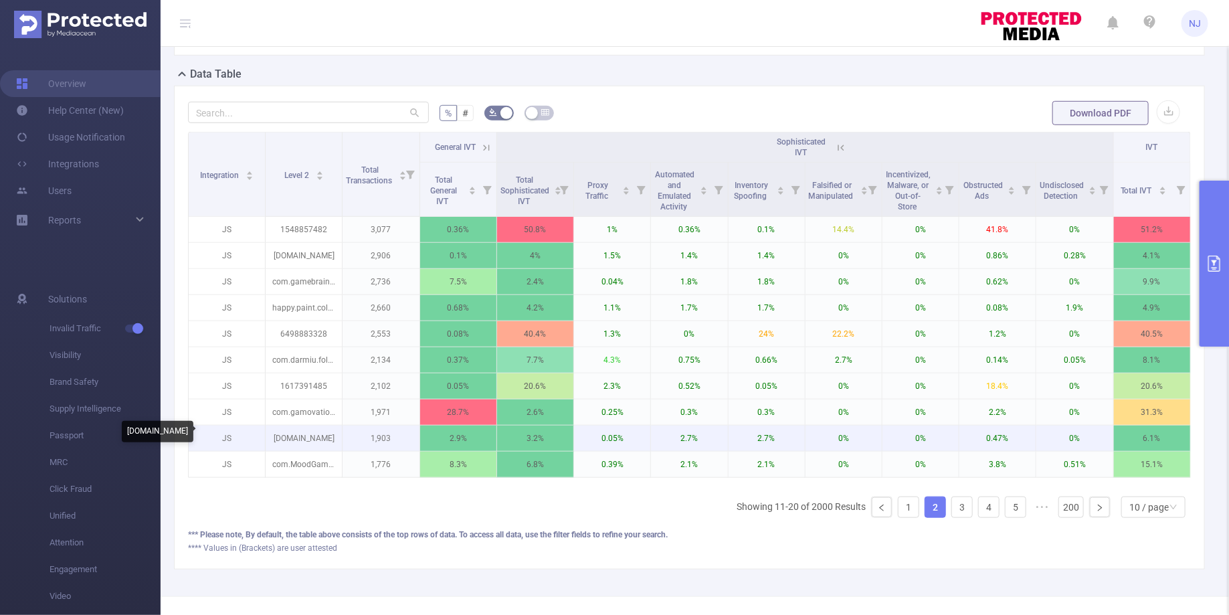
click at [326, 436] on p "[DOMAIN_NAME]" at bounding box center [304, 437] width 76 height 25
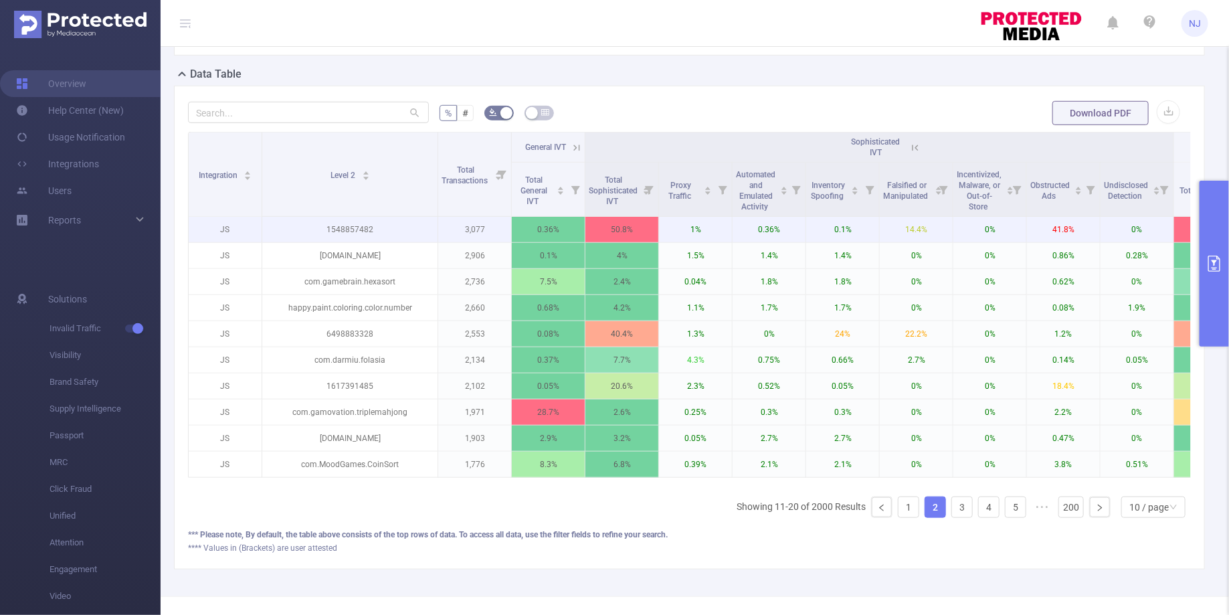
drag, startPoint x: 339, startPoint y: 173, endPoint x: 438, endPoint y: 225, distance: 112.2
click at [438, 225] on table "Integration Level 2 Total Transactions General IVT Sophisticated IVT IVT Total …" at bounding box center [718, 305] width 1060 height 346
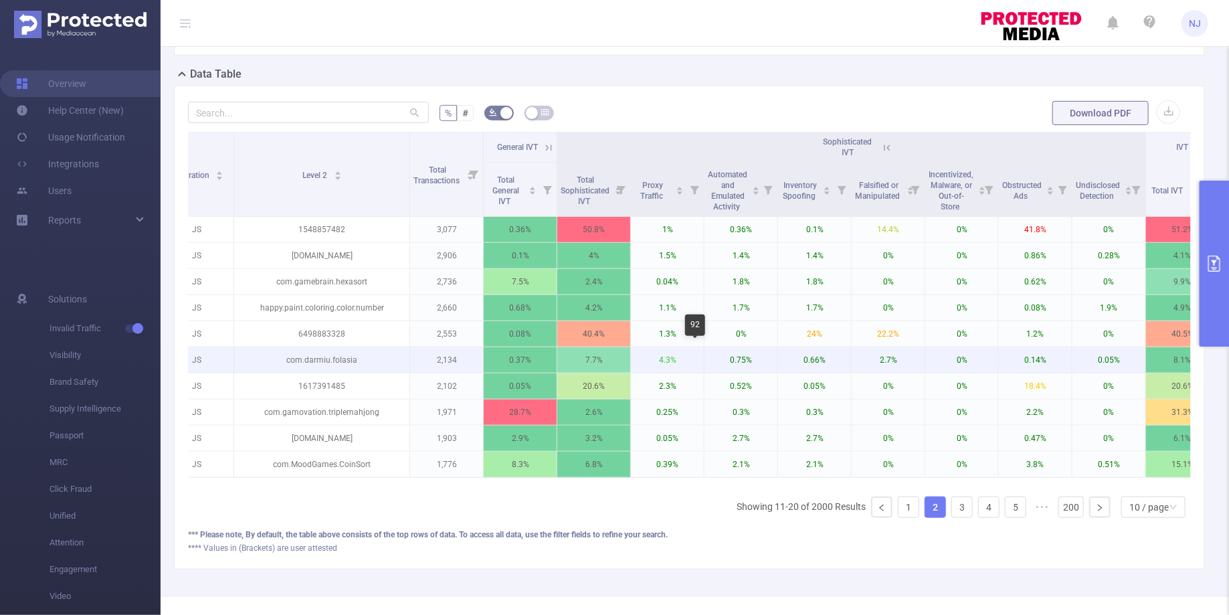
scroll to position [0, 59]
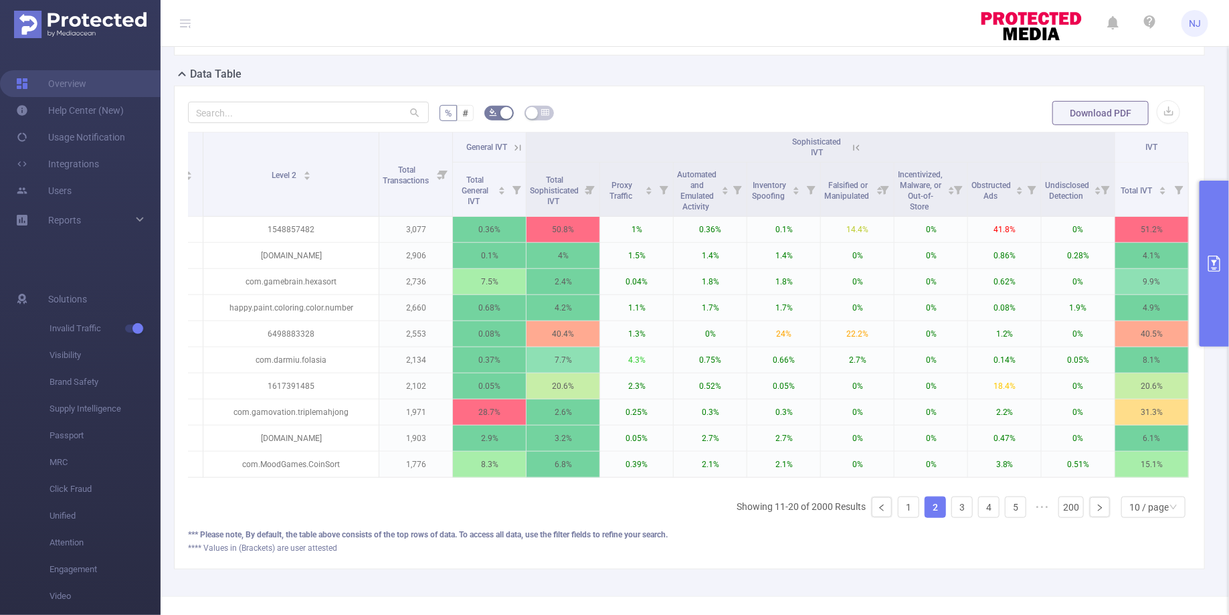
click at [514, 147] on icon at bounding box center [518, 148] width 12 height 12
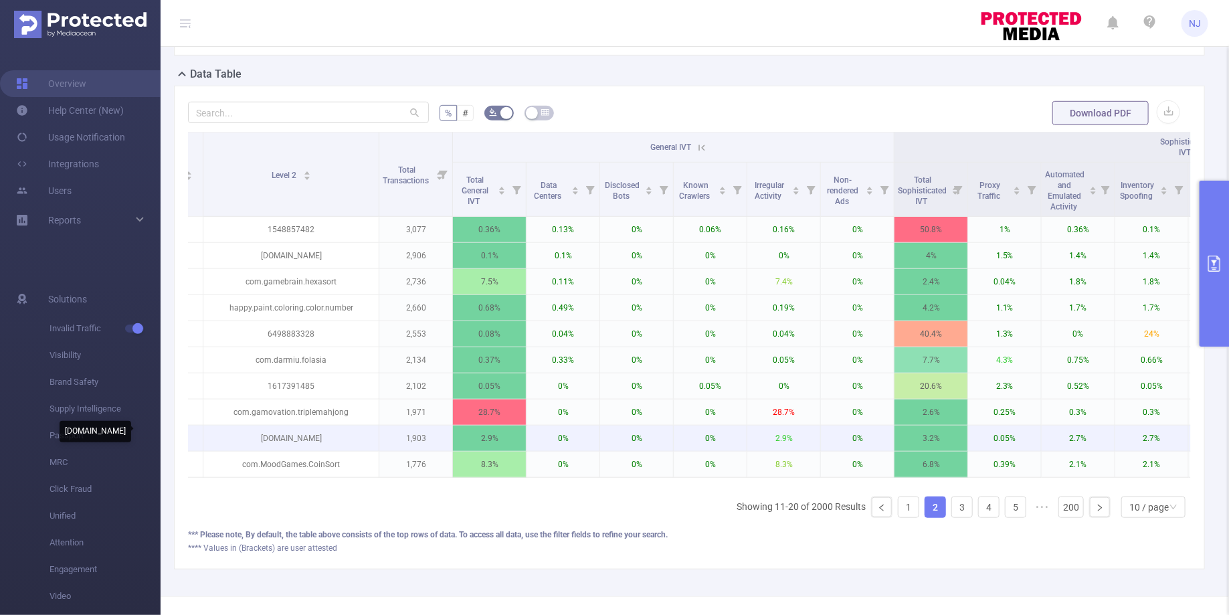
click at [352, 436] on p "[DOMAIN_NAME]" at bounding box center [290, 437] width 175 height 25
drag, startPoint x: 352, startPoint y: 436, endPoint x: 224, endPoint y: 439, distance: 127.8
click at [224, 439] on p "[DOMAIN_NAME]" at bounding box center [290, 437] width 175 height 25
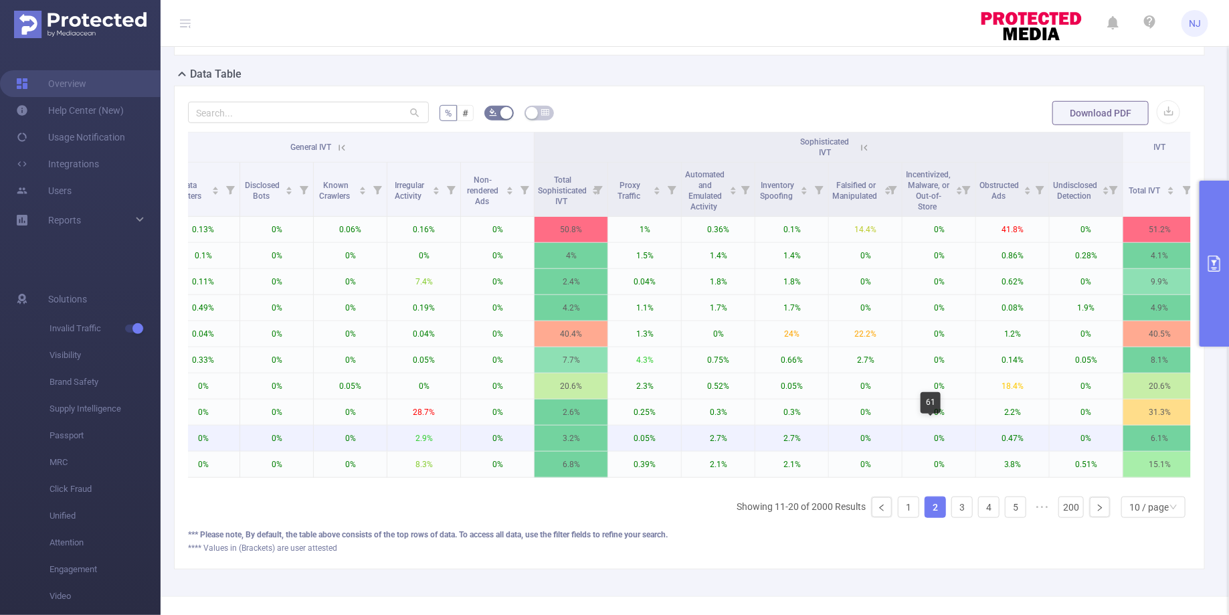
scroll to position [0, 427]
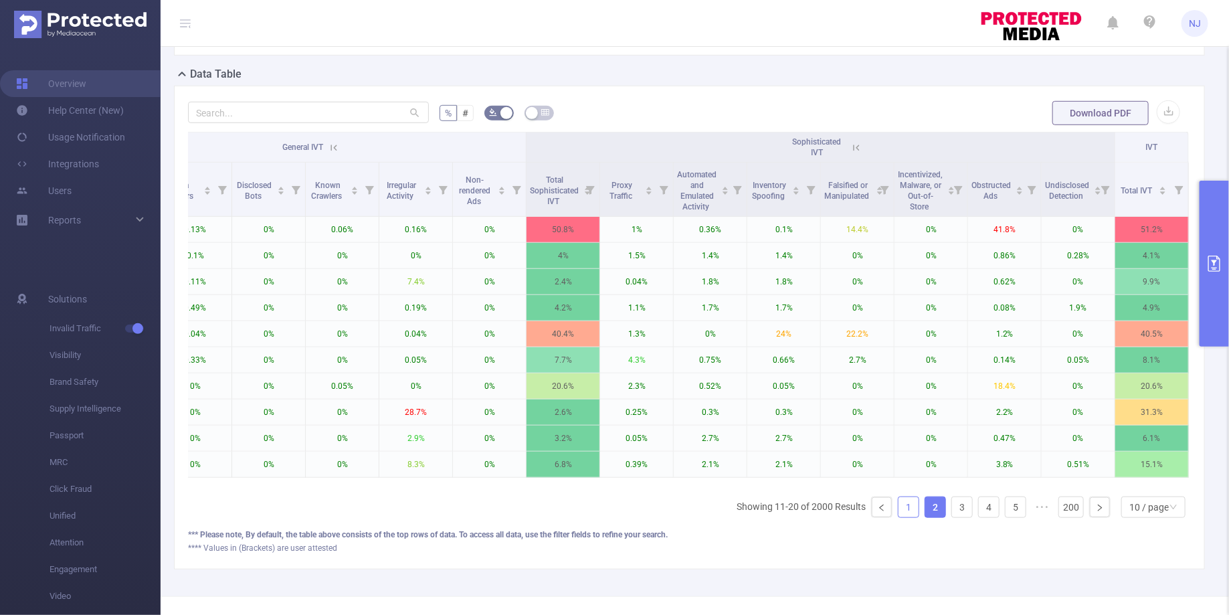
click at [912, 497] on link "1" at bounding box center [908, 507] width 20 height 20
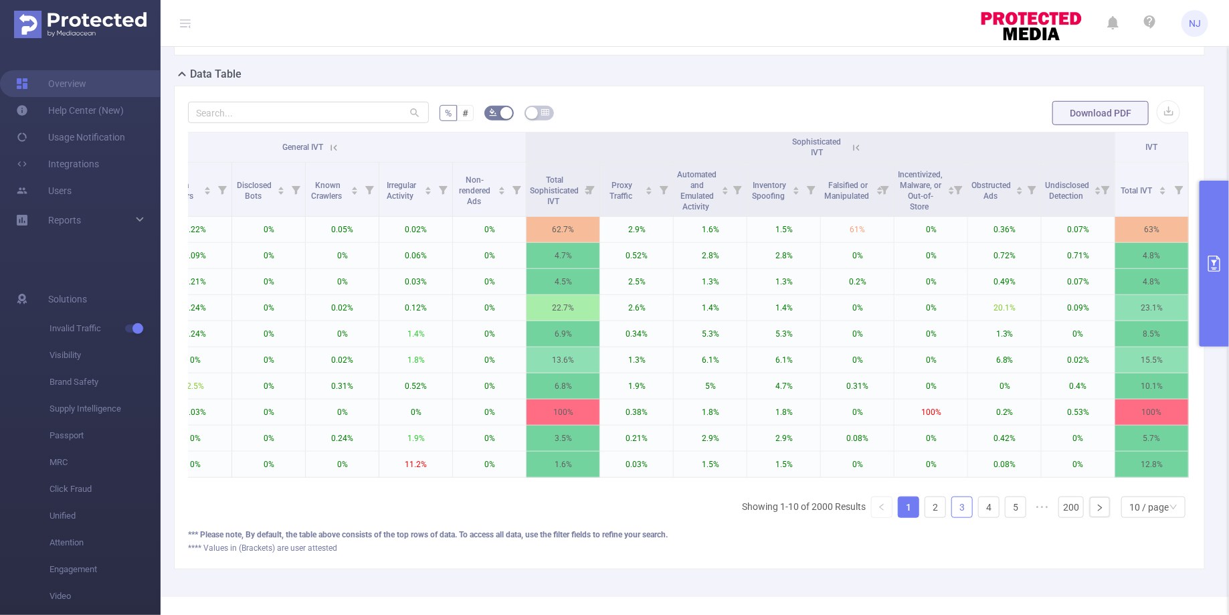
click at [955, 497] on link "3" at bounding box center [962, 507] width 20 height 20
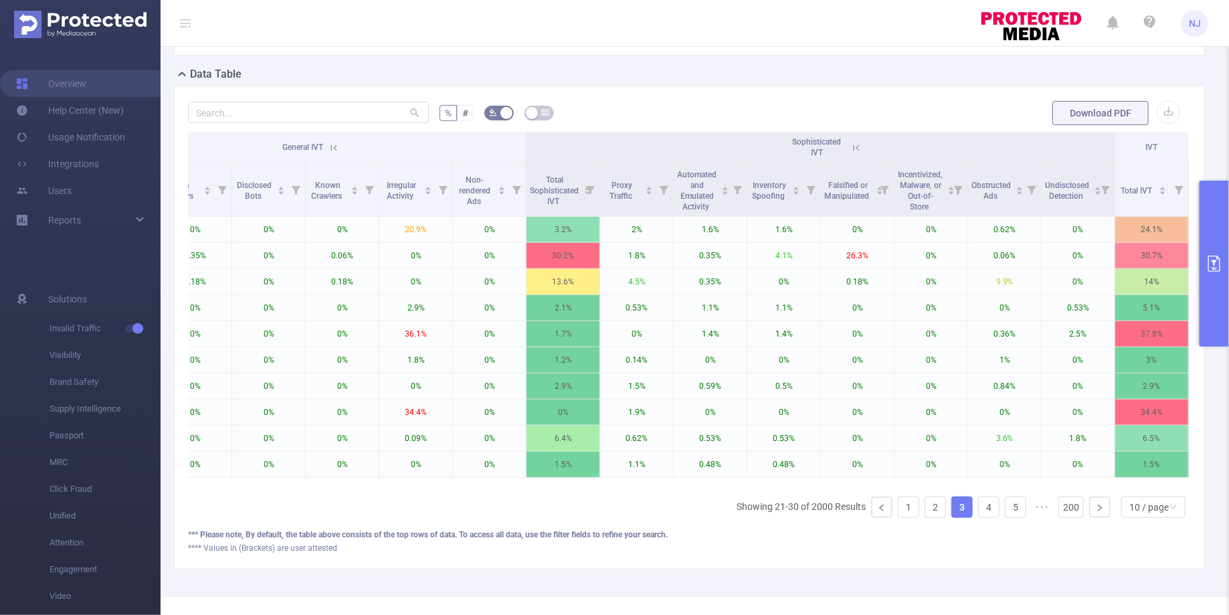
click at [977, 498] on ul "Showing 21-30 of 2000 Results 1 2 3 4 5 ••• 200 10 / page" at bounding box center [964, 506] width 454 height 21
click at [985, 498] on link "4" at bounding box center [989, 507] width 20 height 20
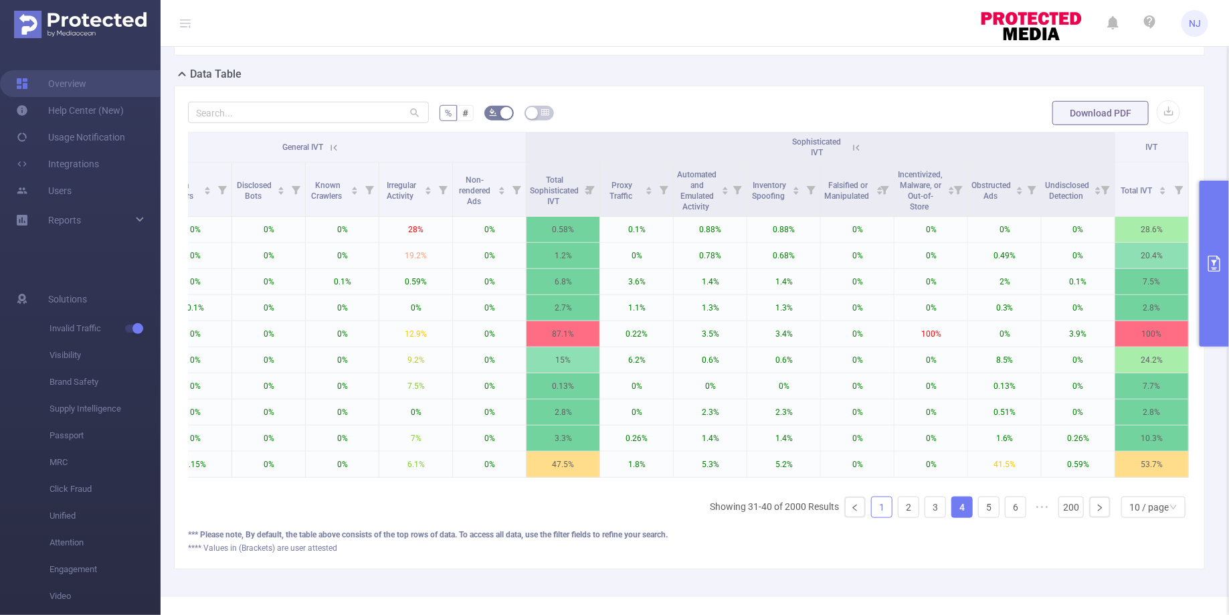
click at [883, 498] on link "1" at bounding box center [882, 507] width 20 height 20
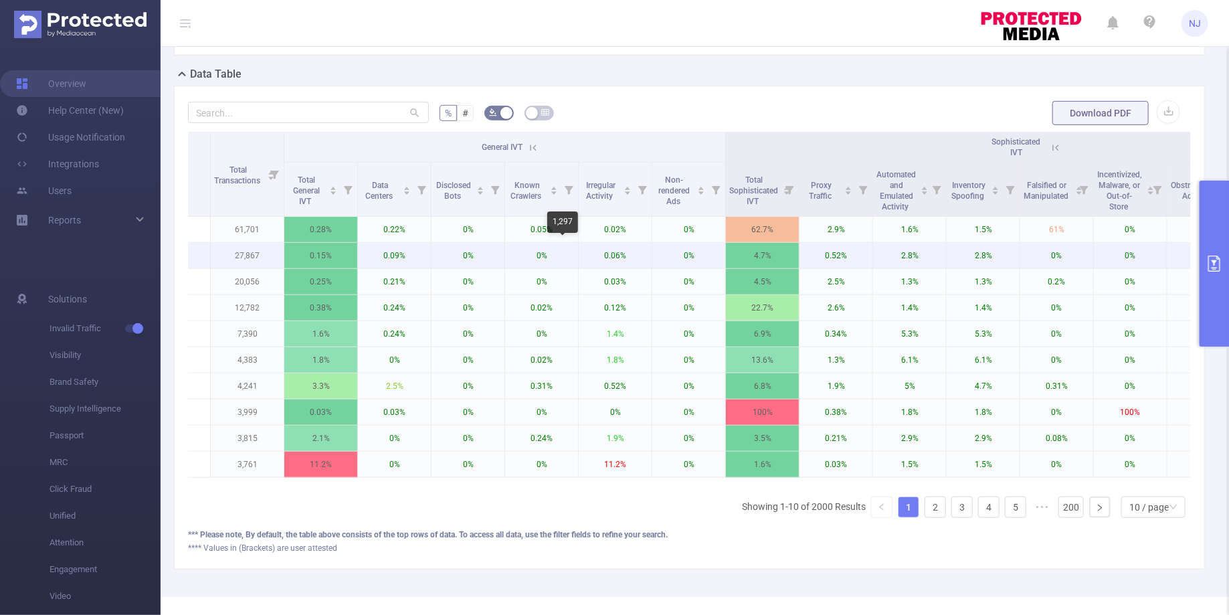
scroll to position [0, 0]
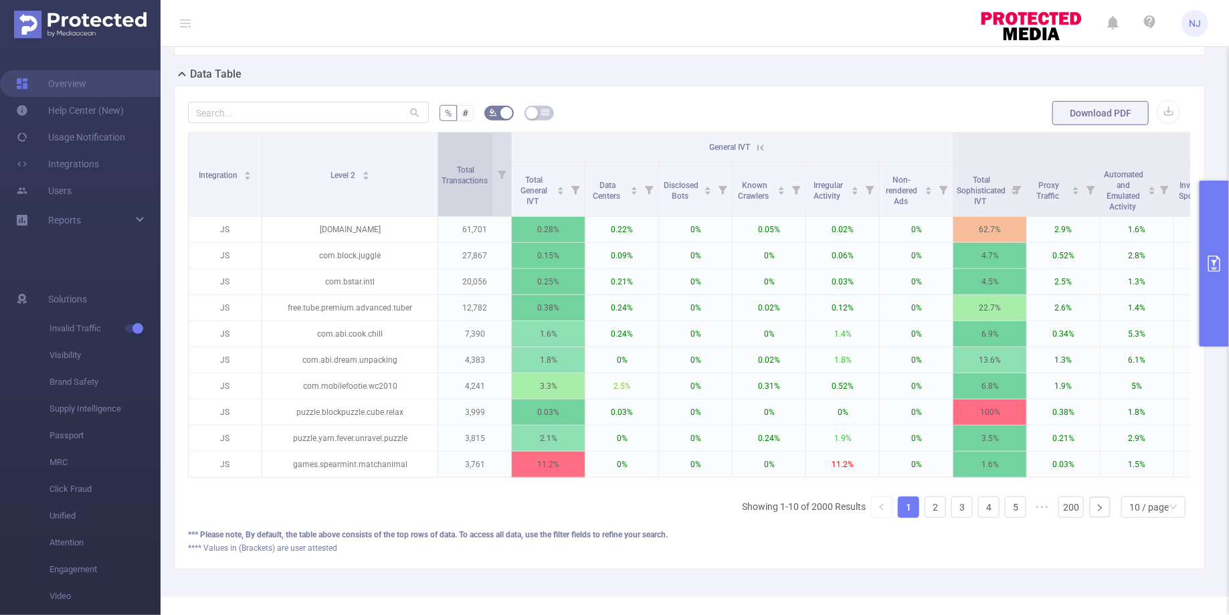
click at [476, 185] on div "Total Transactions" at bounding box center [472, 174] width 61 height 24
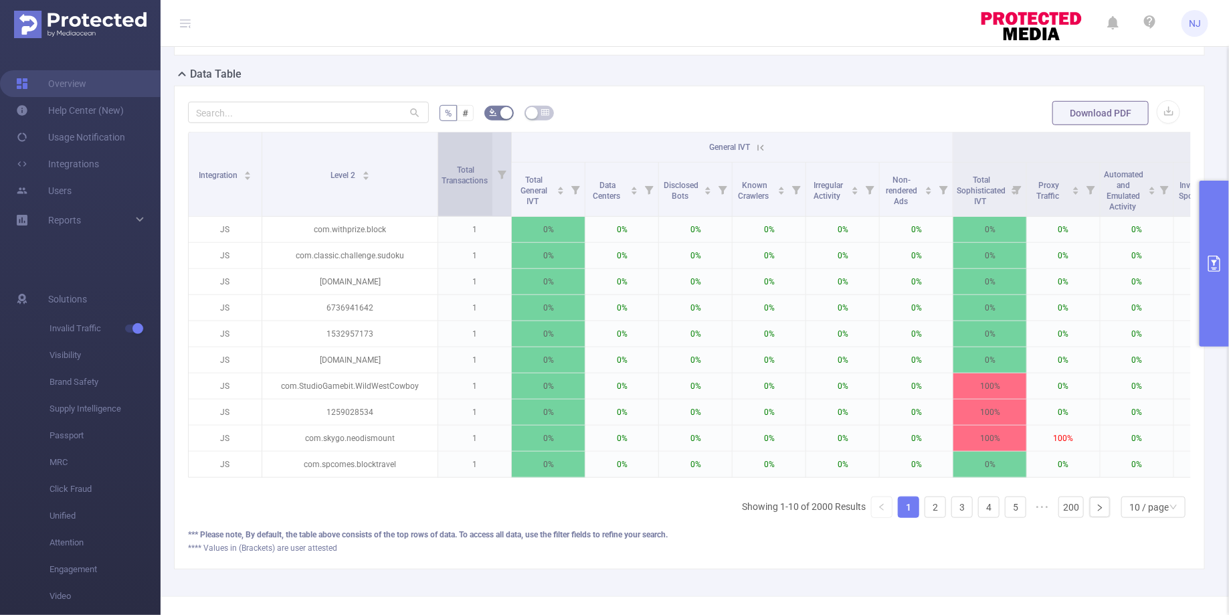
click at [476, 185] on div "Total Transactions" at bounding box center [472, 174] width 61 height 24
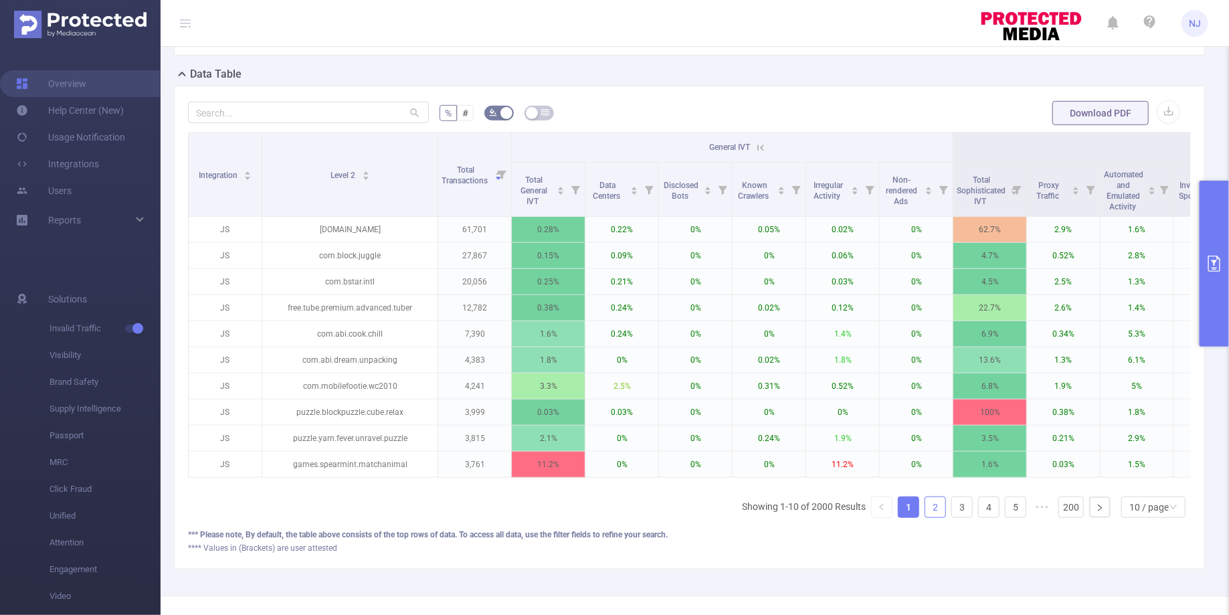
click at [931, 500] on link "2" at bounding box center [935, 507] width 20 height 20
